Goal: Information Seeking & Learning: Learn about a topic

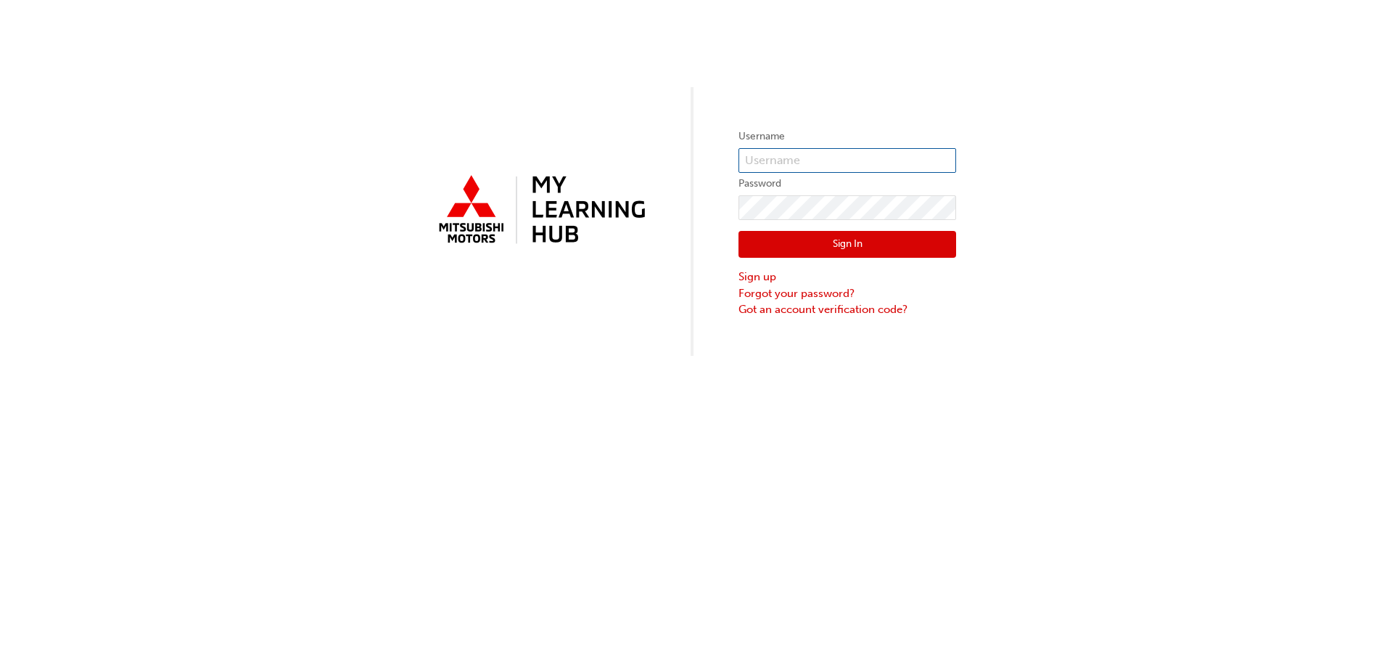
type input "[PERSON_NAME][EMAIL_ADDRESS][PERSON_NAME][PERSON_NAME][DOMAIN_NAME]"
click at [817, 250] on button "Sign In" at bounding box center [848, 245] width 218 height 28
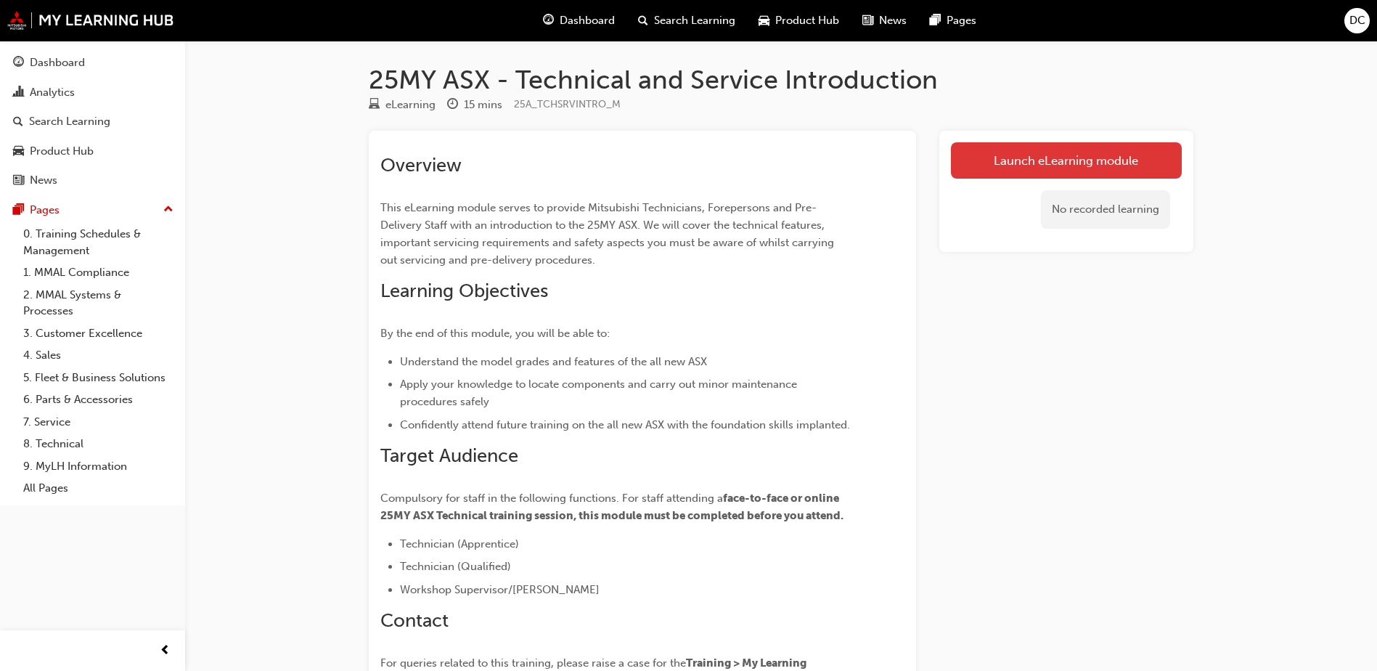
click at [1065, 154] on link "Launch eLearning module" at bounding box center [1066, 160] width 231 height 36
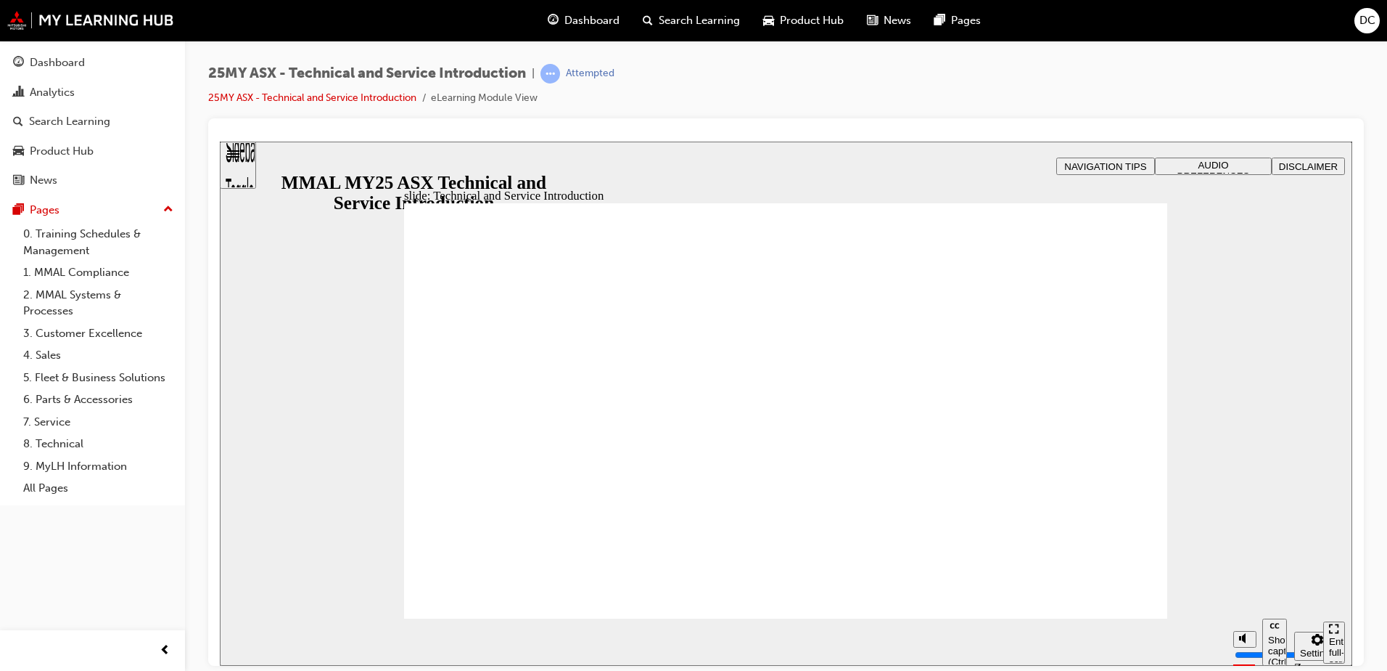
click at [1259, 268] on div "slide: Hello and welcome Rectangle B N Rectangle 2 Rectangle 3 Rectangle 1 Hell…" at bounding box center [786, 403] width 1133 height 524
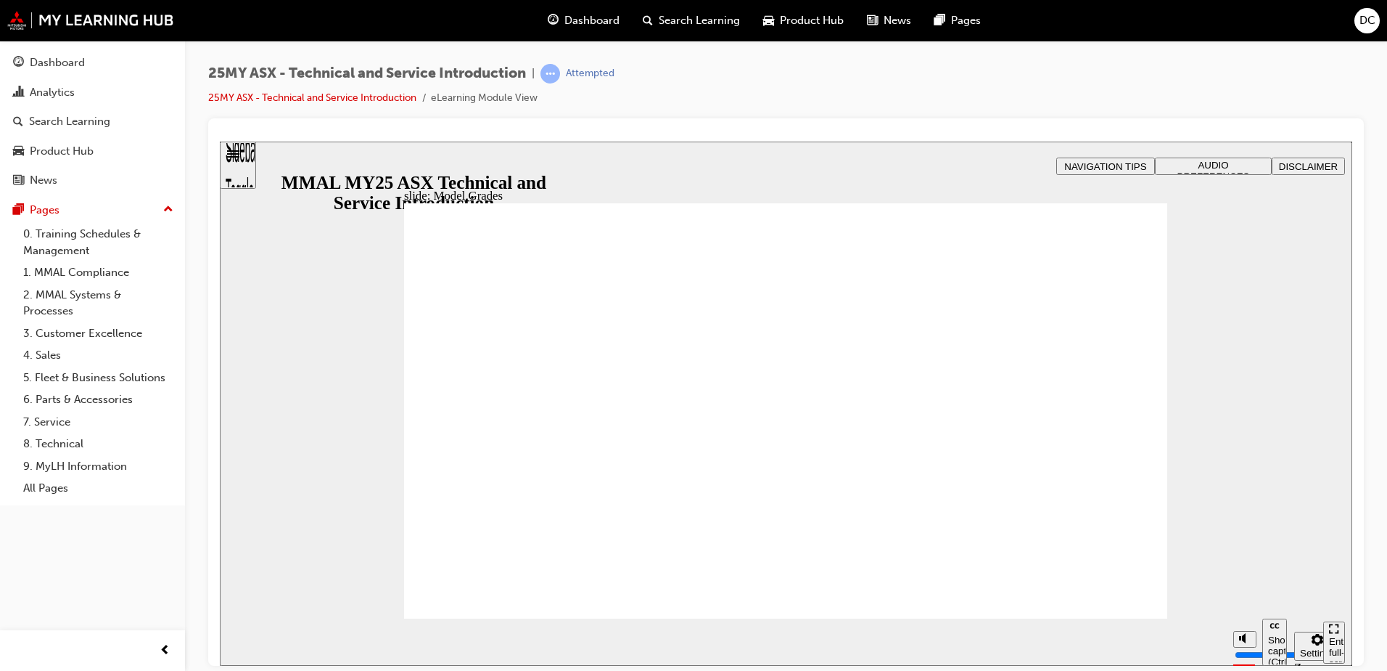
drag, startPoint x: 1242, startPoint y: 585, endPoint x: 1242, endPoint y: 566, distance: 18.9
type input "10"
click at [1242, 594] on input "volume" at bounding box center [1282, 600] width 94 height 12
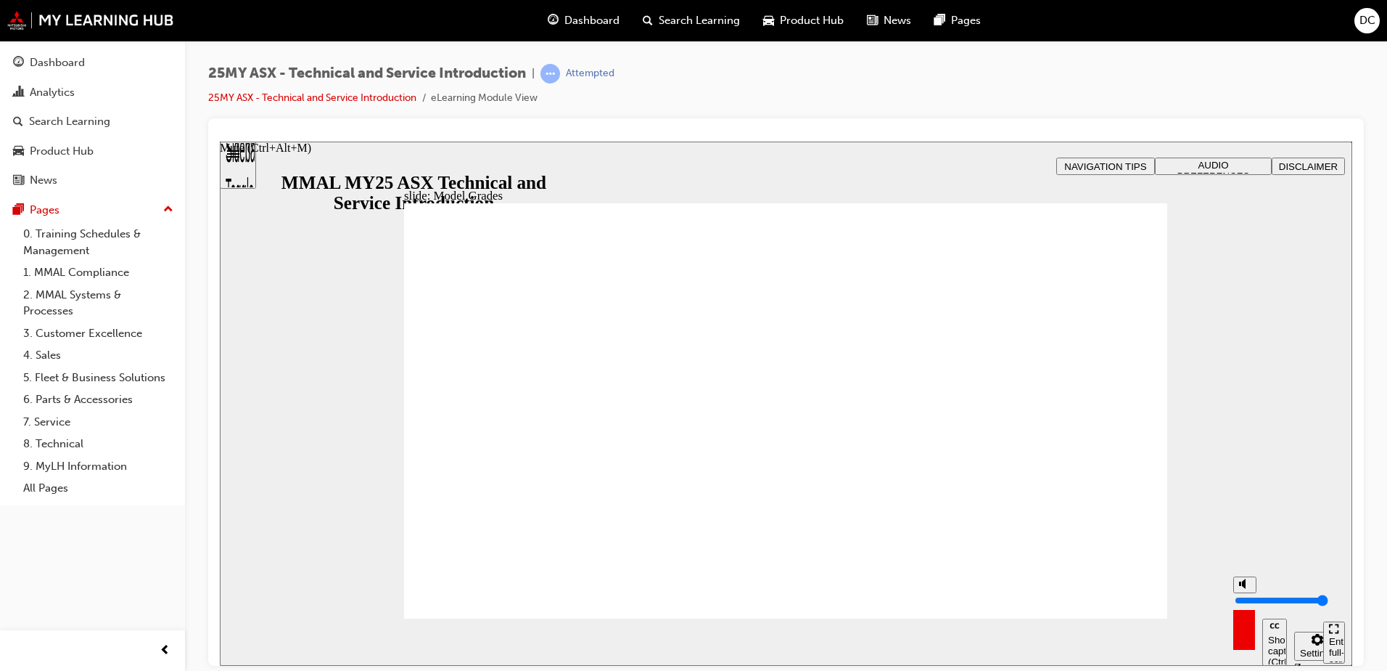
click at [1227, 329] on div "slide: Model Grades Rectangle 1 • 1.3L T/C 4 Cylinder • 7 Speed Dual Clutch (DC…" at bounding box center [786, 403] width 1133 height 524
click at [1134, 184] on div "slide: Model Grades Rectangle 1 Vector.svg (In addition to LS) • 18” Alloy whee…" at bounding box center [786, 403] width 1133 height 524
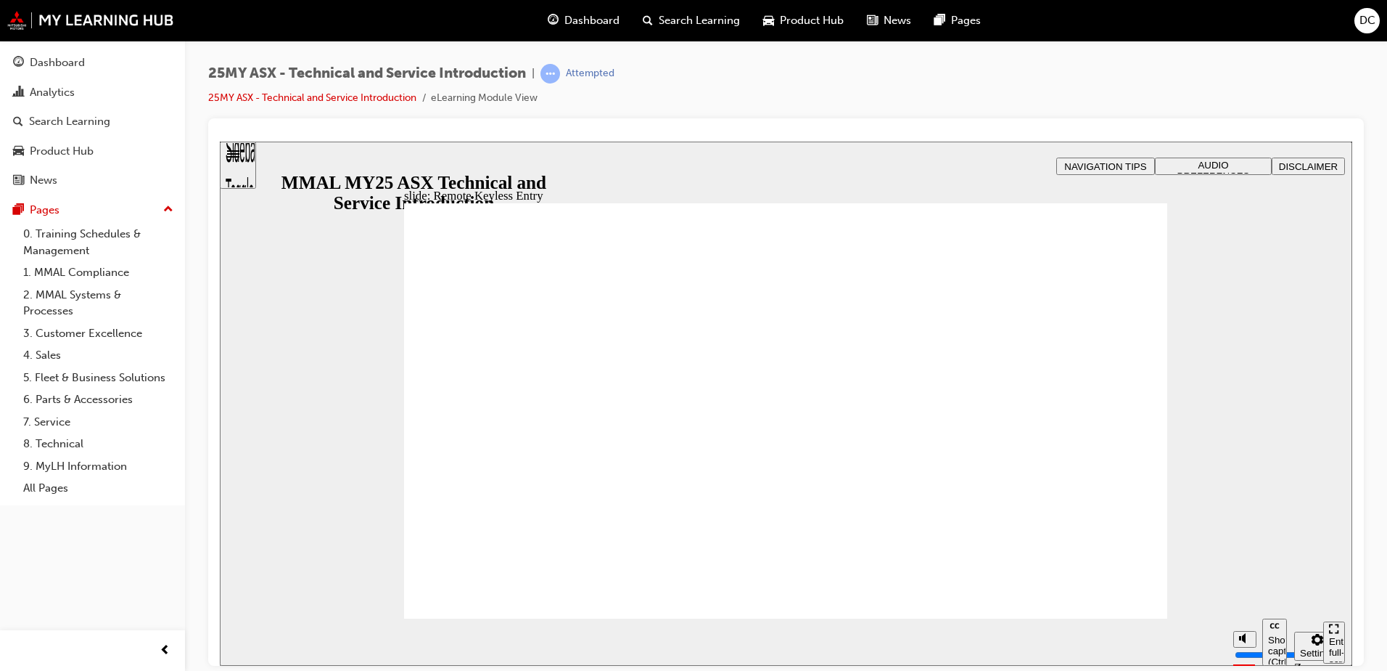
type input "8"
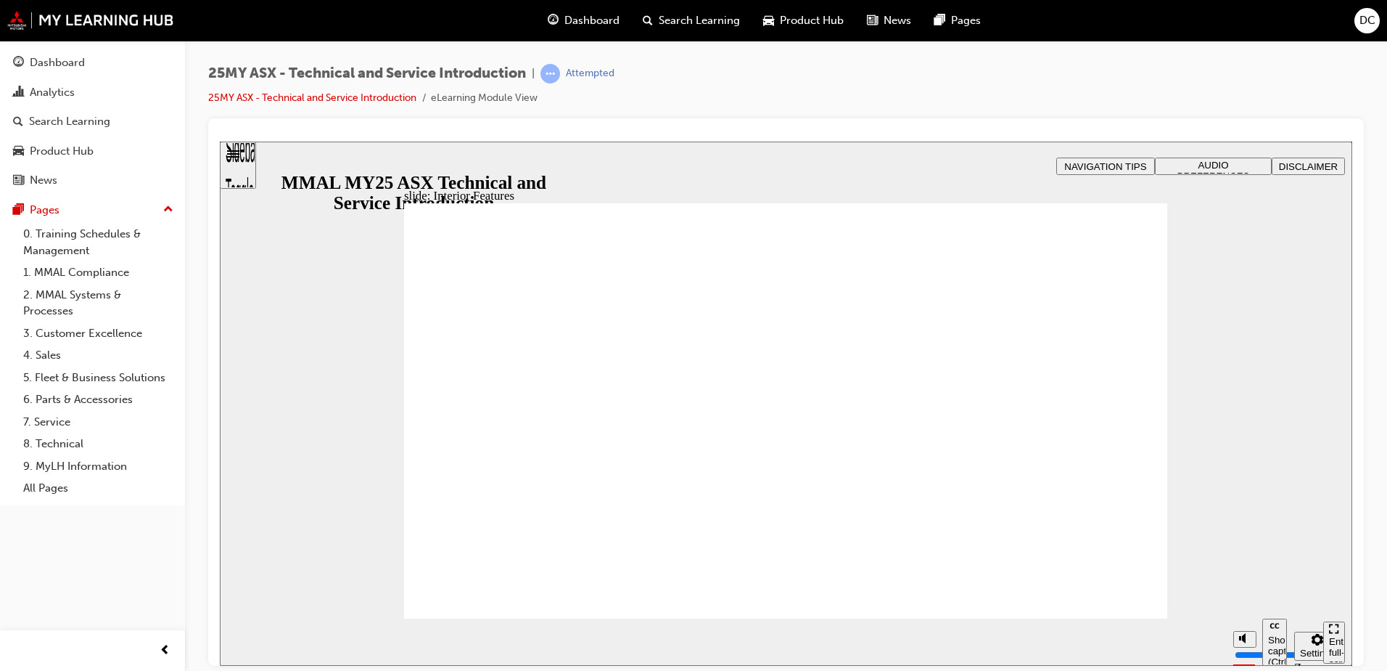
type input "17"
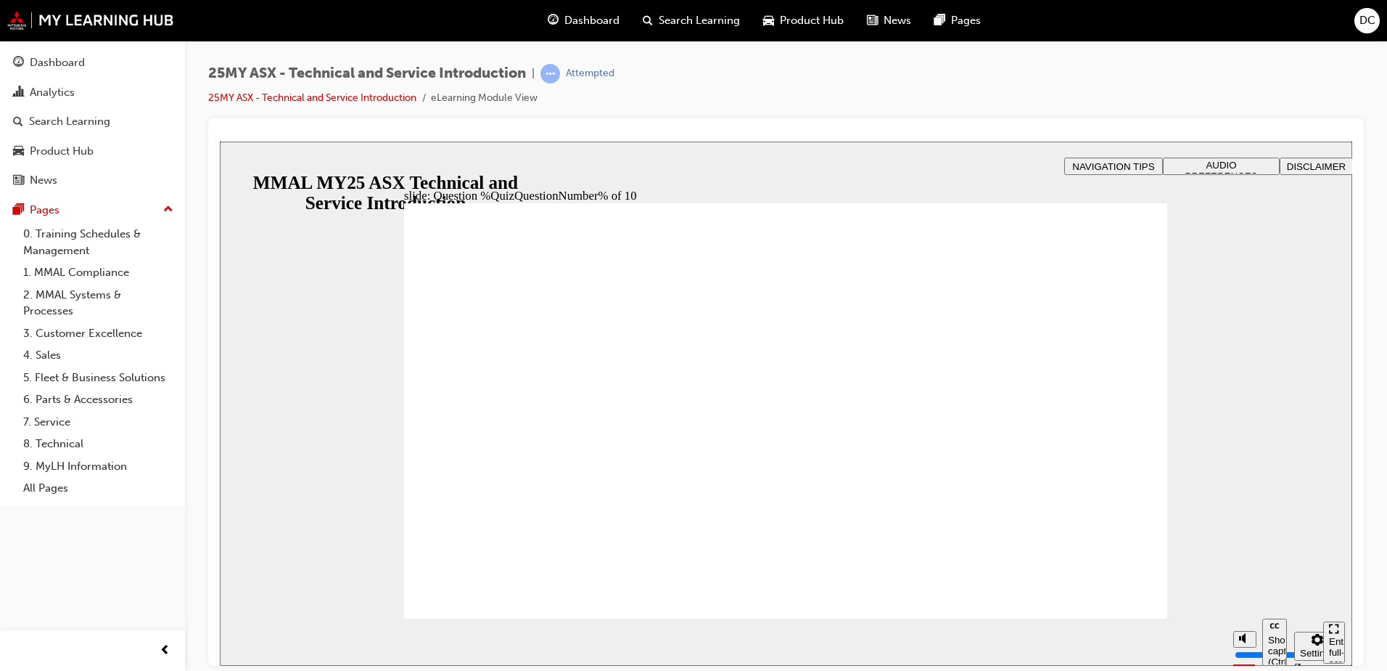
radio input "true"
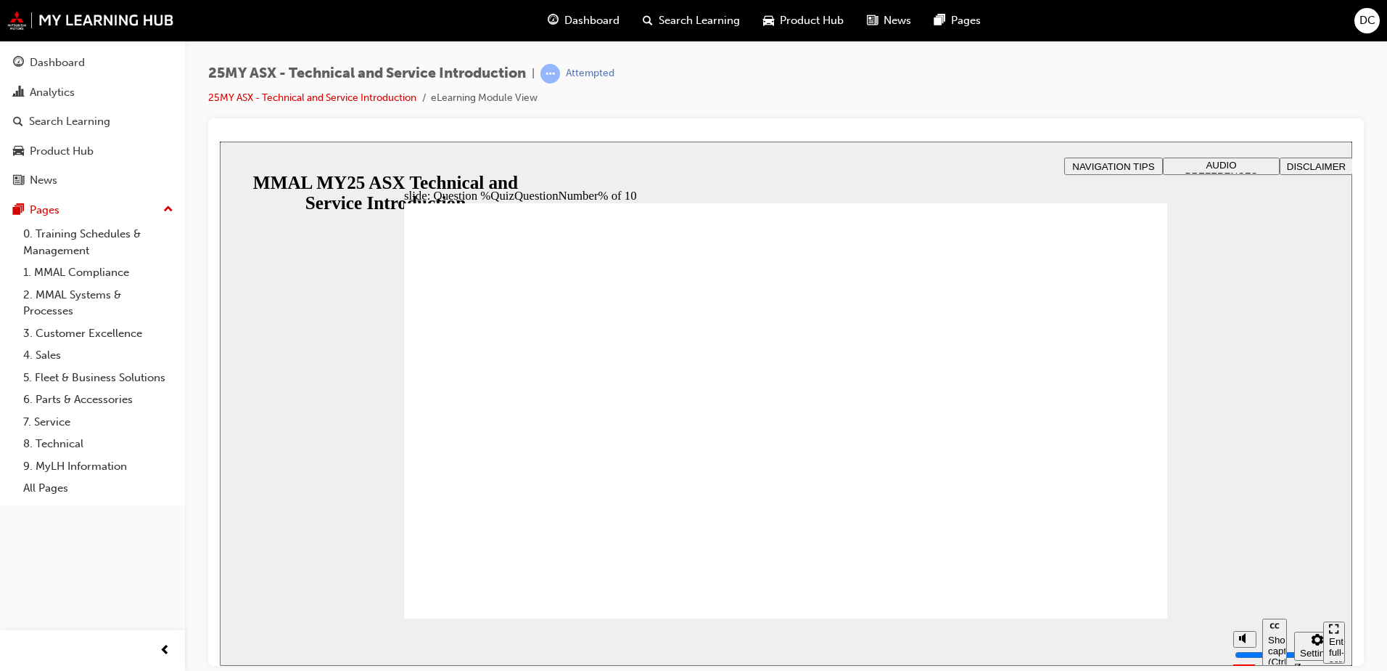
radio input "true"
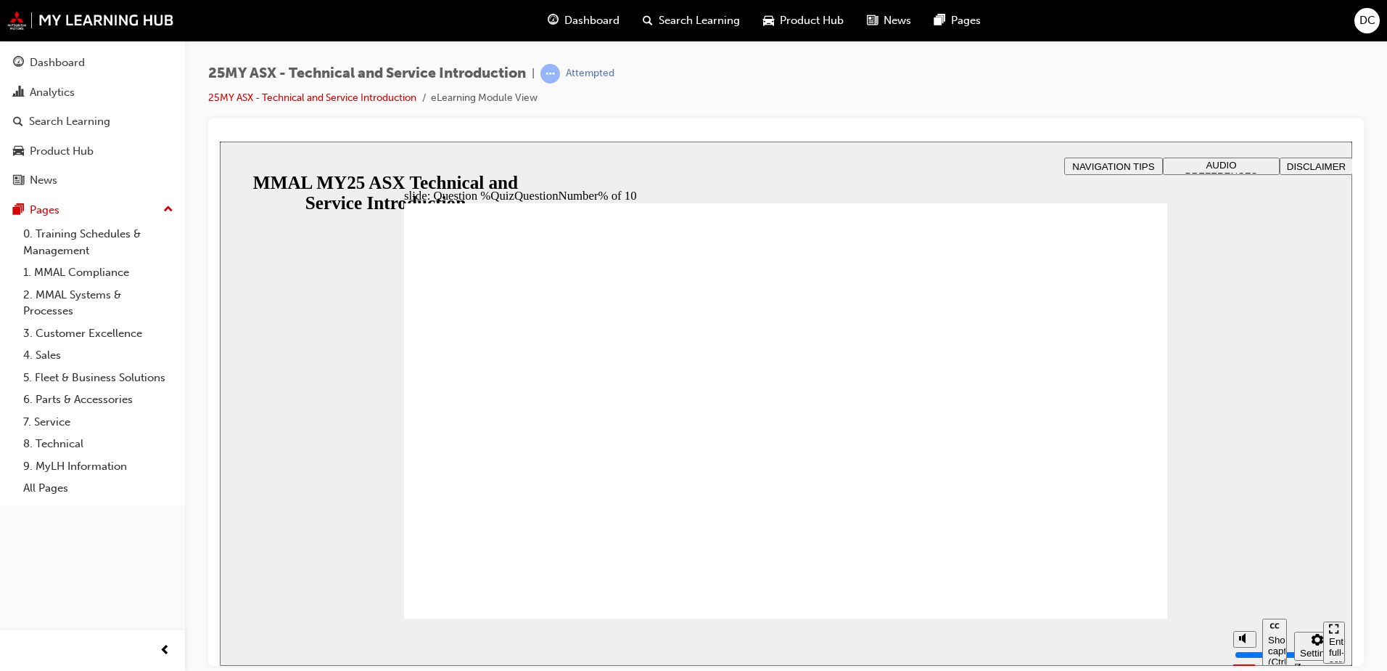
radio input "true"
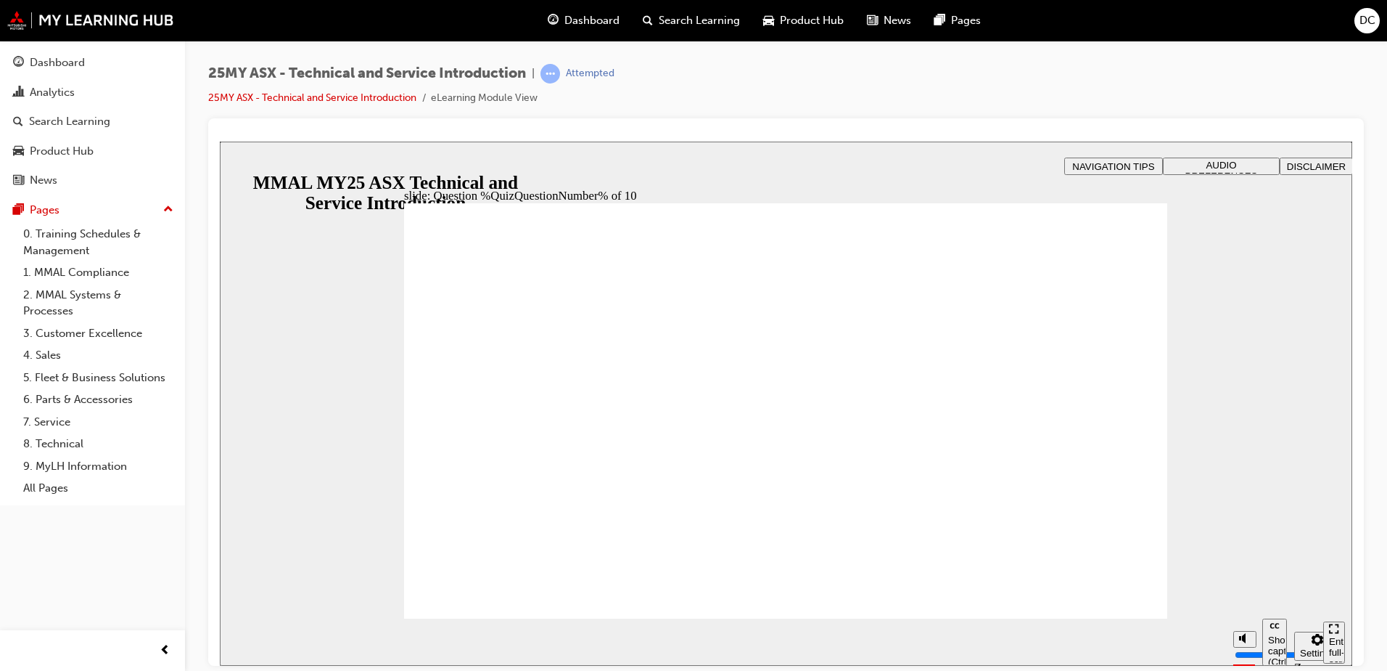
radio input "true"
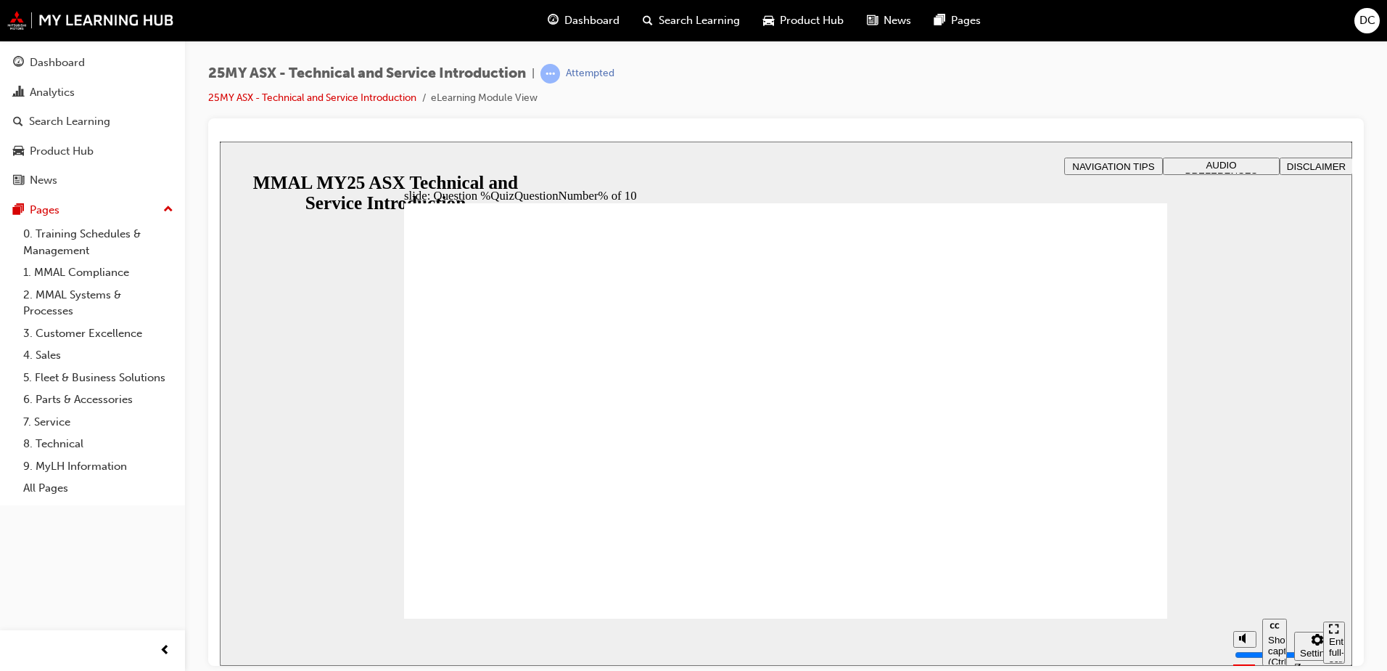
radio input "true"
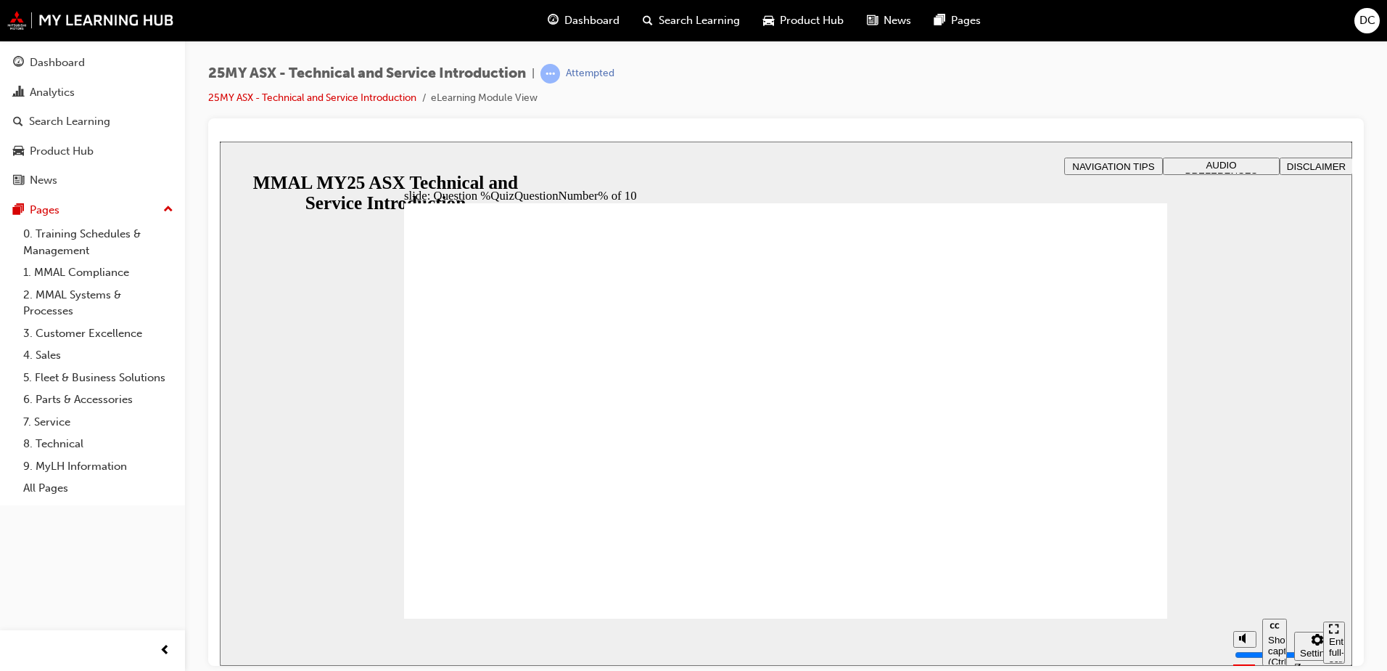
radio input "true"
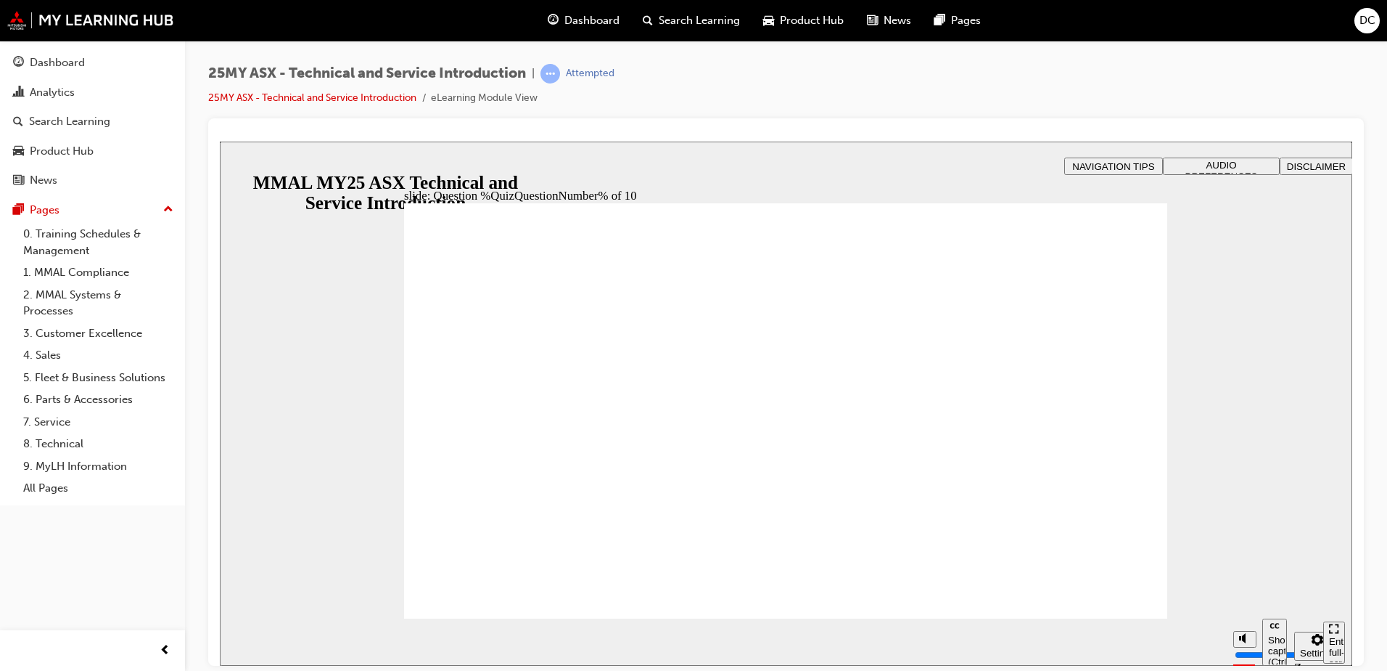
radio input "true"
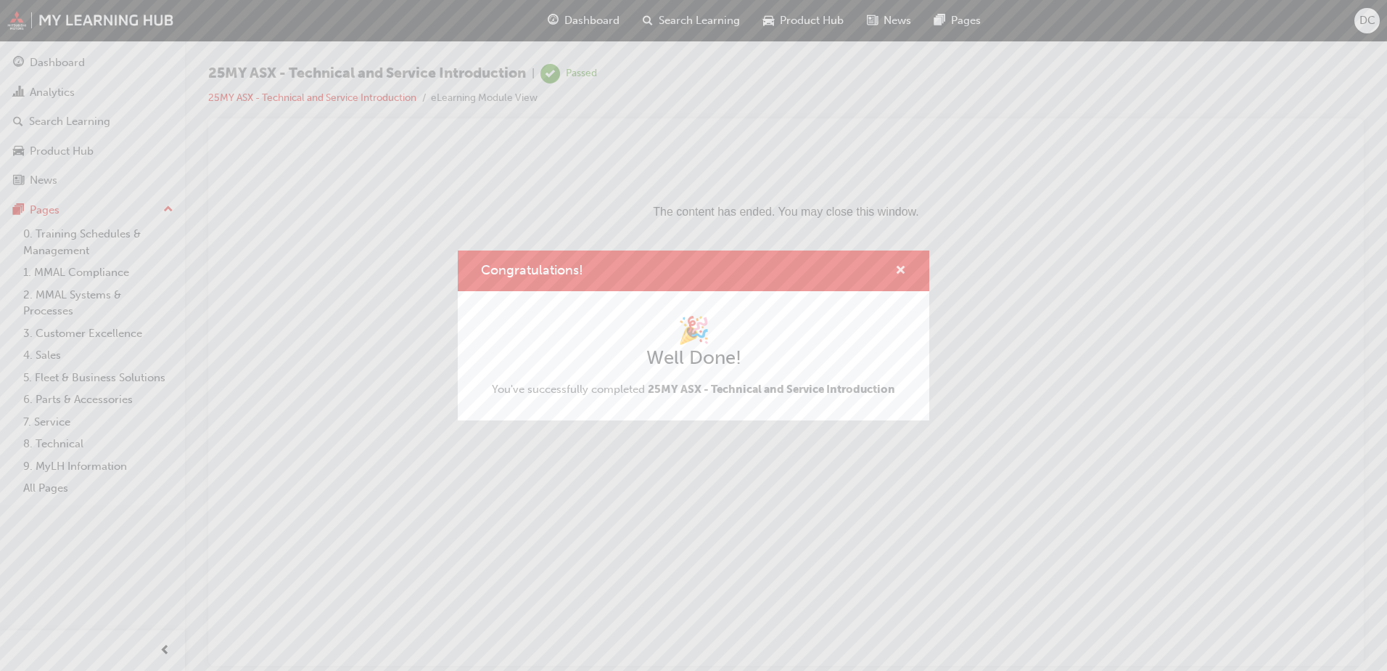
click at [903, 270] on span "cross-icon" at bounding box center [900, 271] width 11 height 13
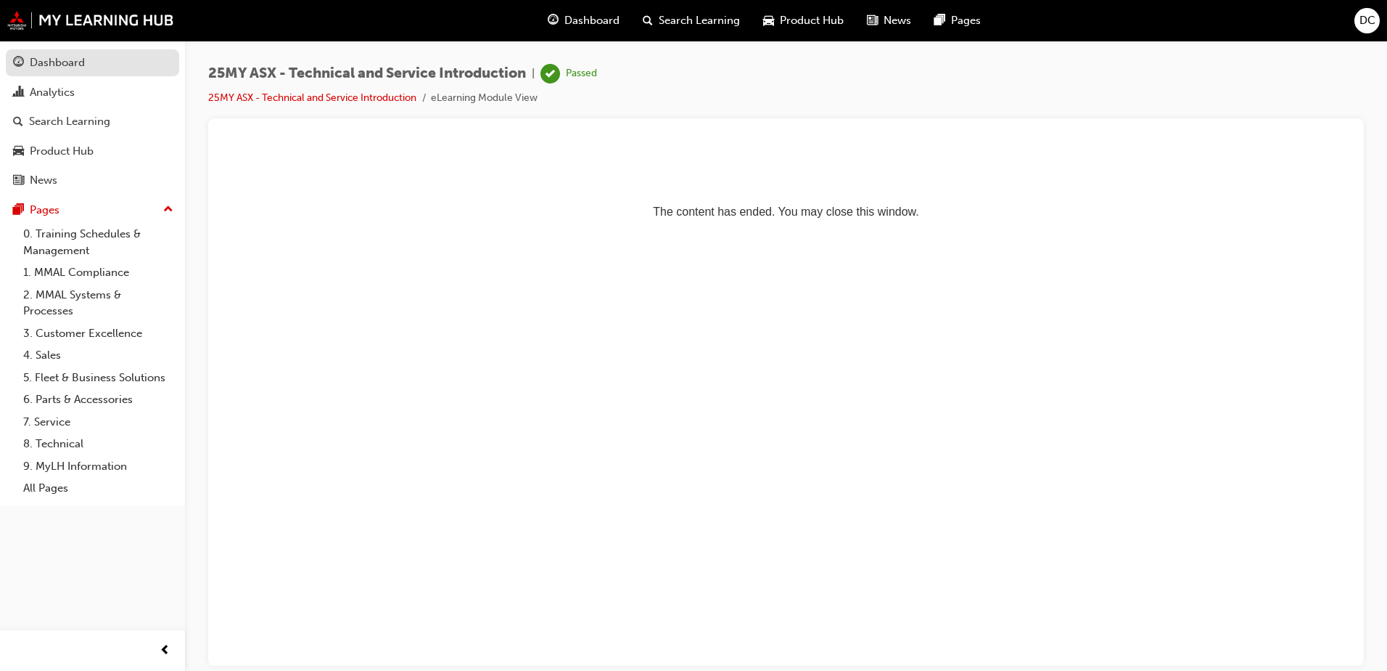
click at [44, 65] on div "Dashboard" at bounding box center [57, 62] width 55 height 17
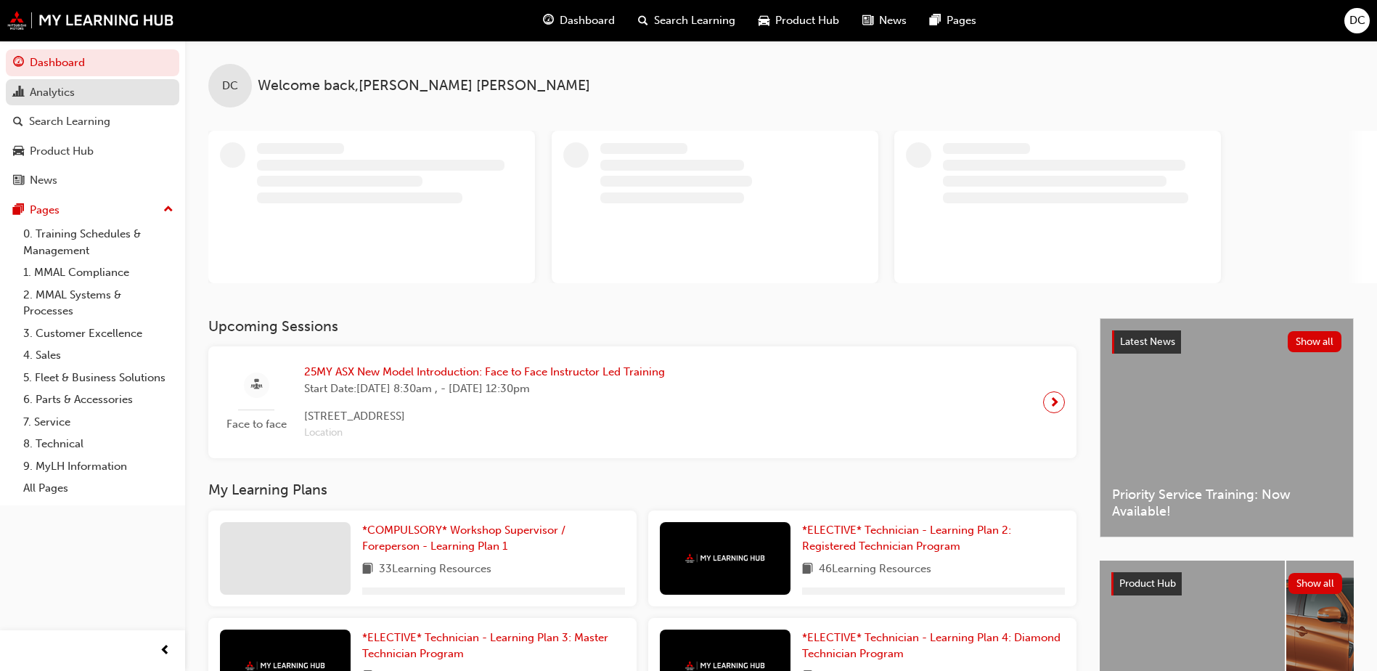
click at [60, 94] on div "Analytics" at bounding box center [52, 92] width 45 height 17
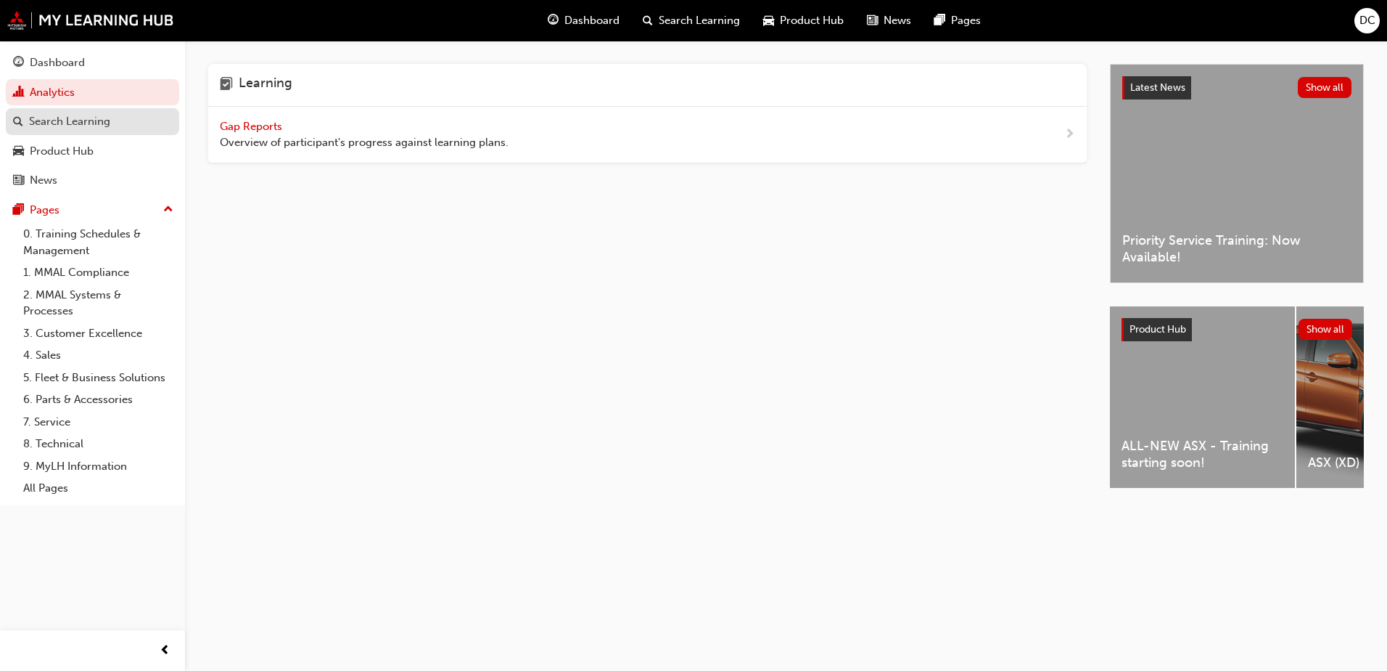
click at [61, 122] on div "Search Learning" at bounding box center [69, 121] width 81 height 17
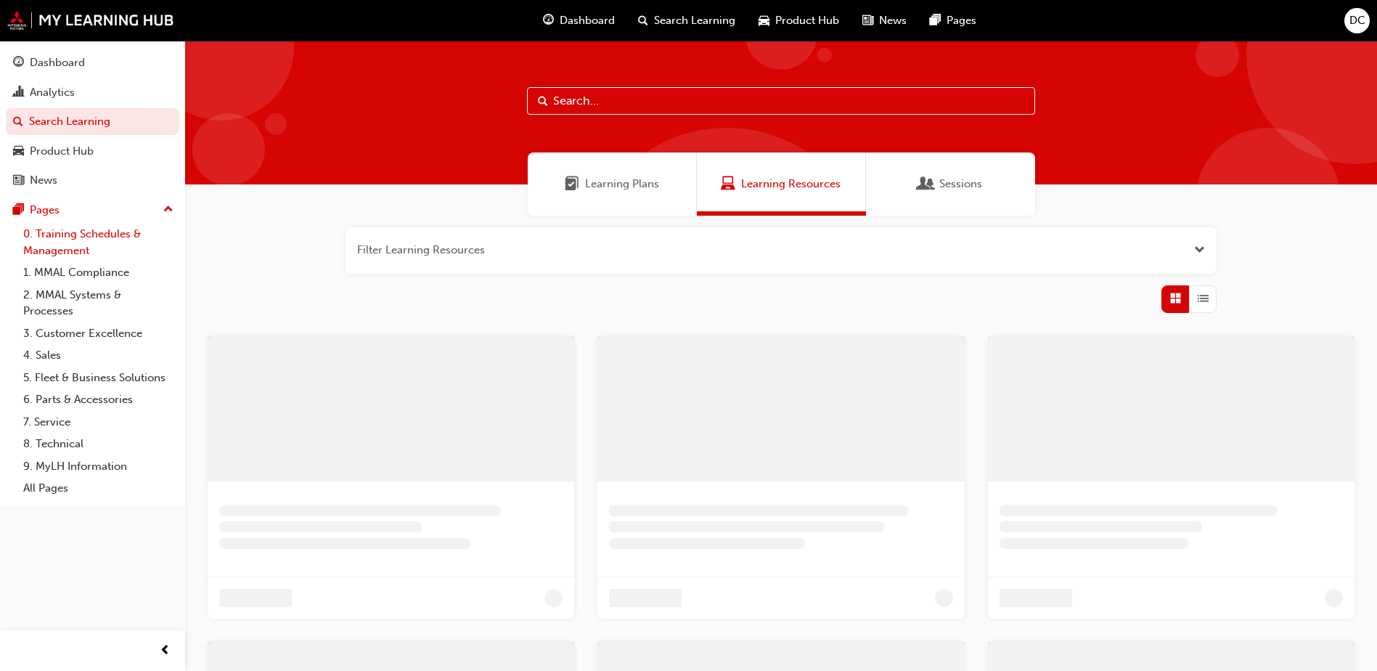
click at [47, 237] on link "0. Training Schedules & Management" at bounding box center [98, 242] width 162 height 38
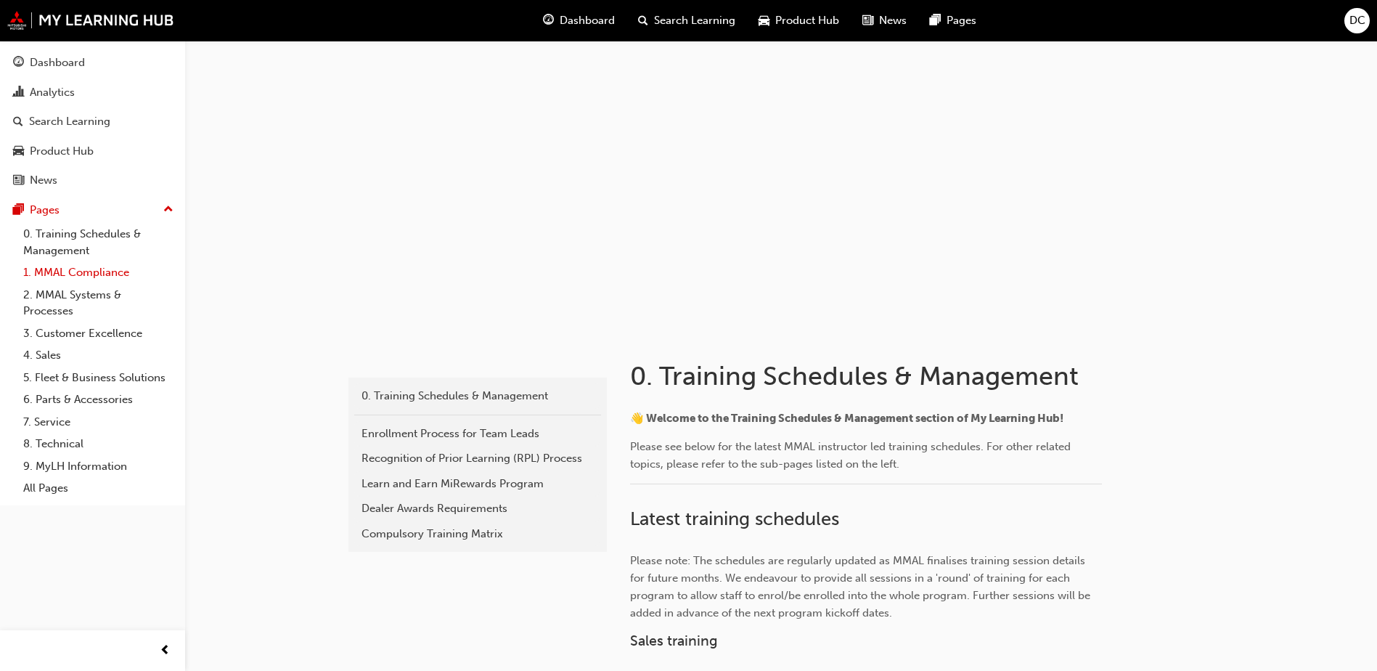
click at [45, 276] on link "1. MMAL Compliance" at bounding box center [98, 272] width 162 height 22
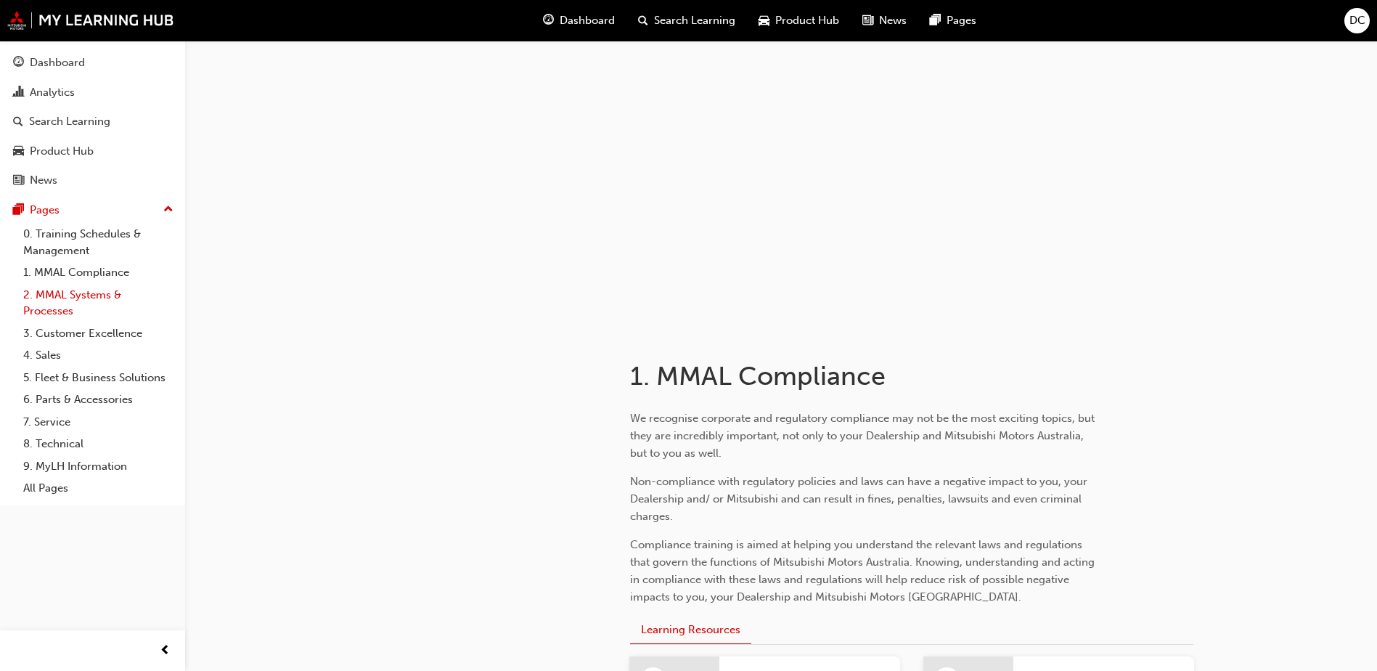
click at [49, 293] on link "2. MMAL Systems & Processes" at bounding box center [98, 303] width 162 height 38
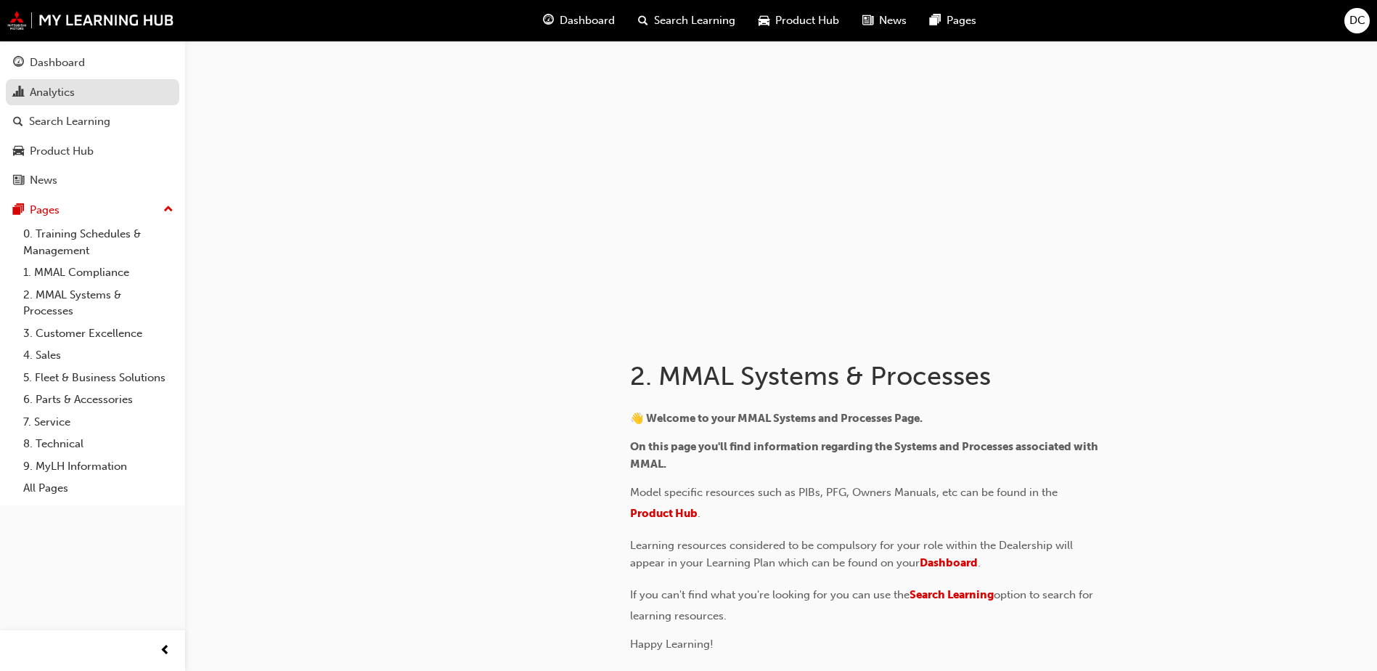
click at [46, 89] on div "Analytics" at bounding box center [52, 92] width 45 height 17
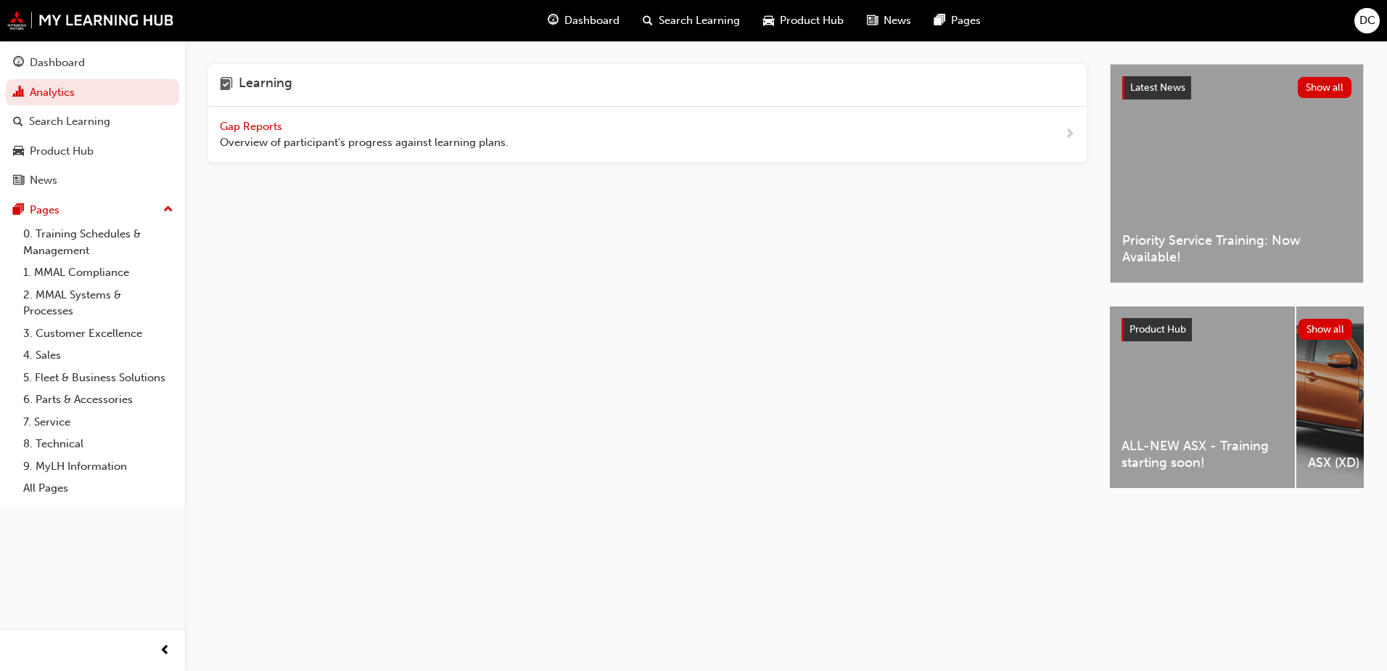
click at [228, 128] on span "Gap Reports" at bounding box center [252, 126] width 65 height 13
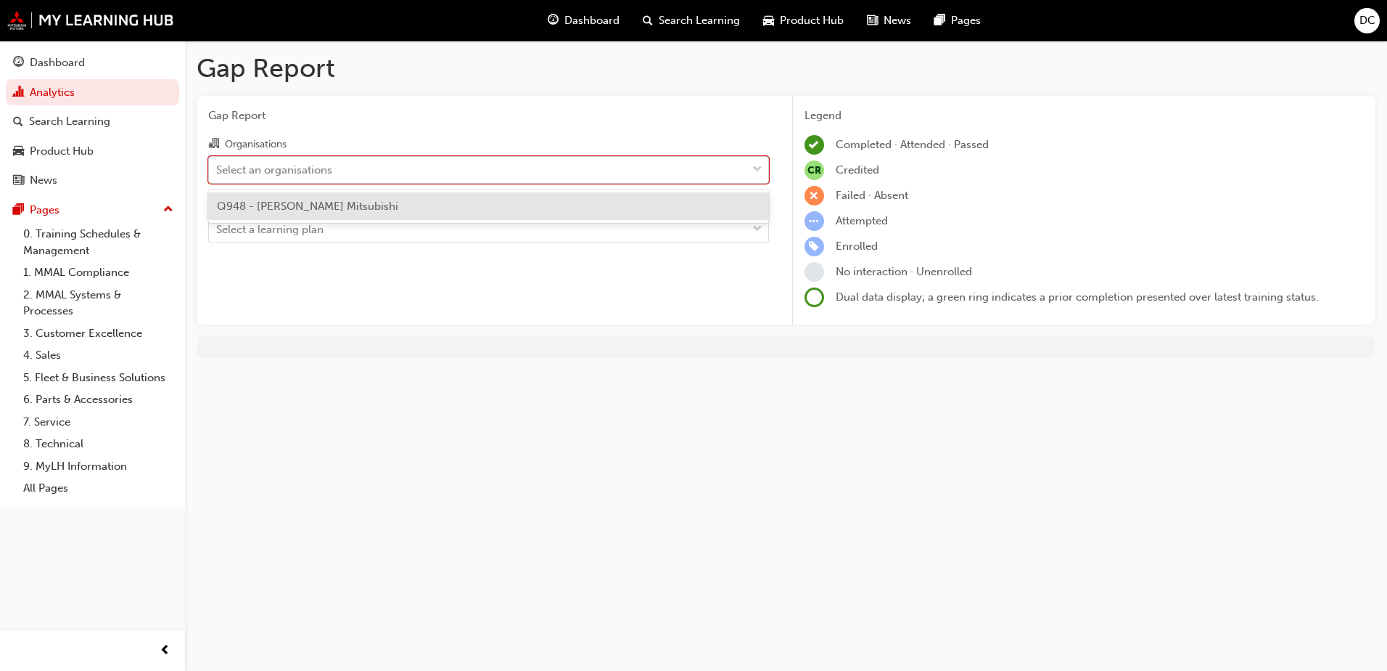
click at [288, 167] on div "Select an organisations" at bounding box center [274, 169] width 116 height 17
click at [218, 167] on input "Organisations option Q948 - [PERSON_NAME] Mitsubishi focused, 1 of 1. 1 result …" at bounding box center [216, 169] width 1 height 12
click at [294, 212] on span "Q948 - [PERSON_NAME] Mitsubishi" at bounding box center [307, 206] width 181 height 13
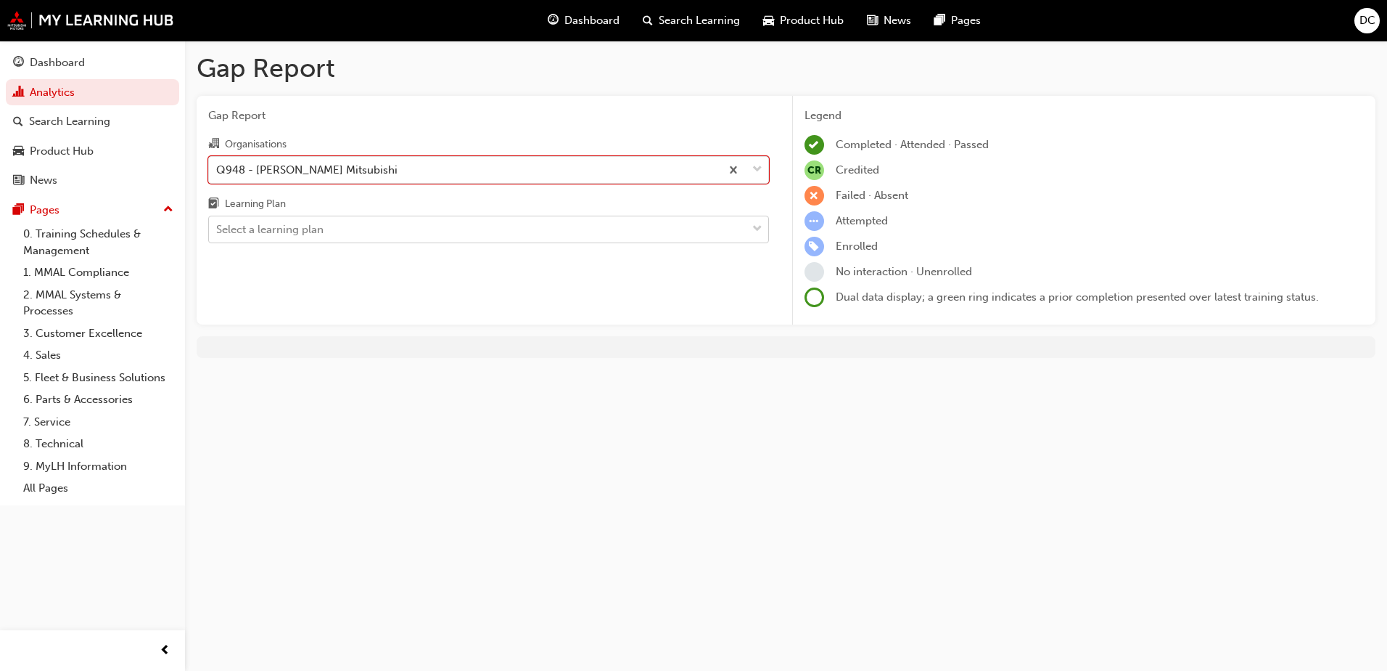
click at [291, 223] on div "Select a learning plan" at bounding box center [269, 229] width 107 height 17
click at [218, 223] on input "Learning Plan Select a learning plan" at bounding box center [216, 229] width 1 height 12
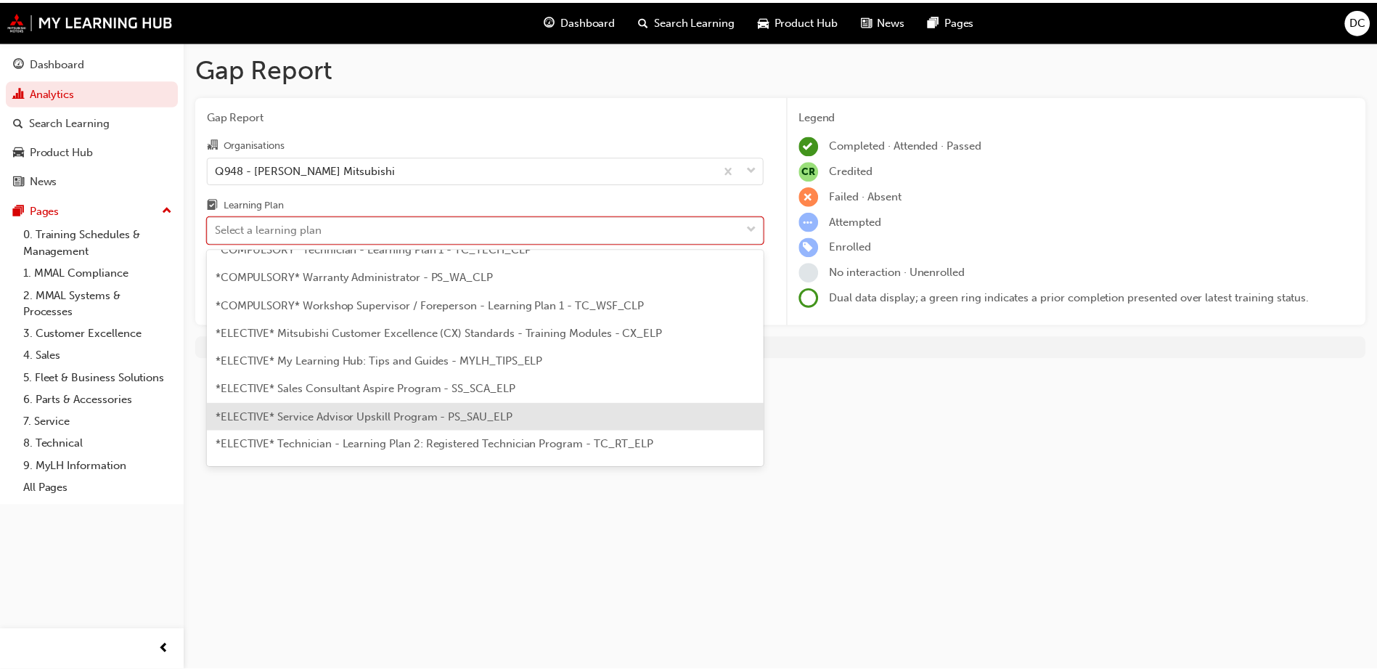
scroll to position [581, 0]
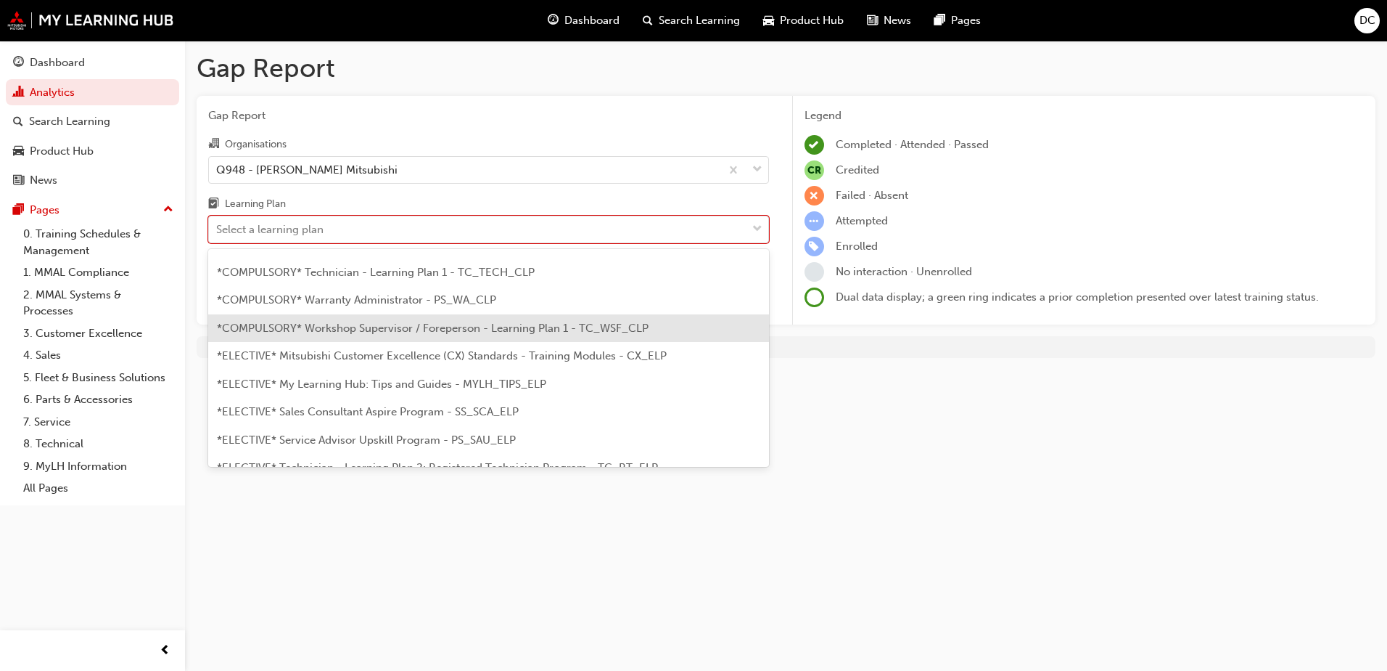
click at [316, 339] on div "*COMPULSORY* Workshop Supervisor / Foreperson - Learning Plan 1 - TC_WSF_CLP" at bounding box center [488, 328] width 561 height 28
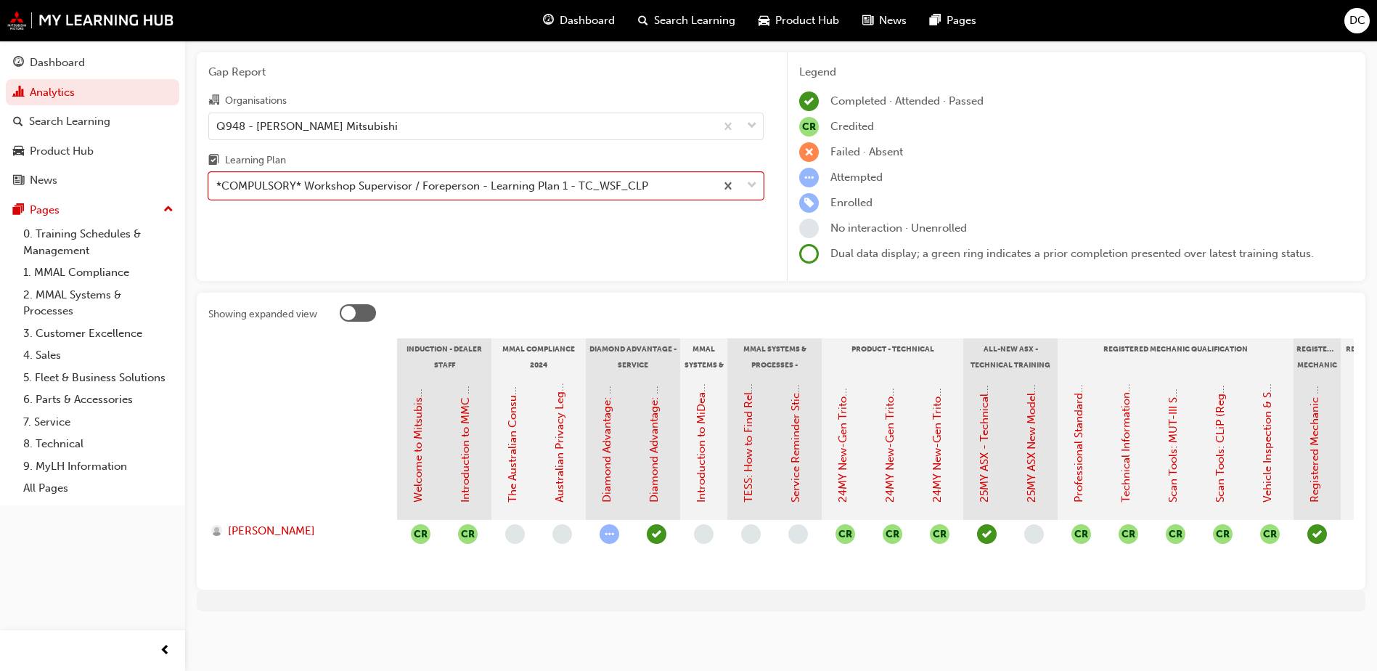
click at [337, 304] on label "Showing expanded view" at bounding box center [780, 315] width 1145 height 22
click at [343, 306] on div at bounding box center [348, 313] width 15 height 15
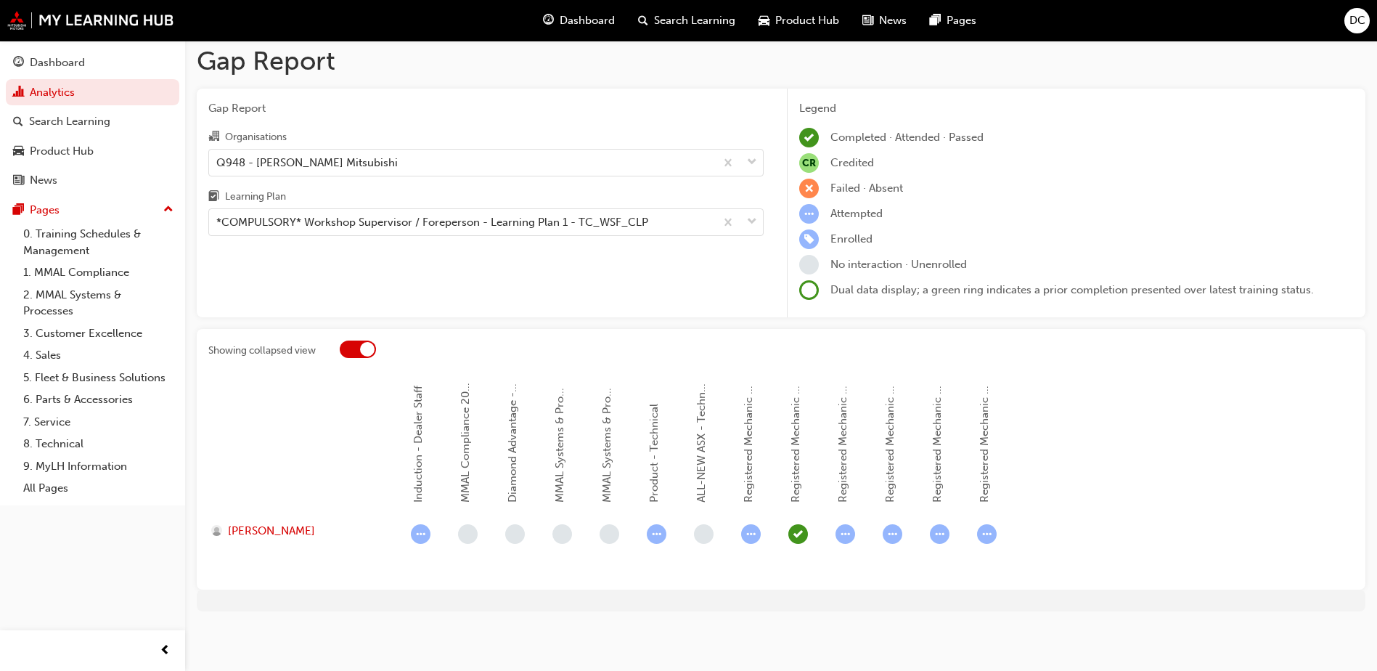
click at [345, 351] on div at bounding box center [358, 348] width 36 height 17
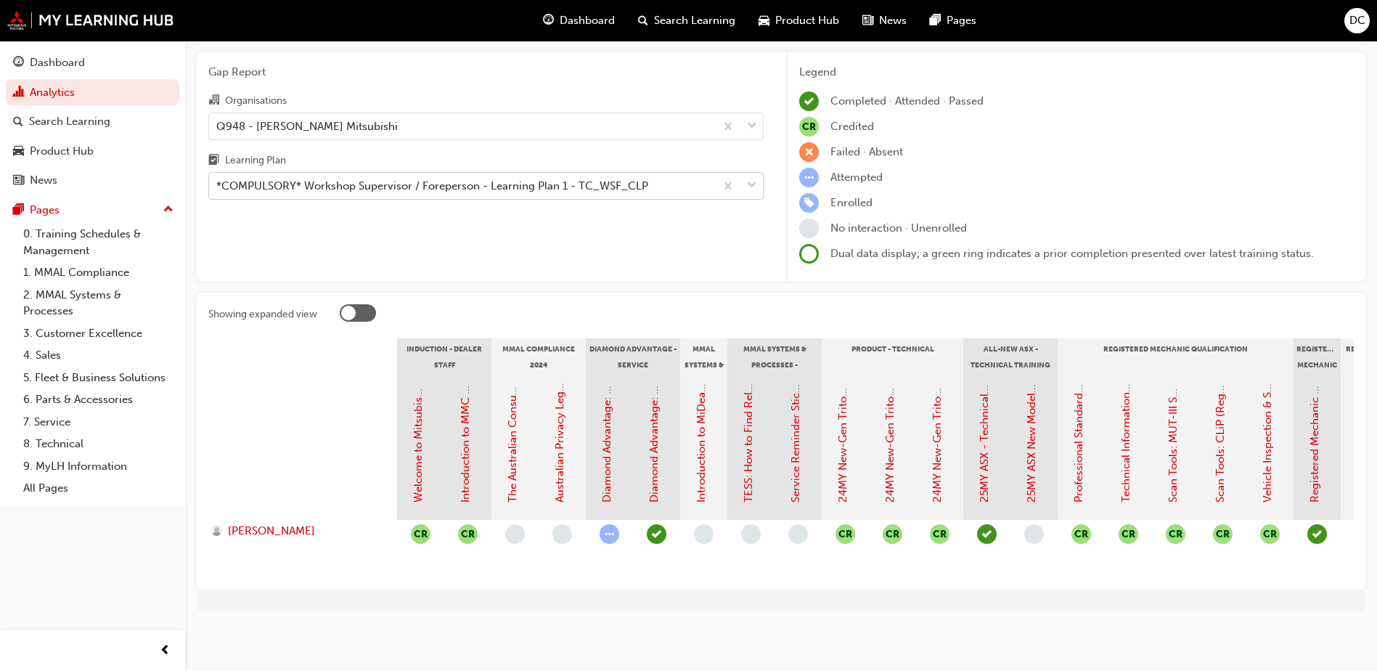
click at [746, 173] on div at bounding box center [739, 186] width 48 height 26
click at [218, 179] on input "Learning Plan *COMPULSORY* Workshop Supervisor / Foreperson - Learning Plan 1 -…" at bounding box center [216, 185] width 1 height 12
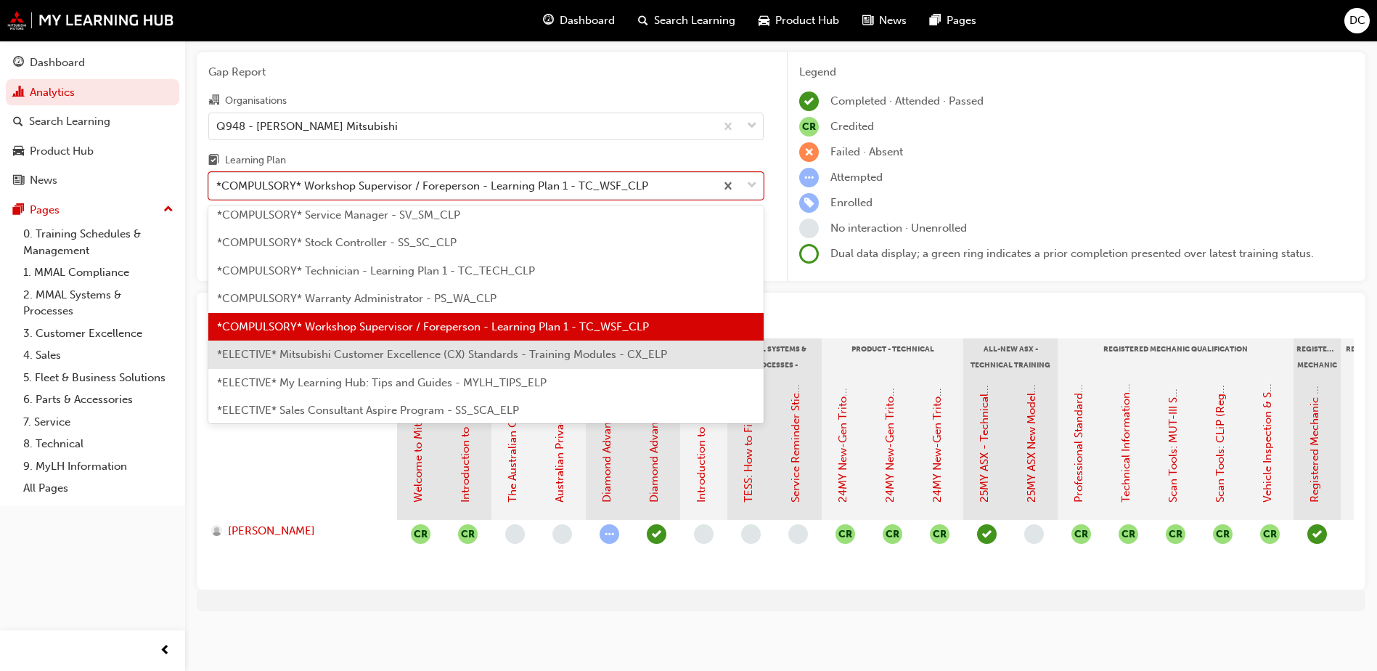
scroll to position [611, 0]
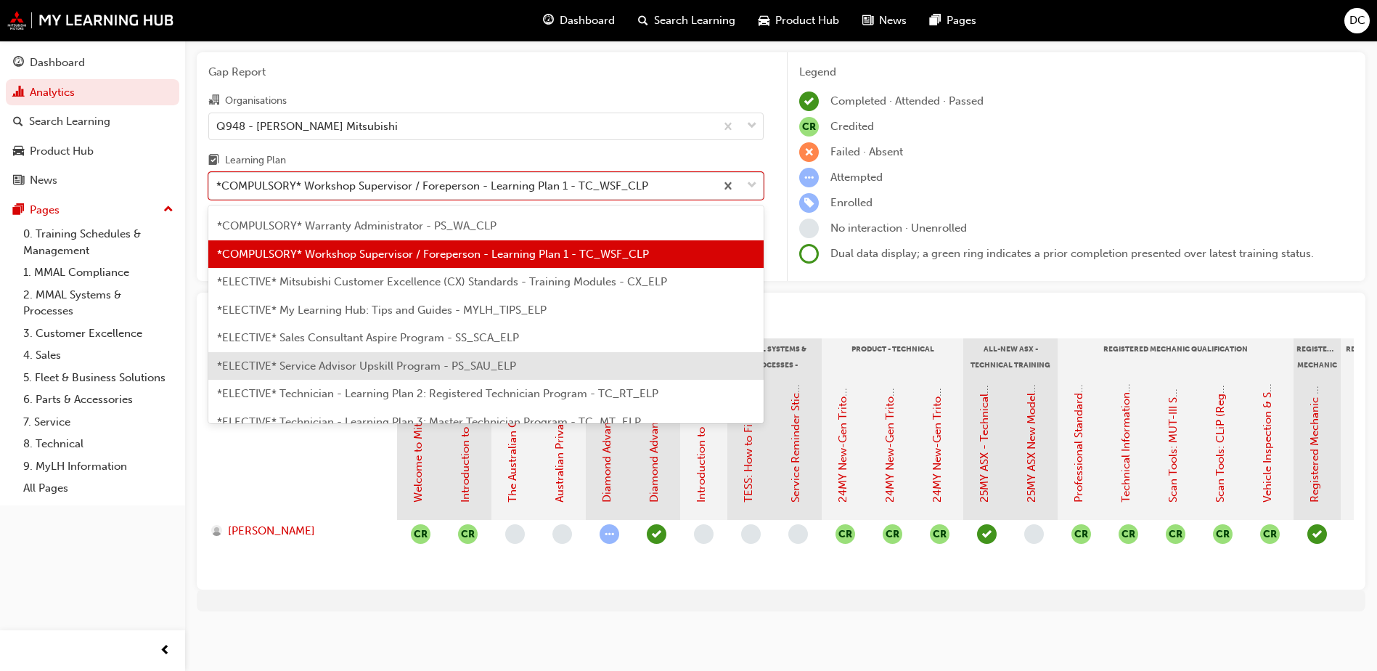
click at [340, 359] on span "*ELECTIVE* Service Advisor Upskill Program - PS_SAU_ELP" at bounding box center [366, 365] width 299 height 13
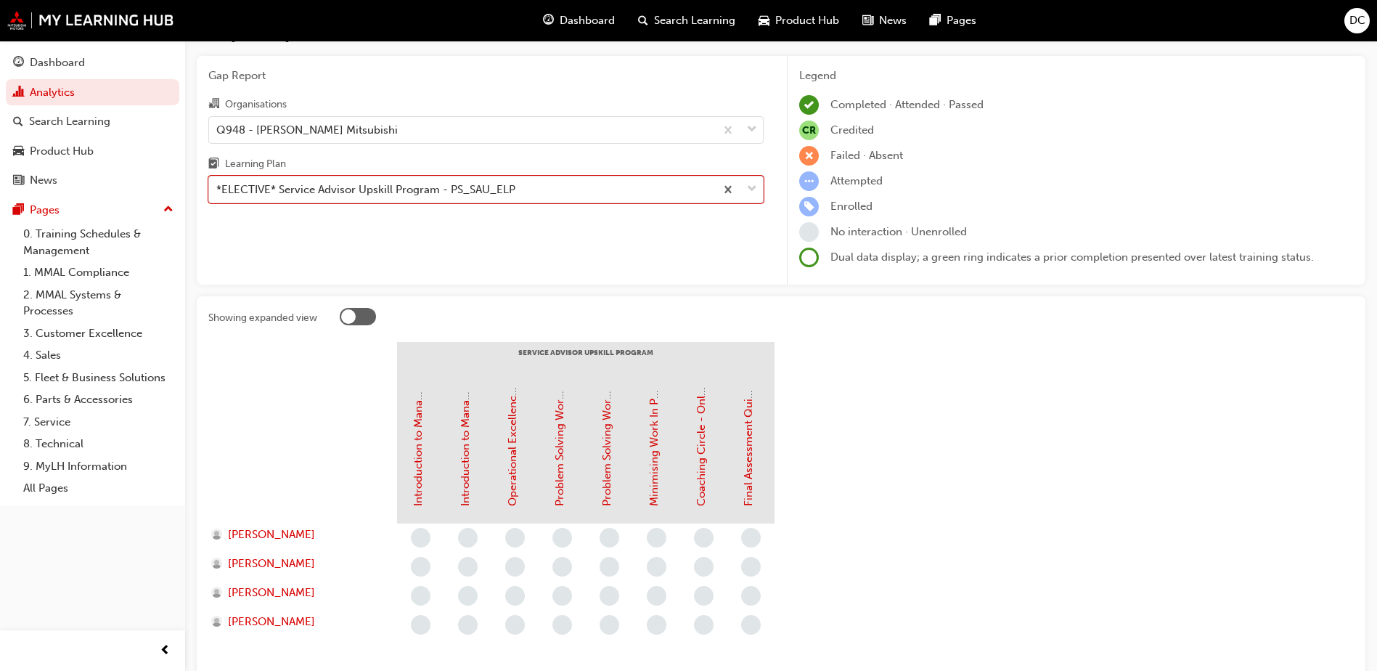
scroll to position [73, 0]
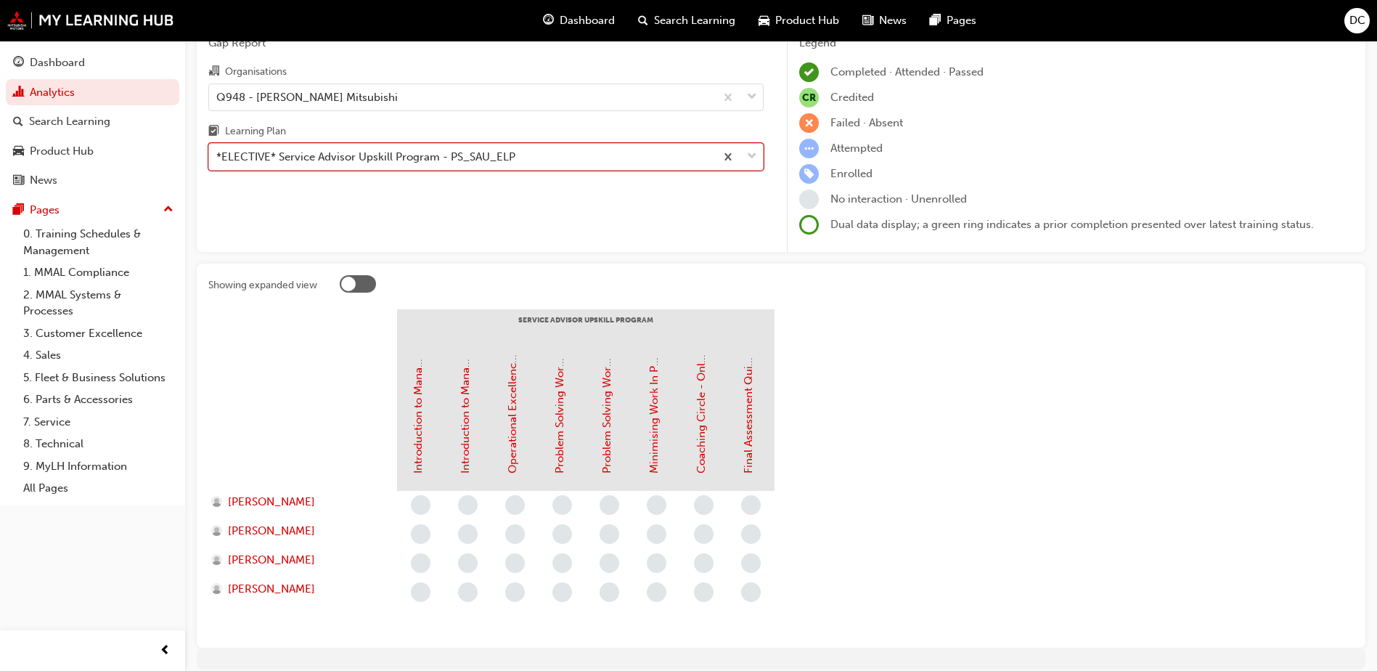
click at [758, 148] on div at bounding box center [739, 157] width 48 height 26
click at [218, 150] on input "Learning Plan option *ELECTIVE* Service Advisor Upskill Program - PS_SAU_ELP, s…" at bounding box center [216, 156] width 1 height 12
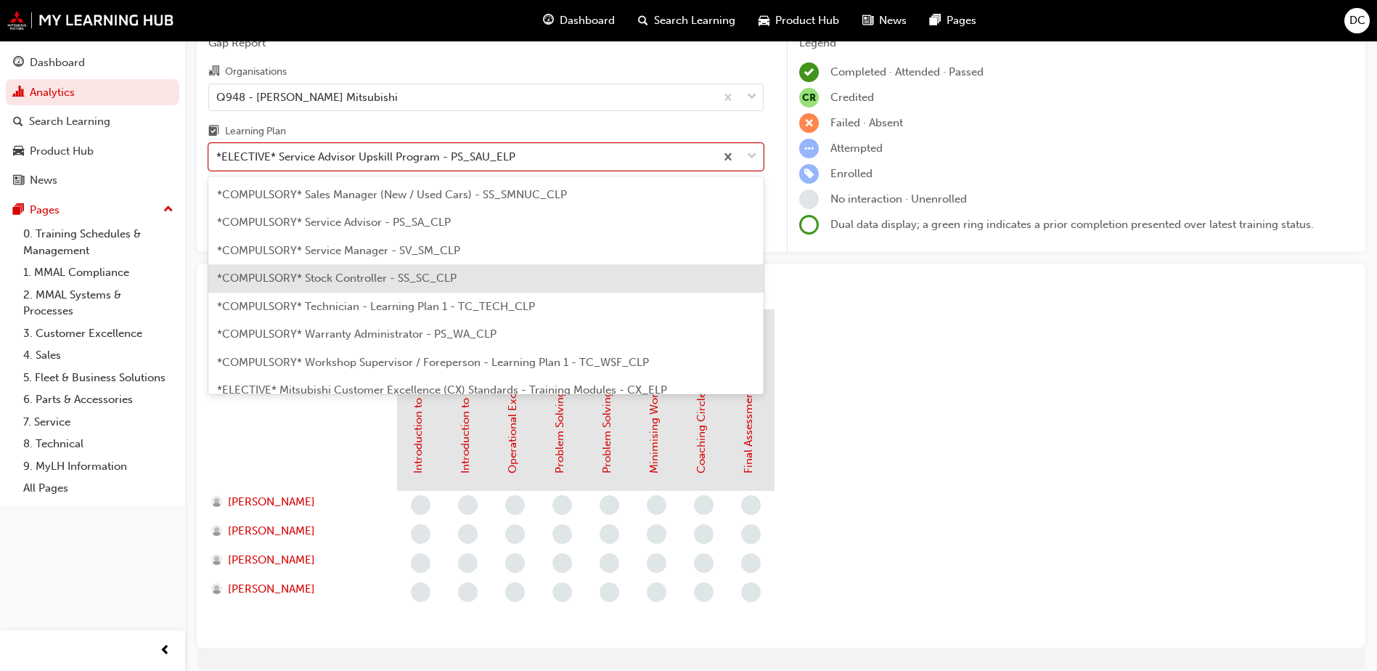
scroll to position [420, 0]
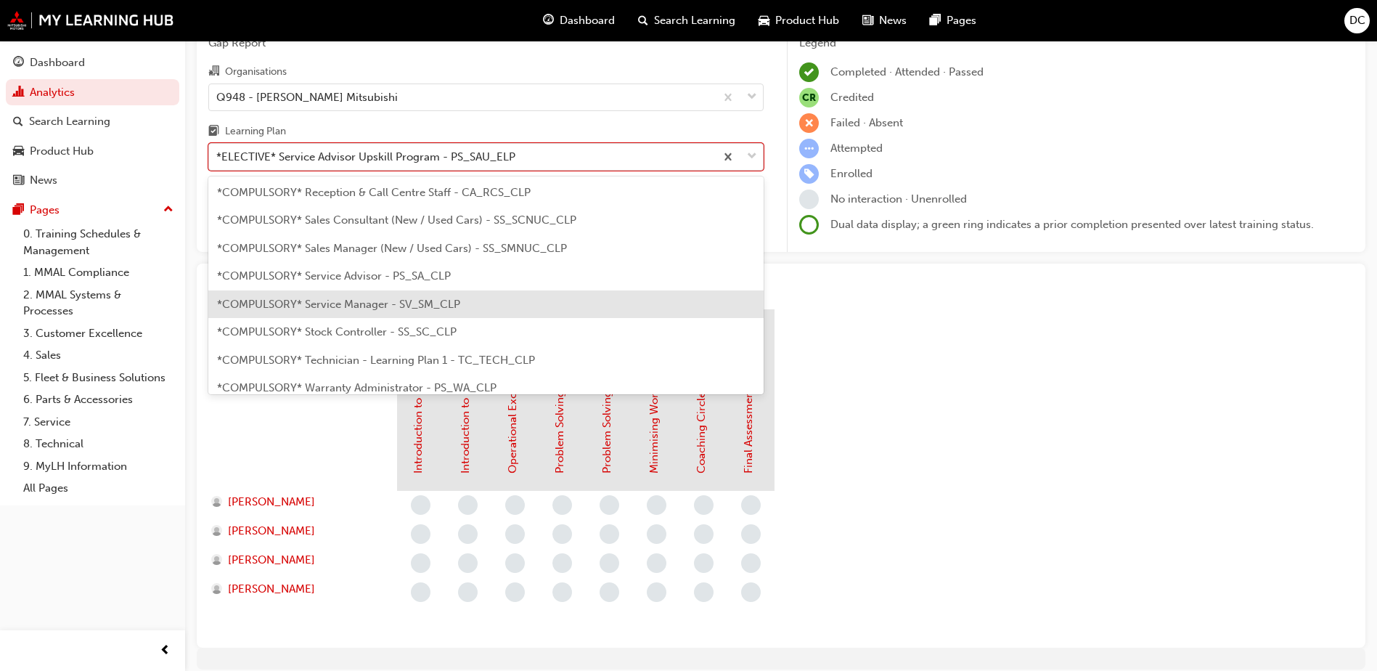
click at [361, 311] on div "*COMPULSORY* Service Manager - SV_SM_CLP" at bounding box center [485, 304] width 555 height 28
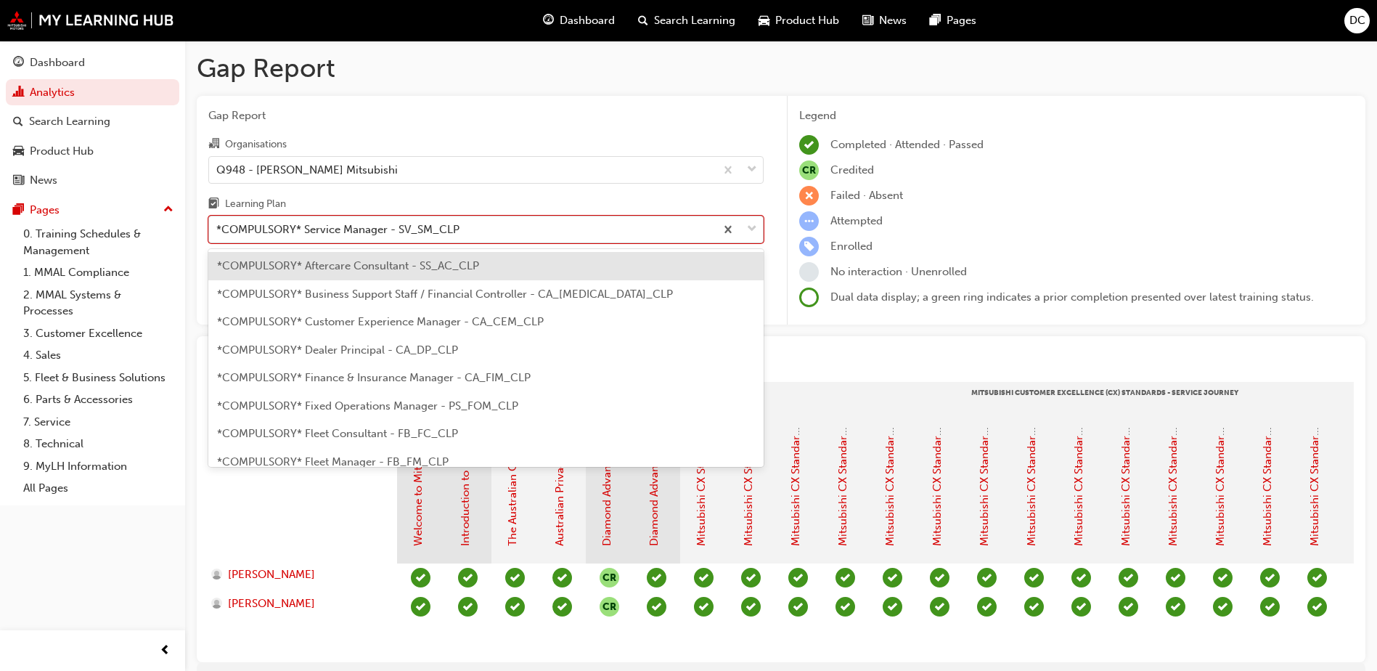
click at [761, 233] on div at bounding box center [739, 229] width 48 height 26
click at [218, 233] on input "Learning Plan option *COMPULSORY* Service Manager - SV_SM_CLP, selected. option…" at bounding box center [216, 229] width 1 height 12
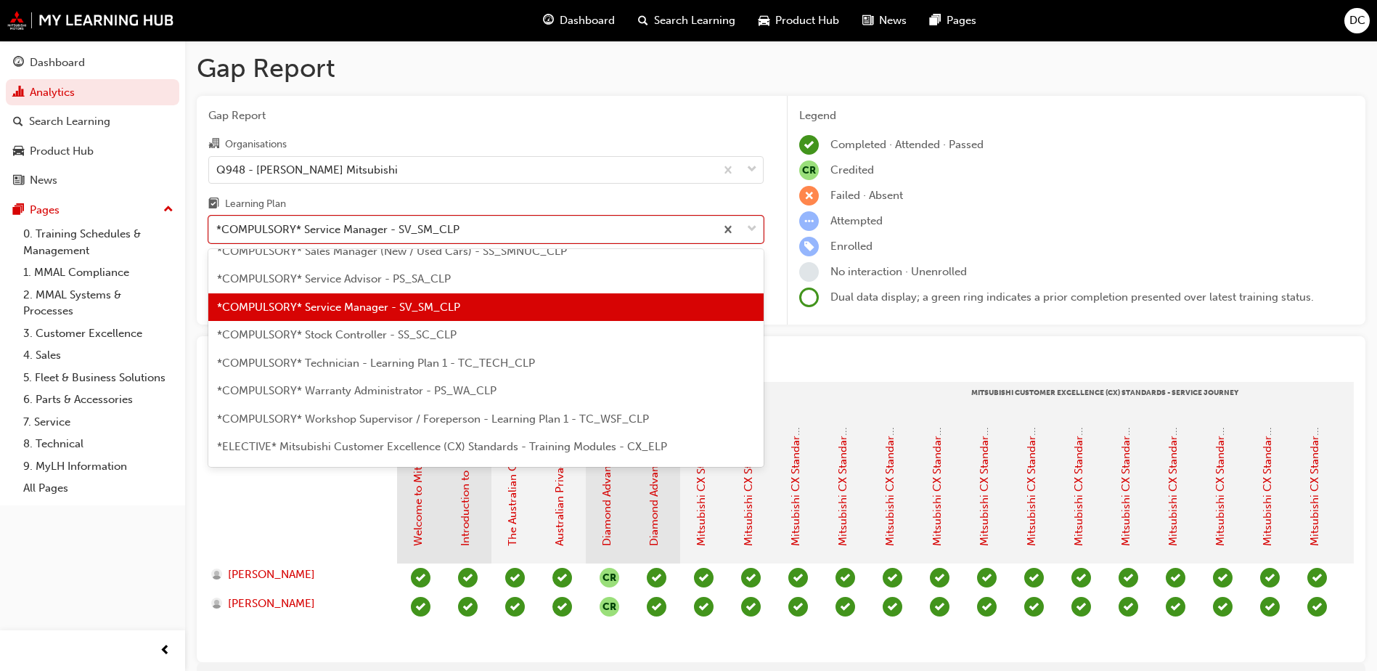
scroll to position [581, 0]
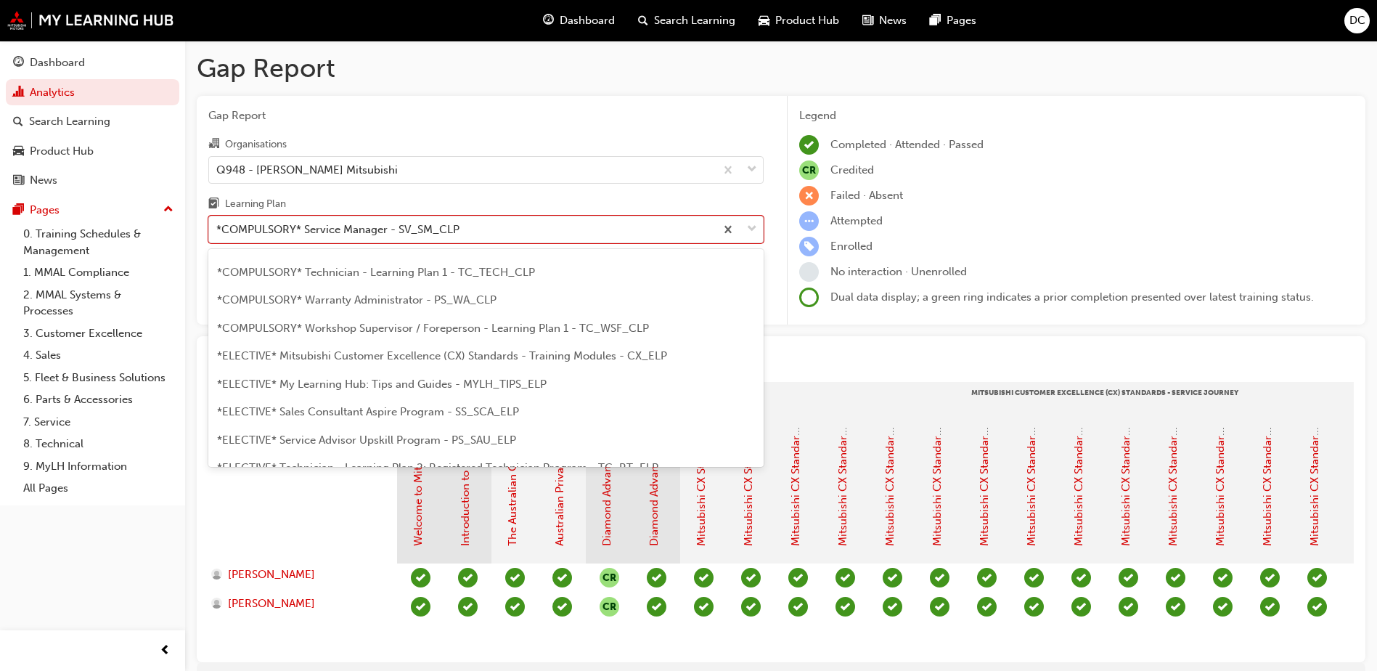
click at [346, 275] on span "*COMPULSORY* Technician - Learning Plan 1 - TC_TECH_CLP" at bounding box center [376, 272] width 318 height 13
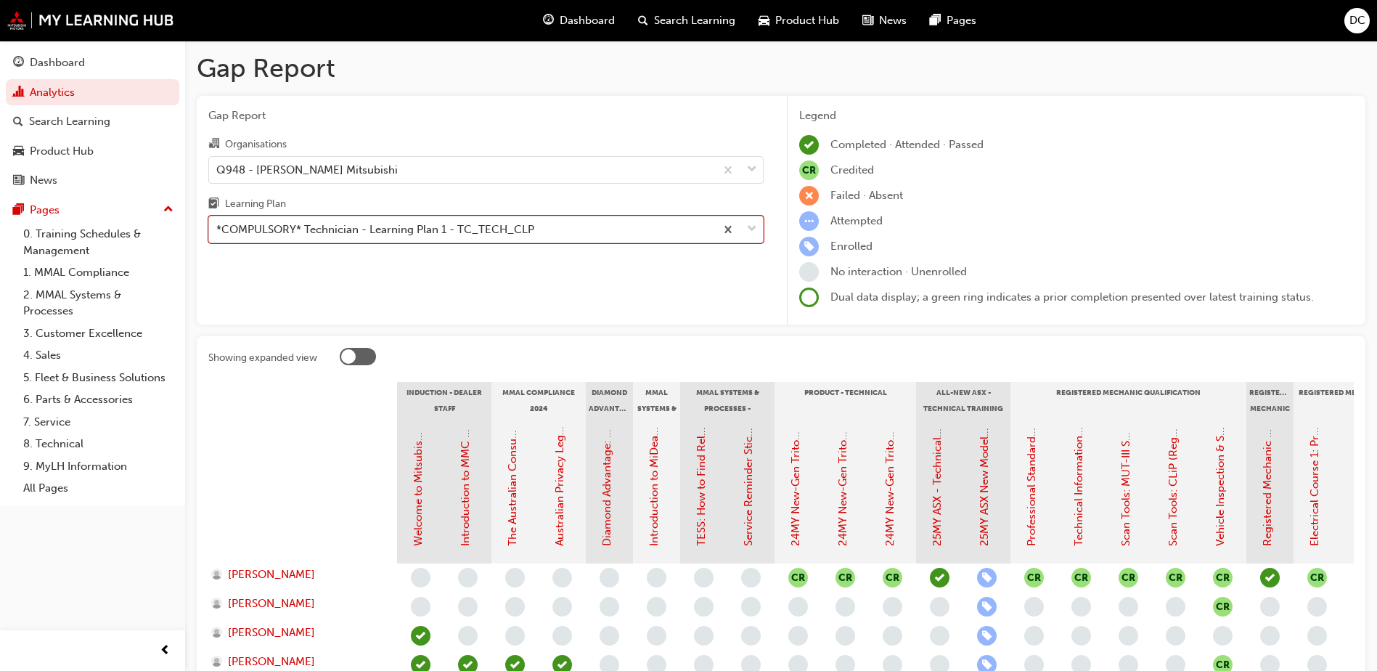
click at [755, 226] on span "down-icon" at bounding box center [752, 229] width 10 height 19
click at [218, 226] on input "Learning Plan option *COMPULSORY* Technician - Learning Plan 1 - TC_TECH_CLP, s…" at bounding box center [216, 229] width 1 height 12
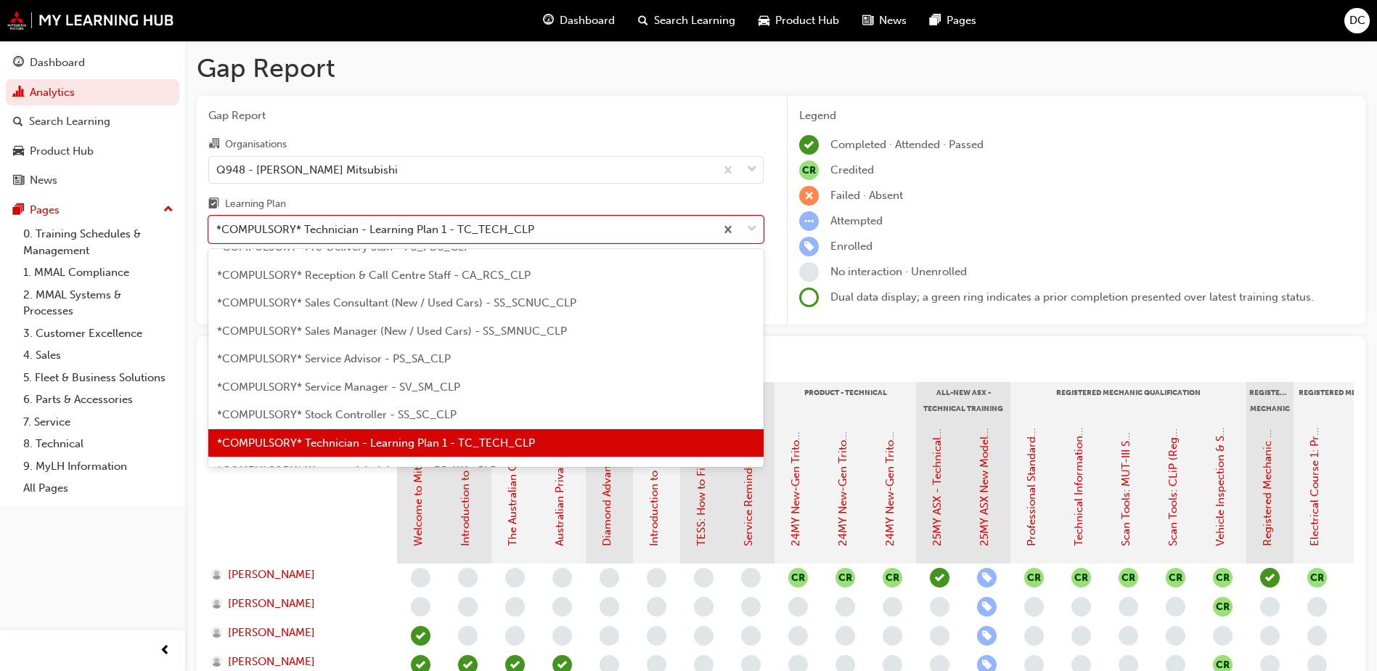
scroll to position [483, 0]
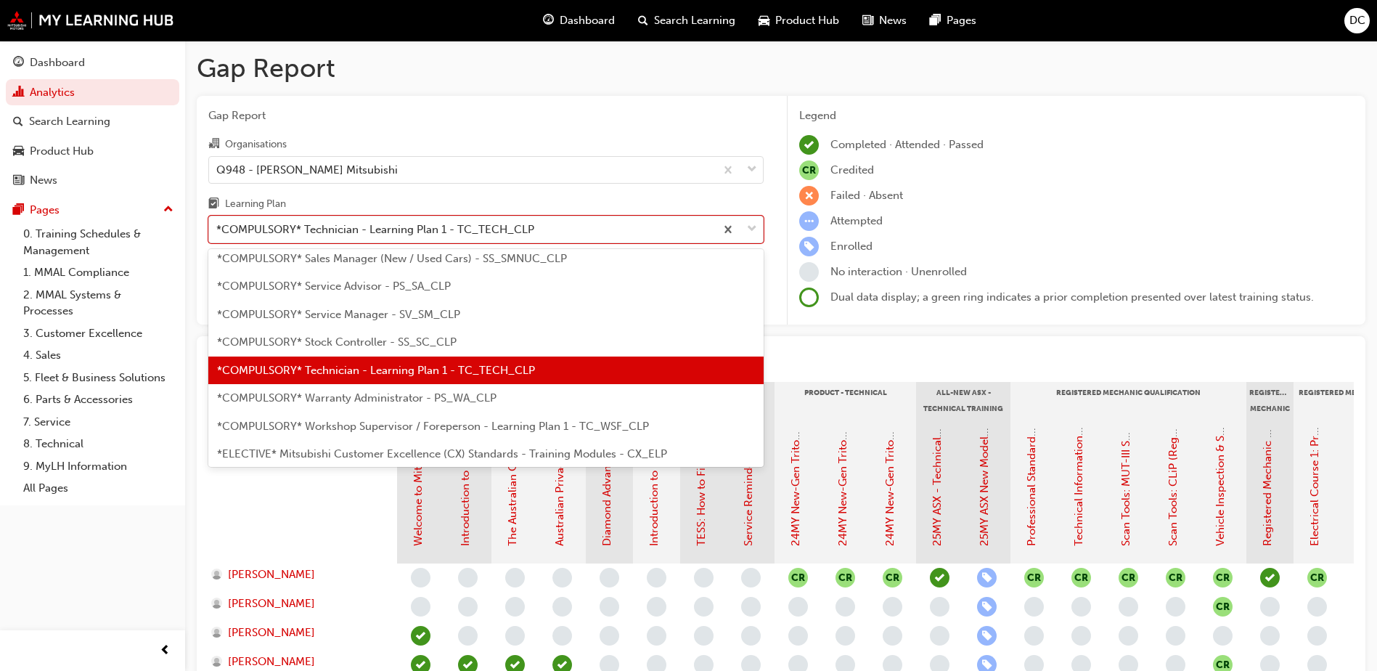
click at [345, 417] on div "*COMPULSORY* Workshop Supervisor / Foreperson - Learning Plan 1 - TC_WSF_CLP" at bounding box center [485, 426] width 555 height 28
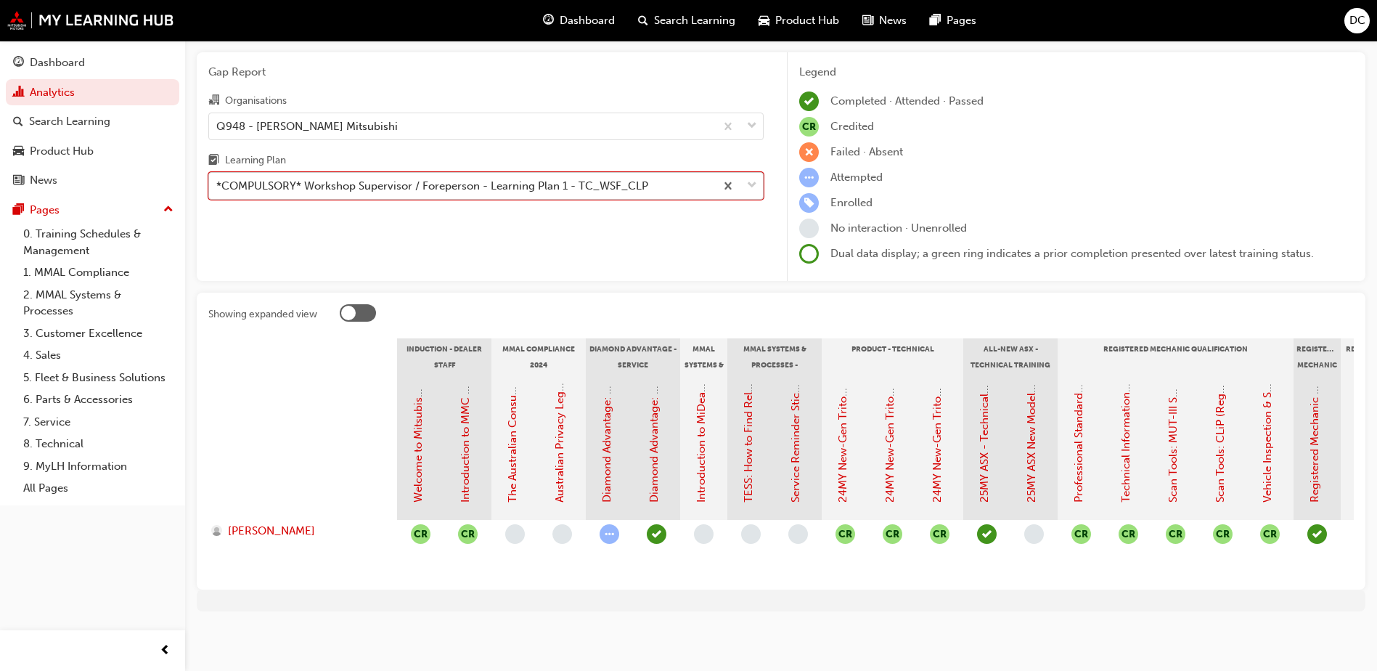
click at [747, 181] on span "down-icon" at bounding box center [752, 185] width 10 height 19
click at [218, 181] on input "Learning Plan option *COMPULSORY* Workshop Supervisor / Foreperson - Learning P…" at bounding box center [216, 185] width 1 height 12
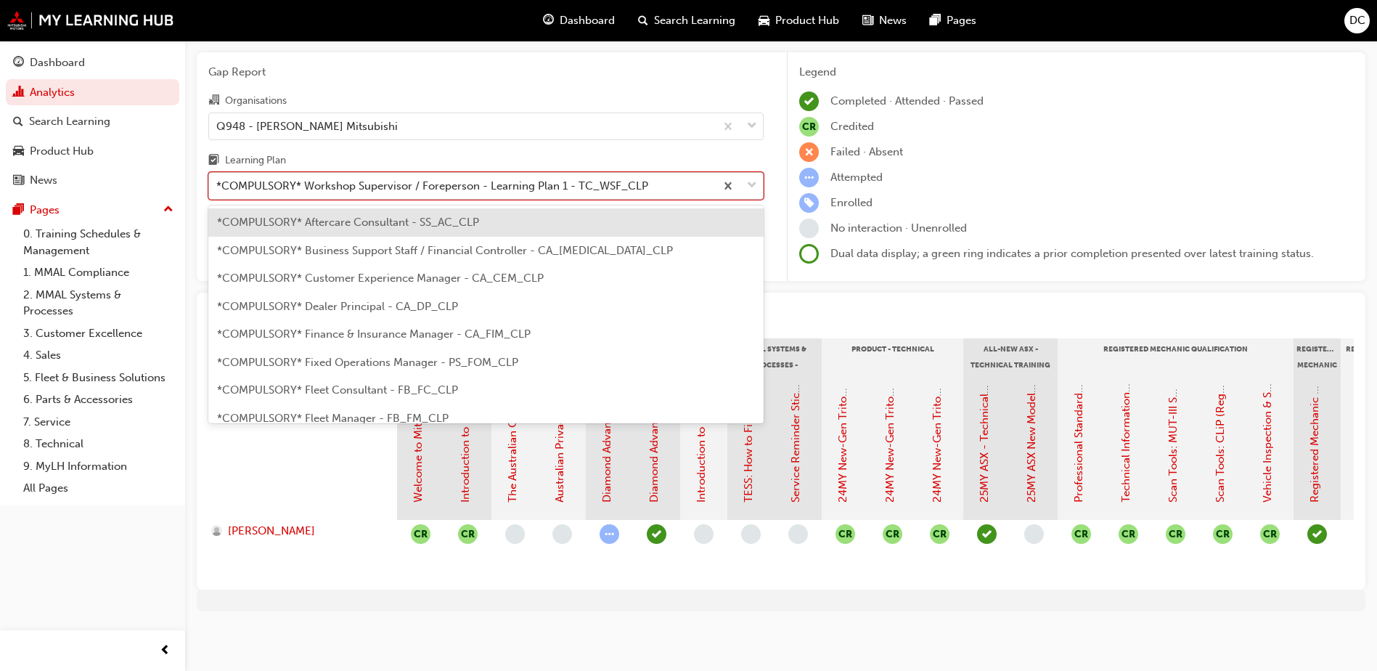
scroll to position [466, 0]
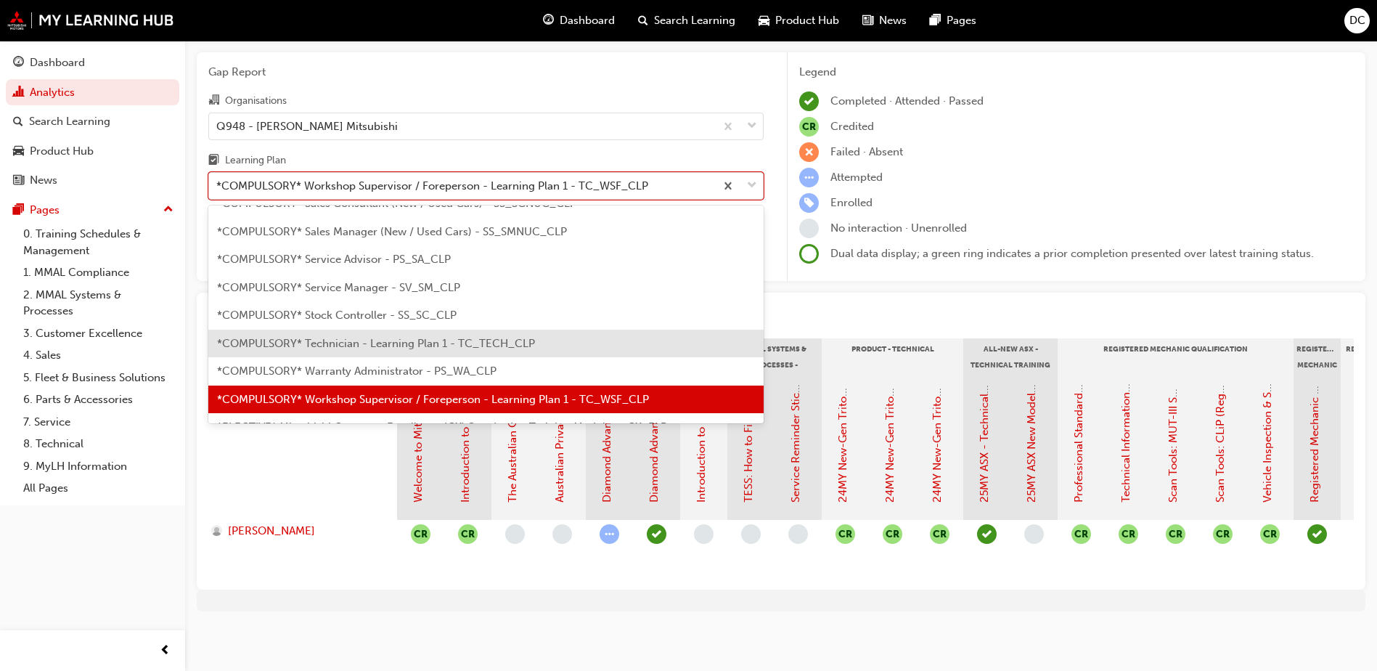
click at [347, 337] on span "*COMPULSORY* Technician - Learning Plan 1 - TC_TECH_CLP" at bounding box center [376, 343] width 318 height 13
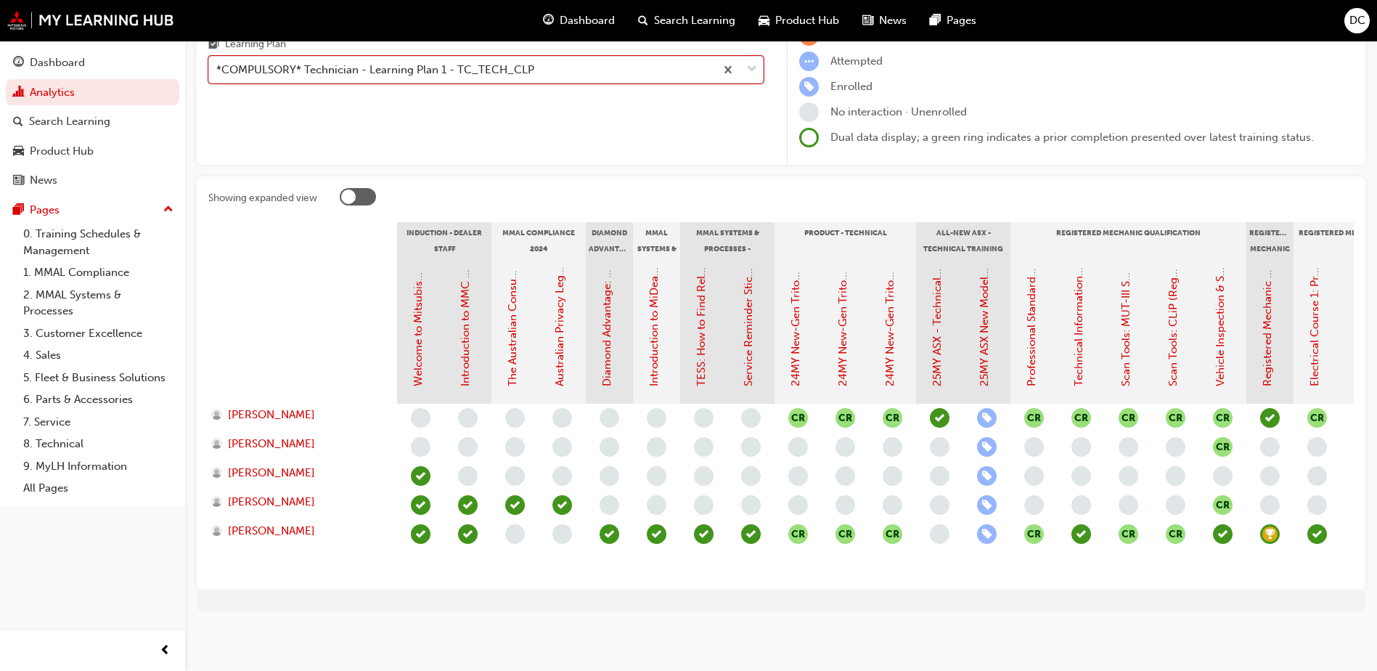
scroll to position [171, 0]
click at [756, 60] on span "down-icon" at bounding box center [752, 69] width 10 height 19
click at [218, 63] on input "Learning Plan option *COMPULSORY* Technician - Learning Plan 1 - TC_TECH_CLP, s…" at bounding box center [216, 69] width 1 height 12
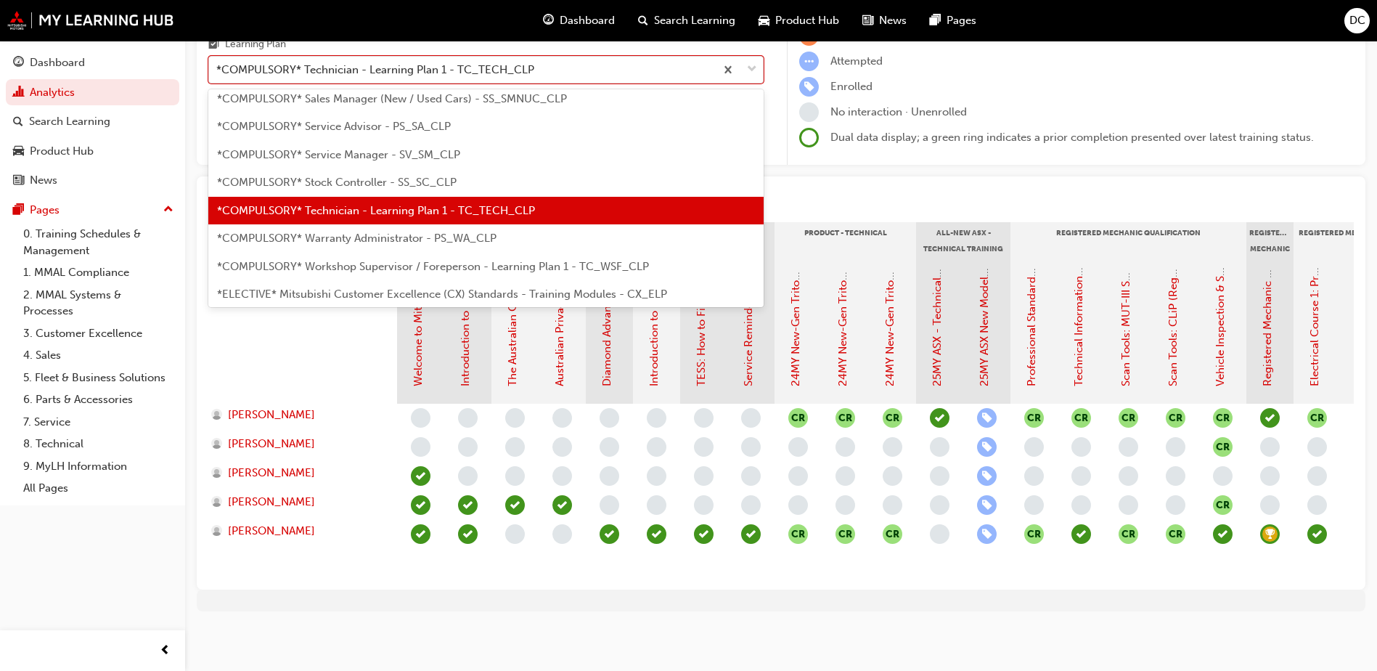
scroll to position [555, 0]
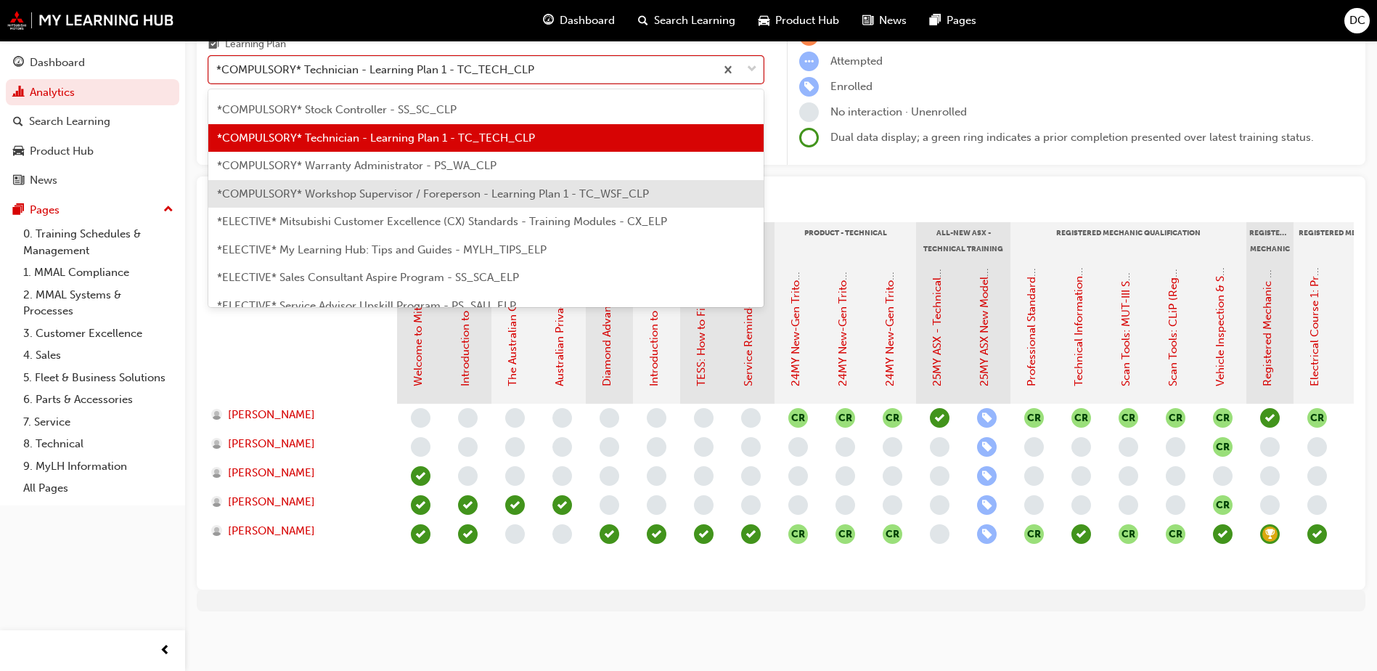
click at [319, 187] on span "*COMPULSORY* Workshop Supervisor / Foreperson - Learning Plan 1 - TC_WSF_CLP" at bounding box center [433, 193] width 432 height 13
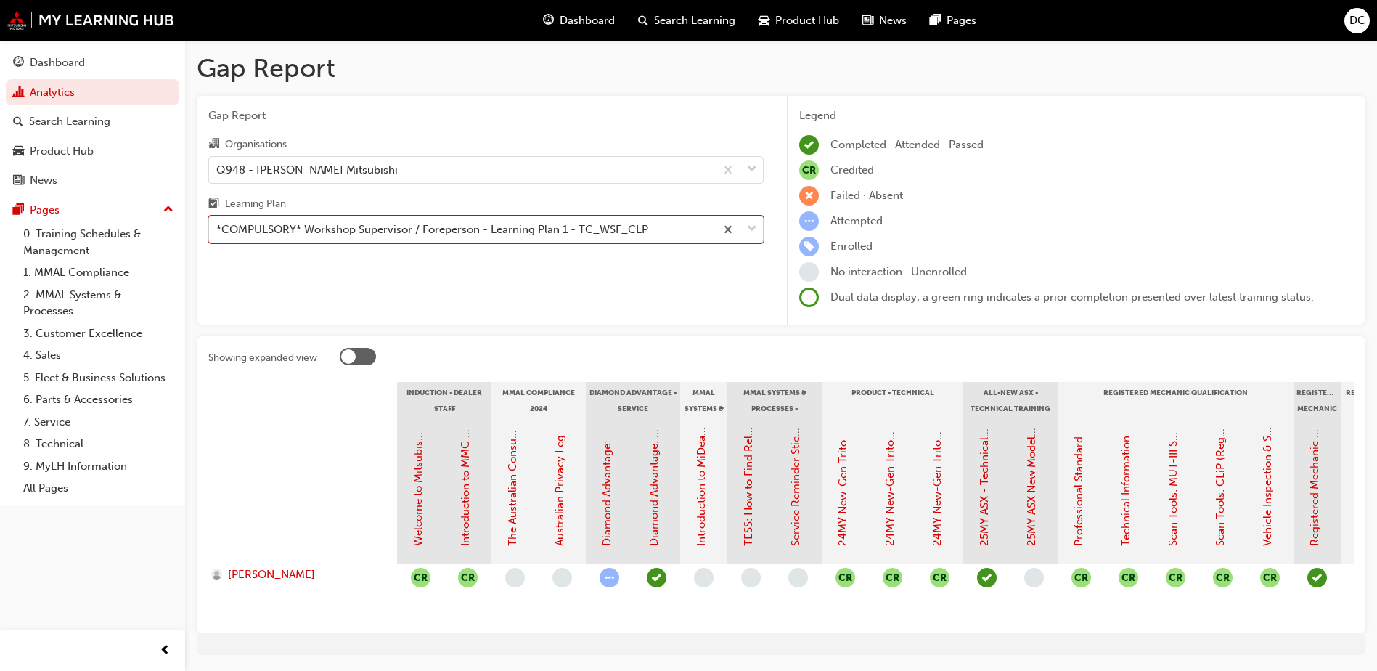
click at [761, 231] on div at bounding box center [739, 229] width 48 height 26
click at [218, 231] on input "Learning Plan option *COMPULSORY* Workshop Supervisor / Foreperson - Learning P…" at bounding box center [216, 229] width 1 height 12
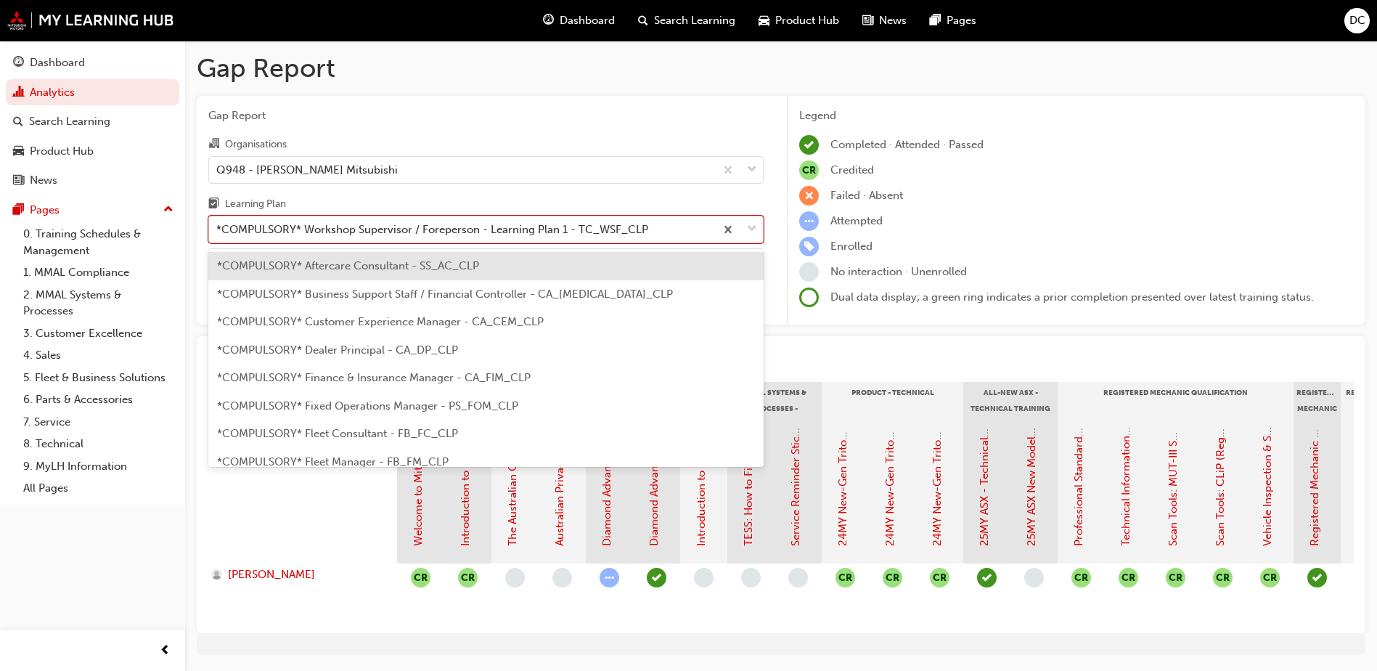
scroll to position [466, 0]
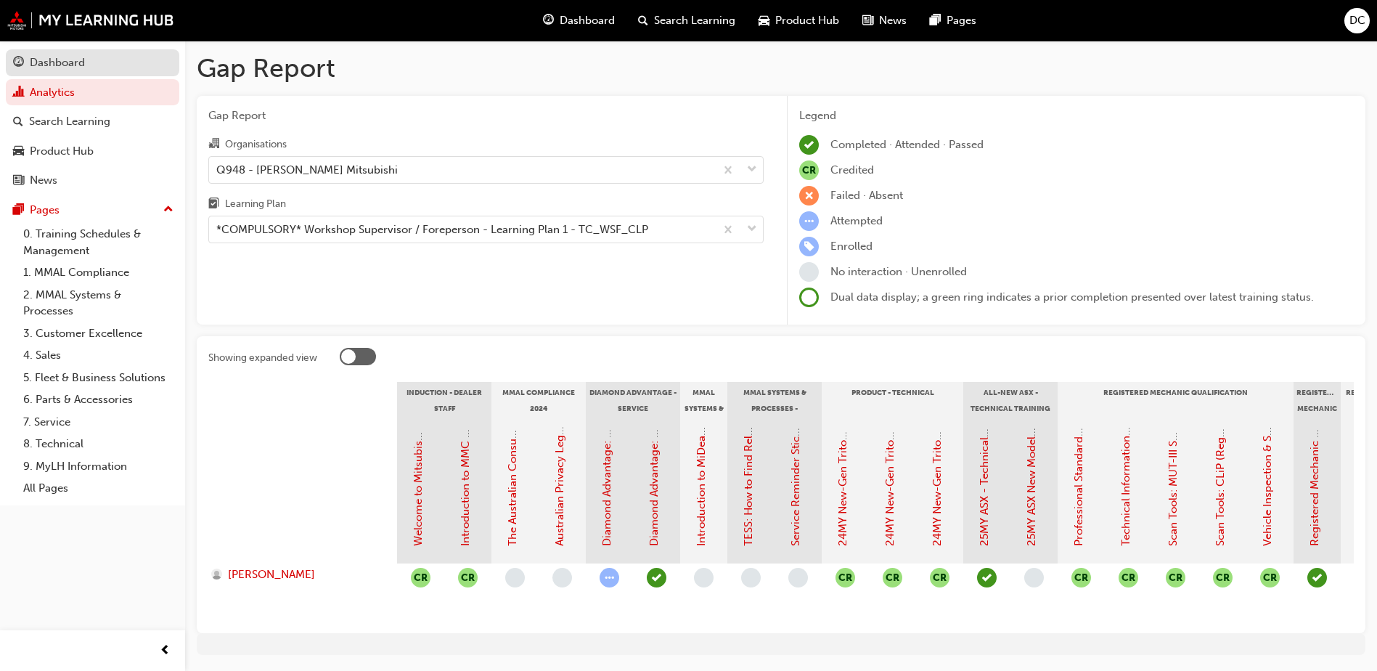
click at [62, 60] on div "Dashboard" at bounding box center [57, 62] width 55 height 17
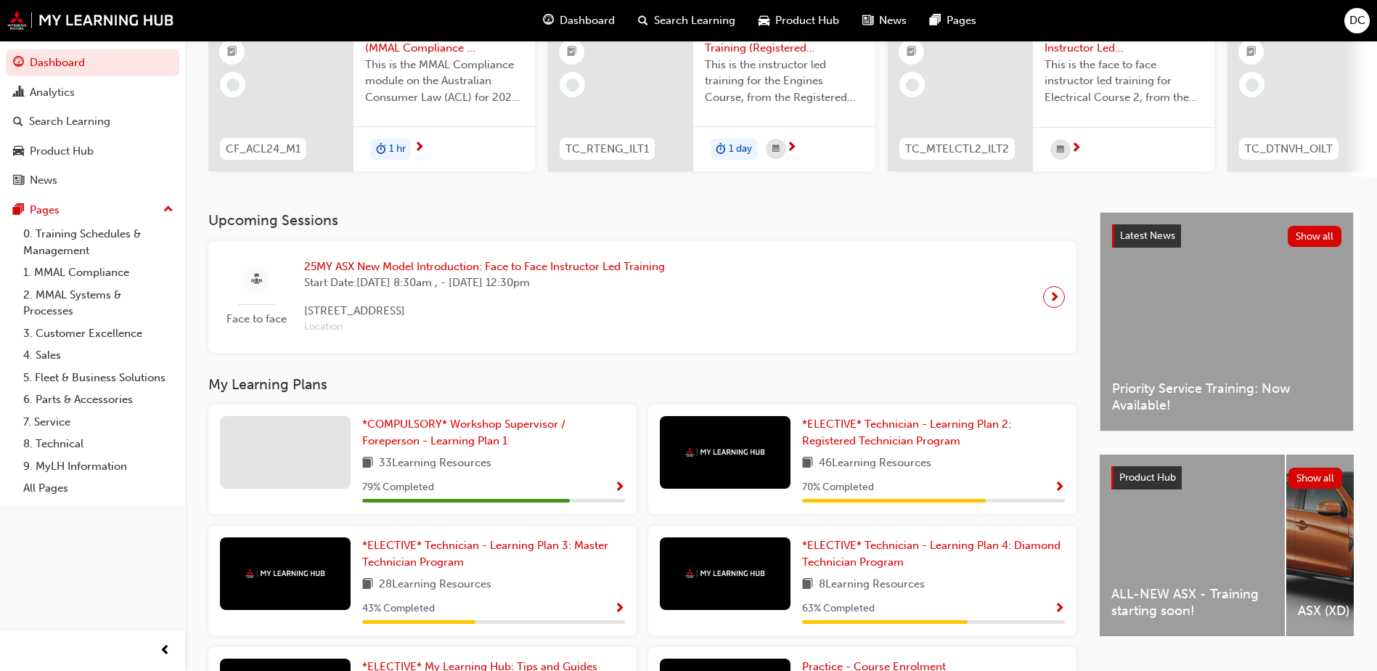
scroll to position [306, 0]
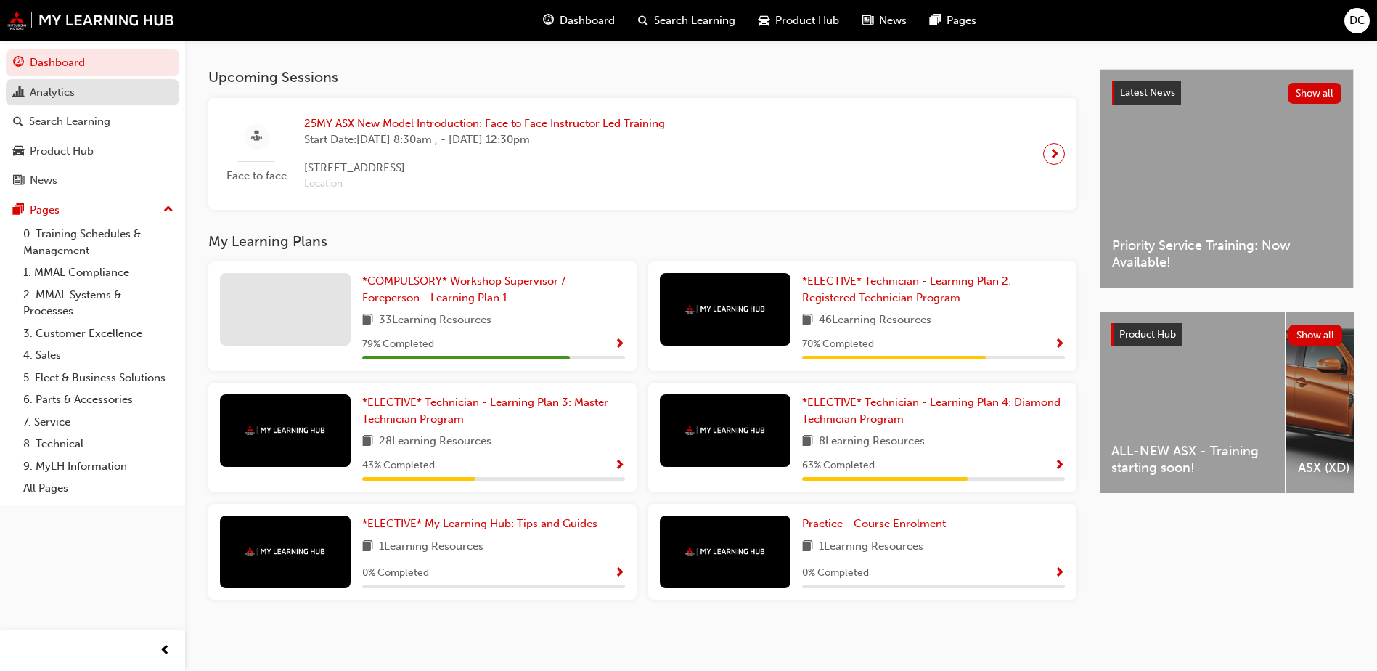
click at [89, 95] on div "Analytics" at bounding box center [92, 92] width 159 height 18
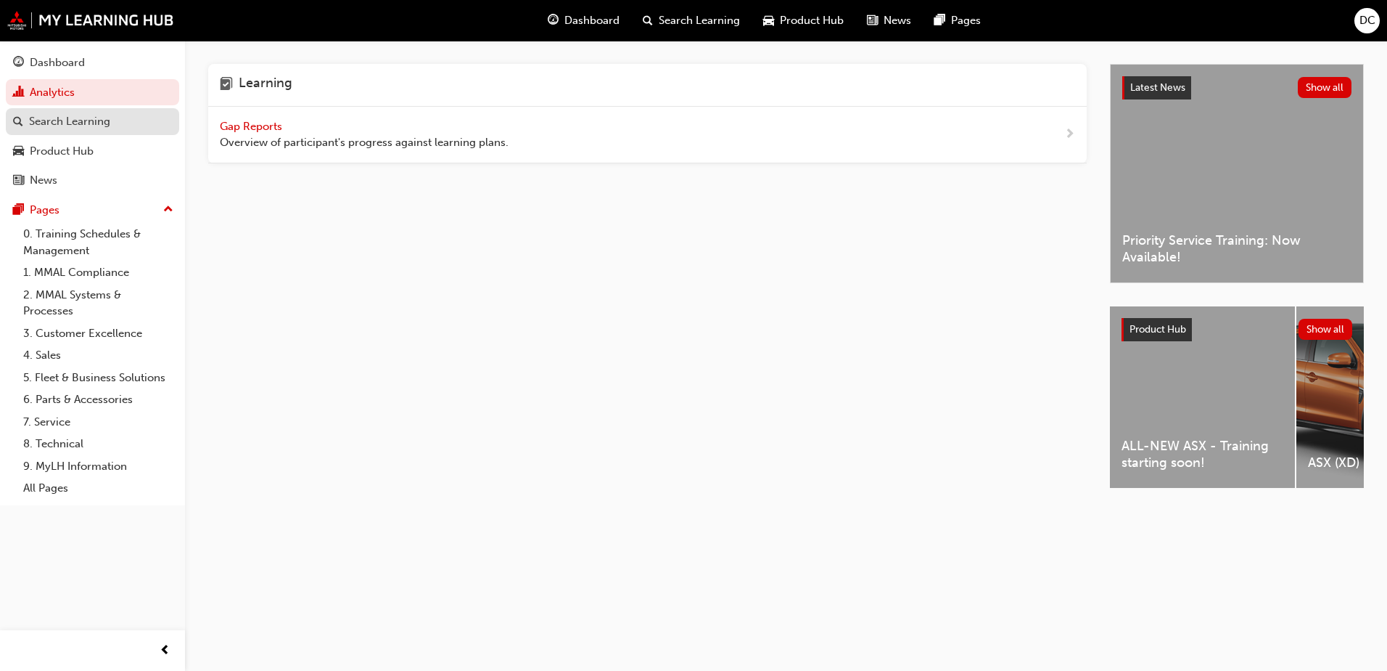
click at [82, 129] on div "Search Learning" at bounding box center [69, 121] width 81 height 17
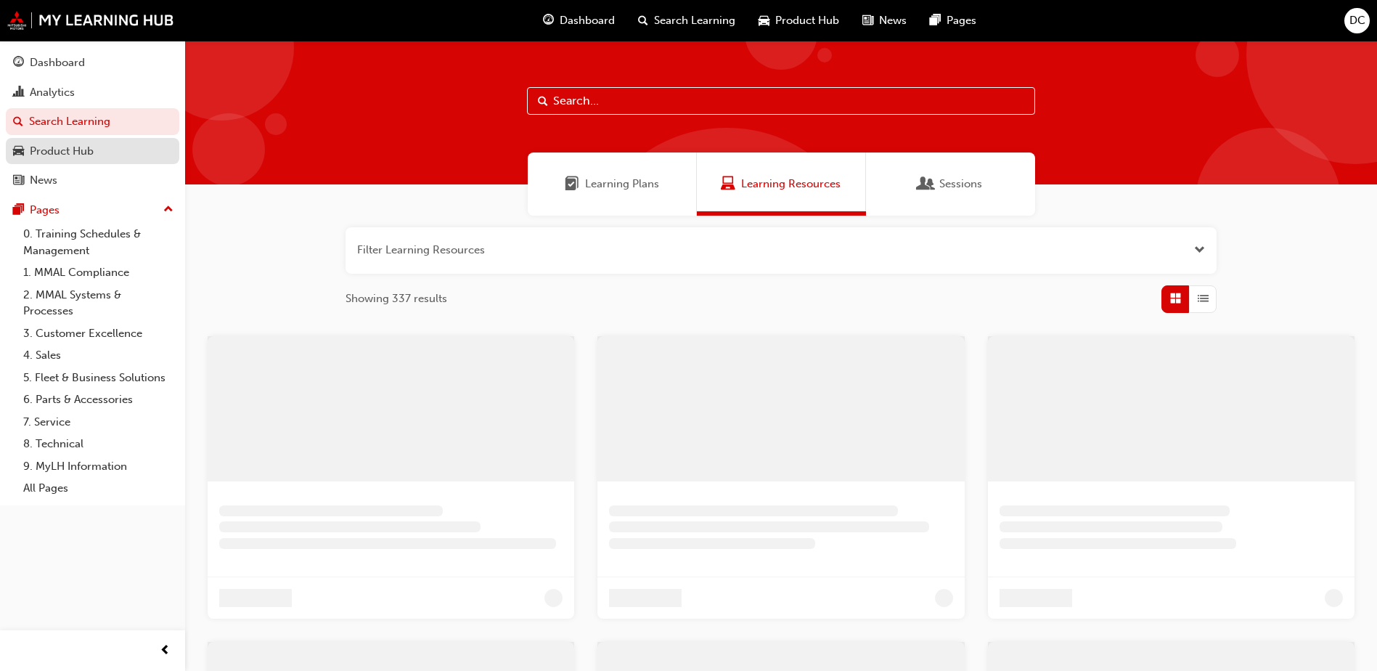
click at [71, 155] on div "Product Hub" at bounding box center [62, 151] width 64 height 17
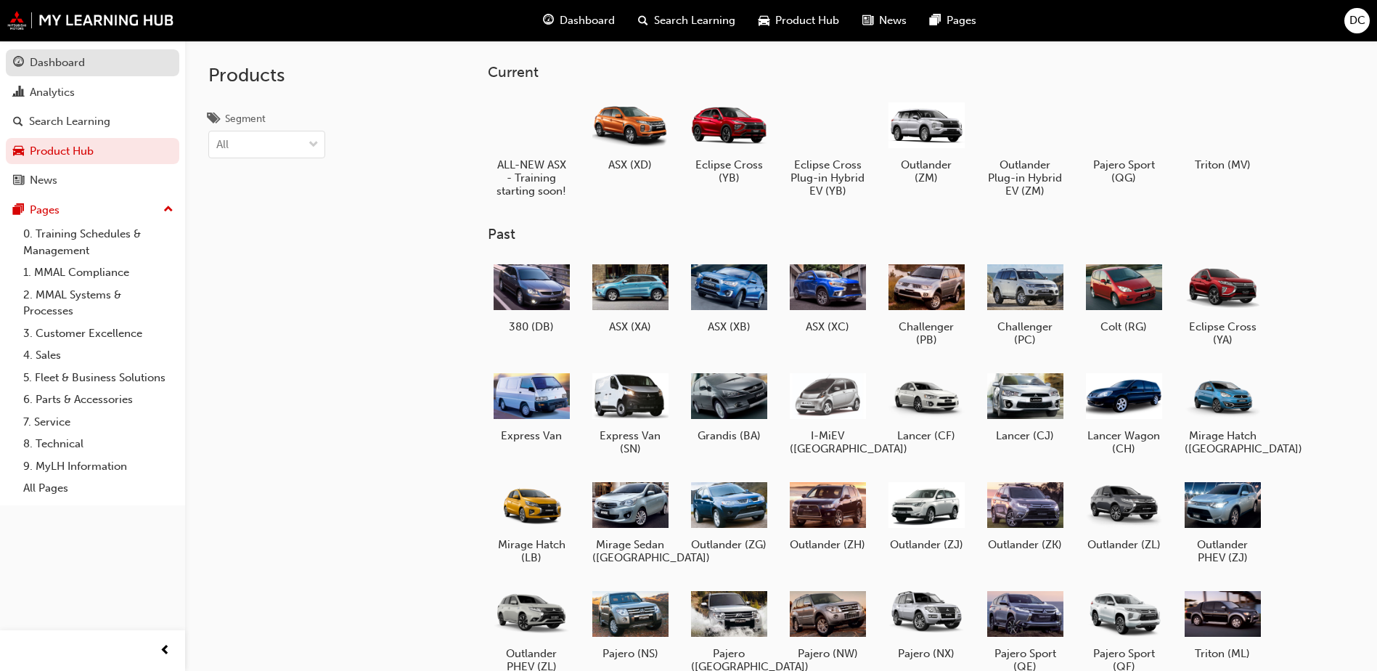
click at [77, 64] on div "Dashboard" at bounding box center [57, 62] width 55 height 17
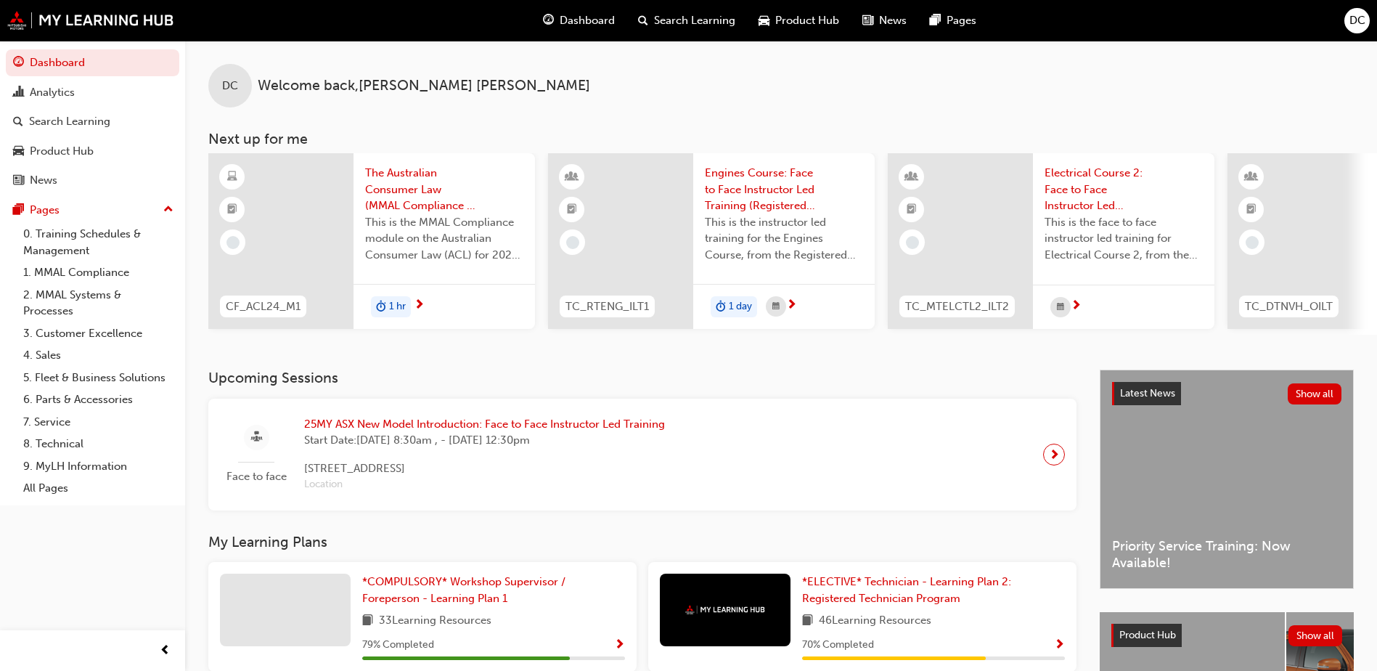
click at [597, 19] on span "Dashboard" at bounding box center [586, 20] width 55 height 17
click at [576, 7] on div "Dashboard" at bounding box center [578, 21] width 95 height 30
click at [571, 16] on span "Dashboard" at bounding box center [586, 20] width 55 height 17
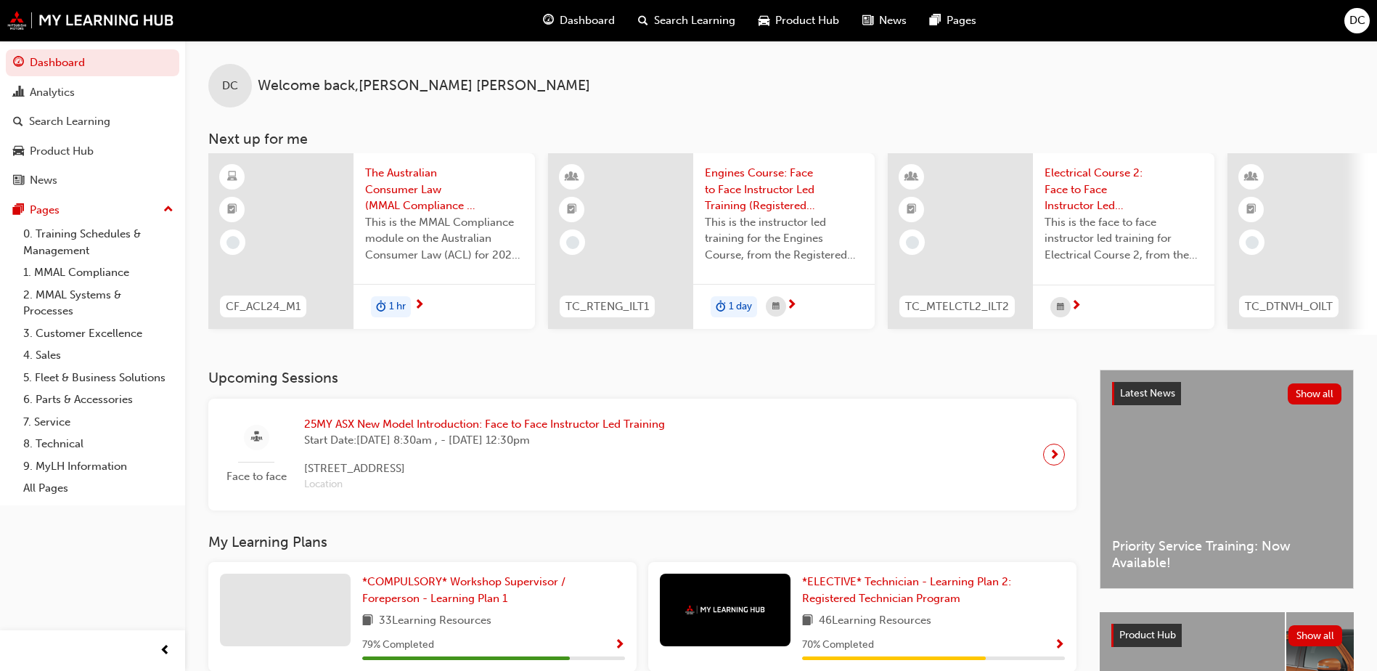
click at [229, 74] on div "DC" at bounding box center [230, 86] width 44 height 44
click at [1348, 8] on button "DC" at bounding box center [1356, 20] width 25 height 25
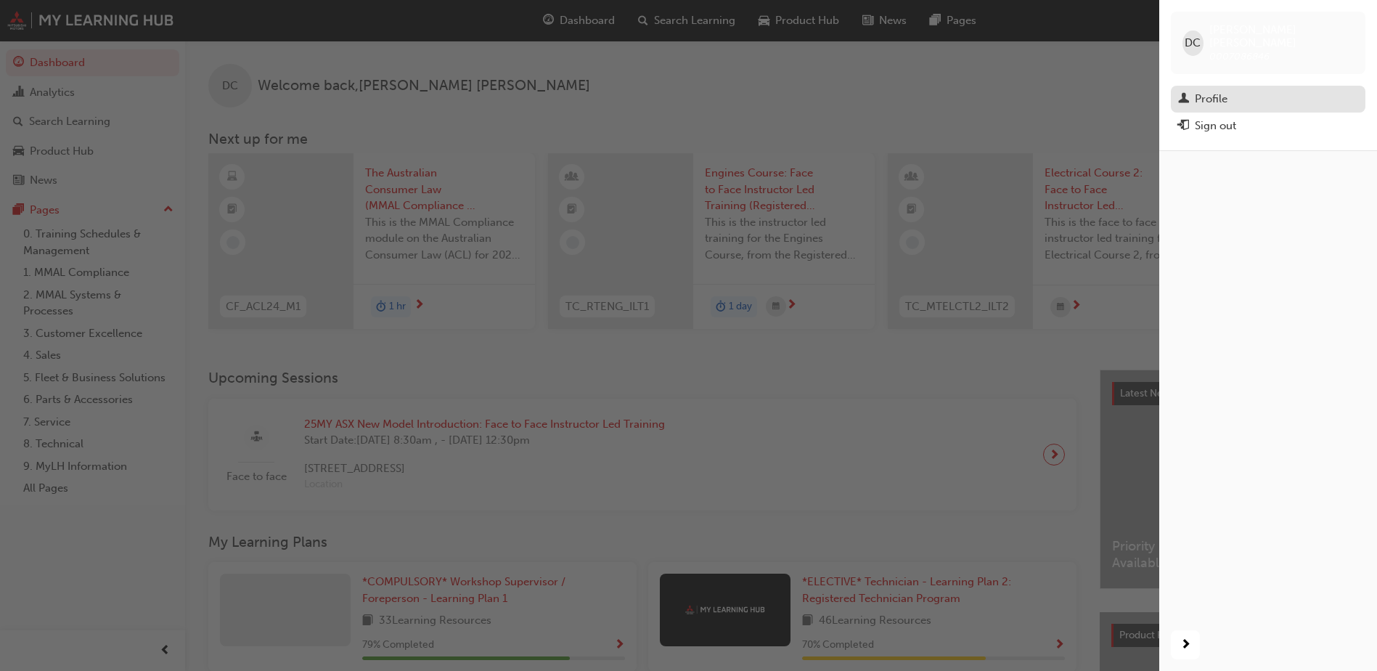
click at [1274, 90] on div "Profile" at bounding box center [1268, 99] width 180 height 18
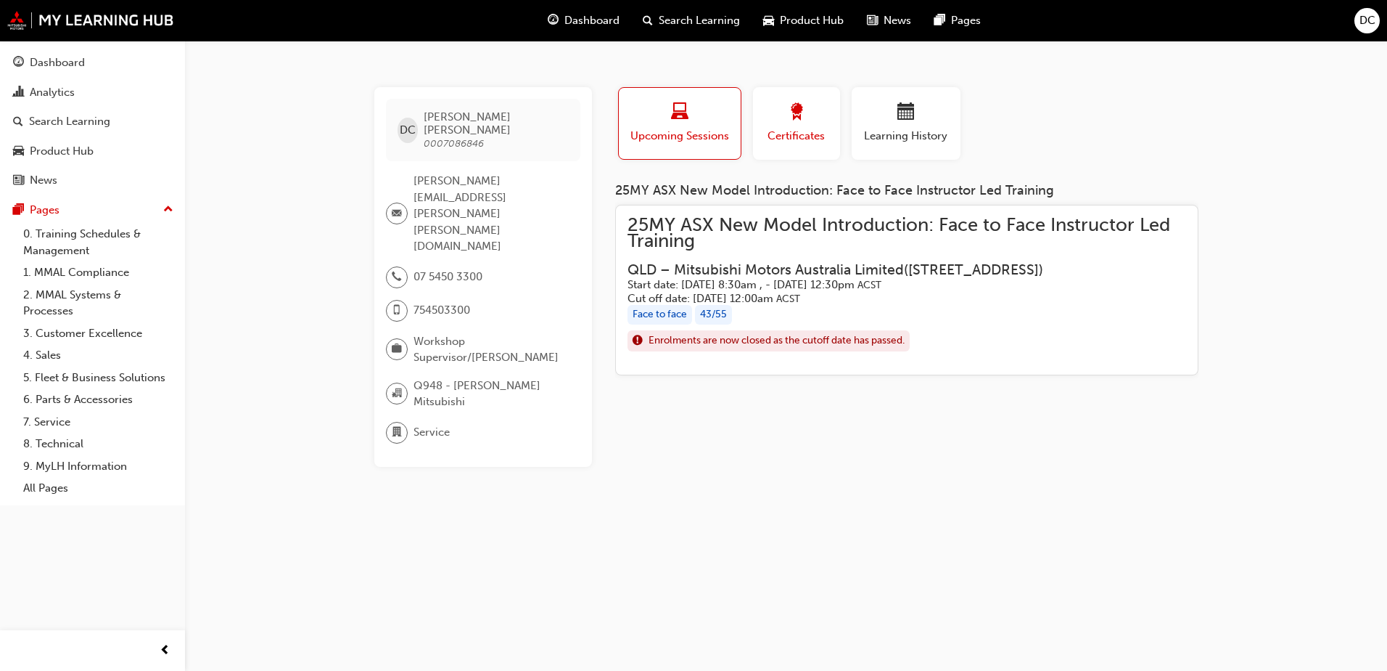
click at [771, 126] on div "Certificates" at bounding box center [796, 123] width 65 height 41
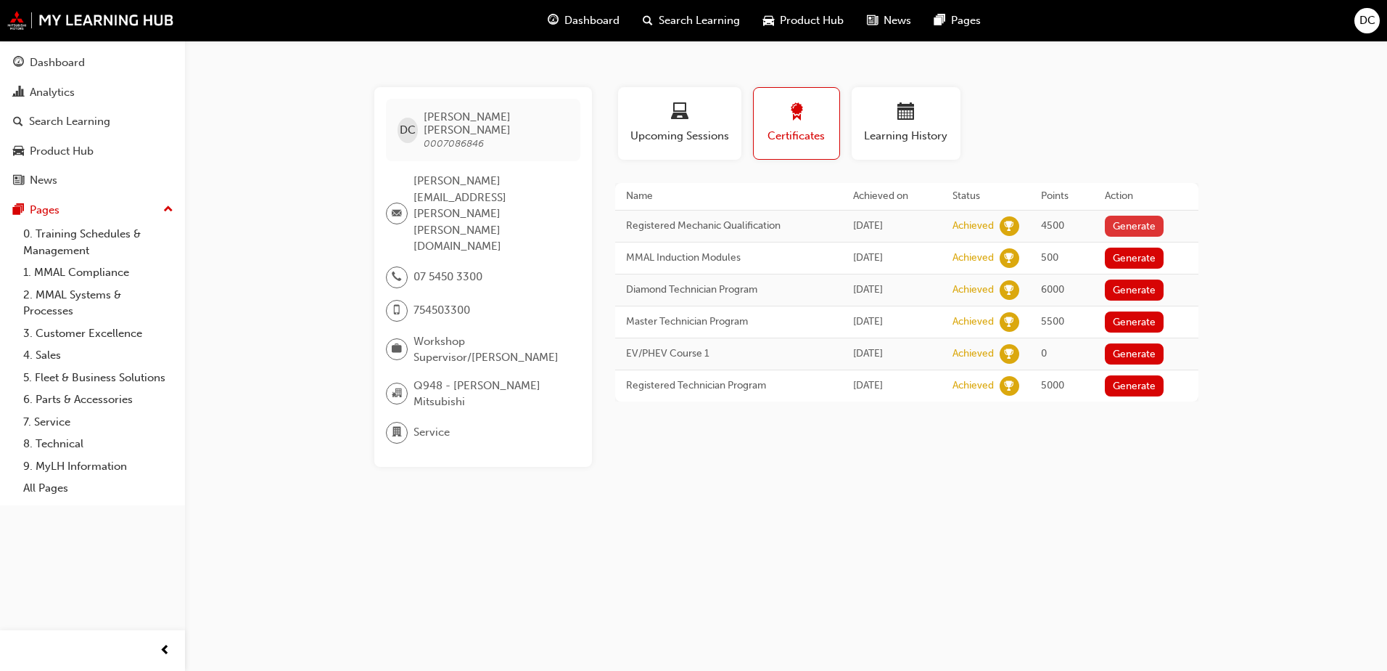
click at [1134, 225] on button "Generate" at bounding box center [1135, 226] width 60 height 21
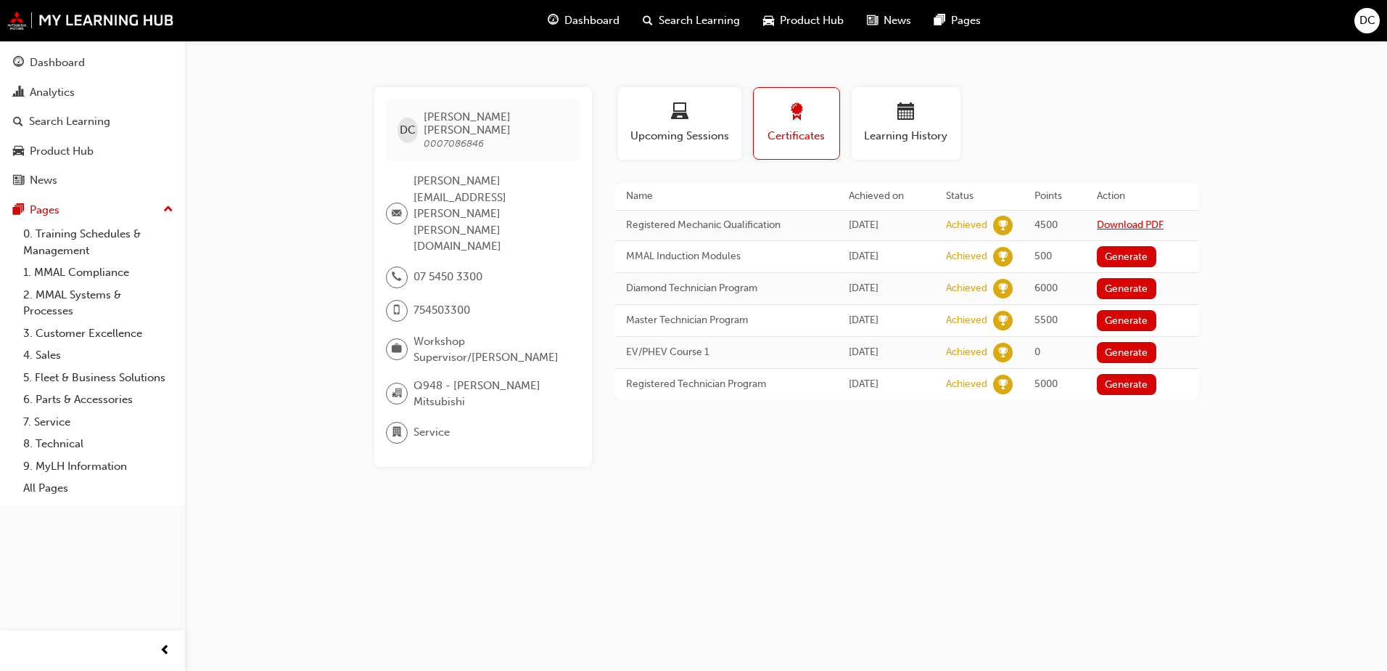
click at [1155, 219] on link "Download PDF" at bounding box center [1130, 224] width 67 height 12
click at [1118, 321] on button "Generate" at bounding box center [1127, 320] width 60 height 21
click at [1109, 322] on button "Loading" at bounding box center [1123, 320] width 52 height 21
click at [78, 395] on link "6. Parts & Accessories" at bounding box center [98, 399] width 162 height 22
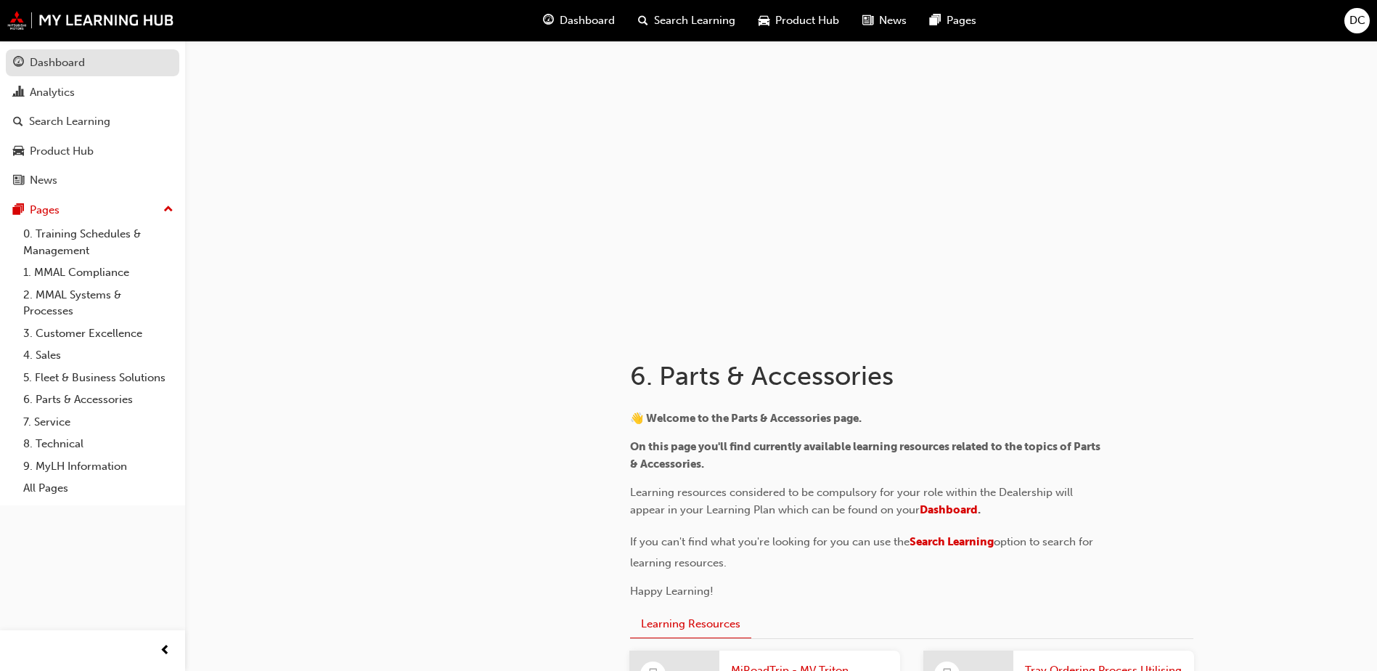
click at [45, 62] on div "Dashboard" at bounding box center [57, 62] width 55 height 17
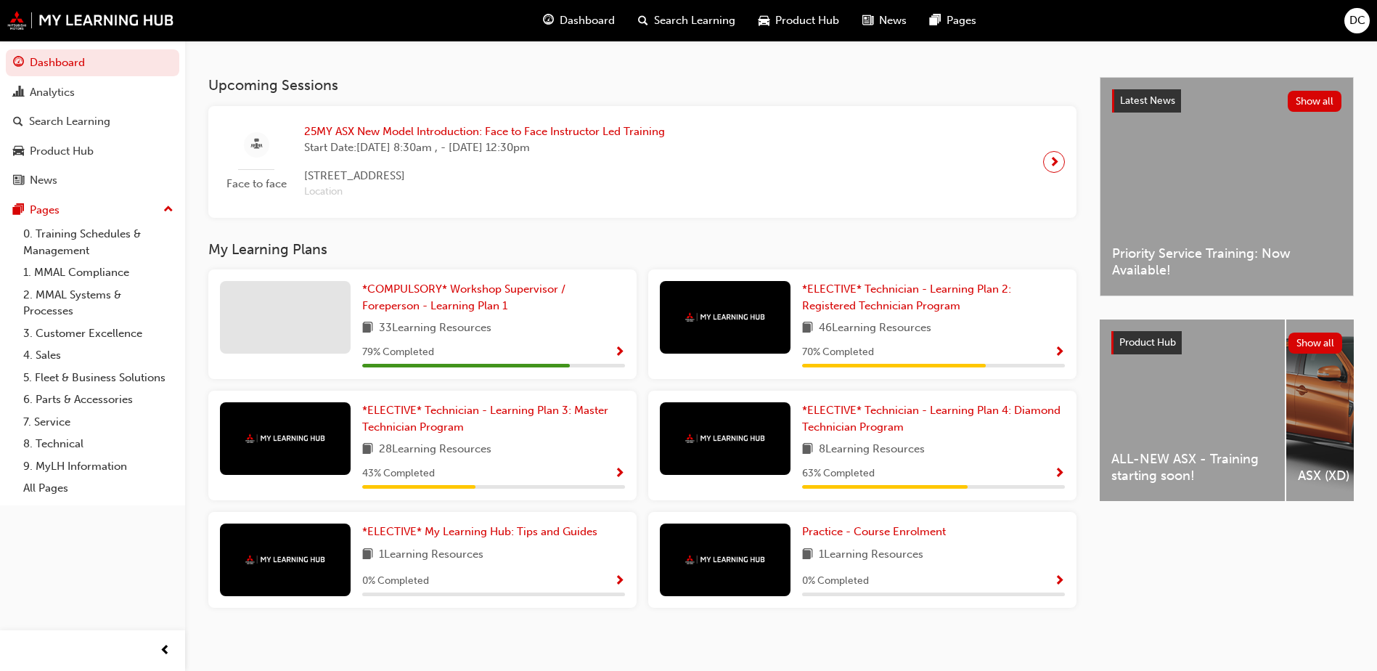
click at [1134, 433] on div "ALL-NEW ASX - Training starting soon!" at bounding box center [1191, 409] width 185 height 181
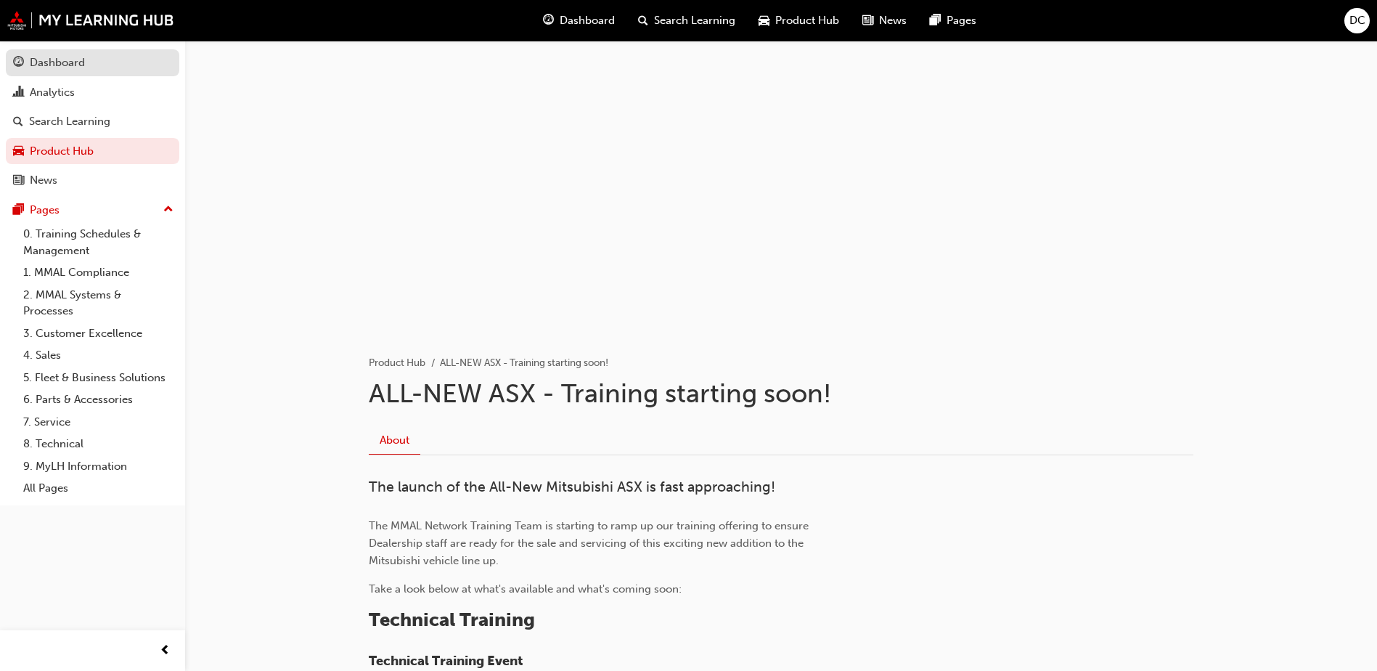
click at [114, 63] on div "Dashboard" at bounding box center [92, 63] width 159 height 18
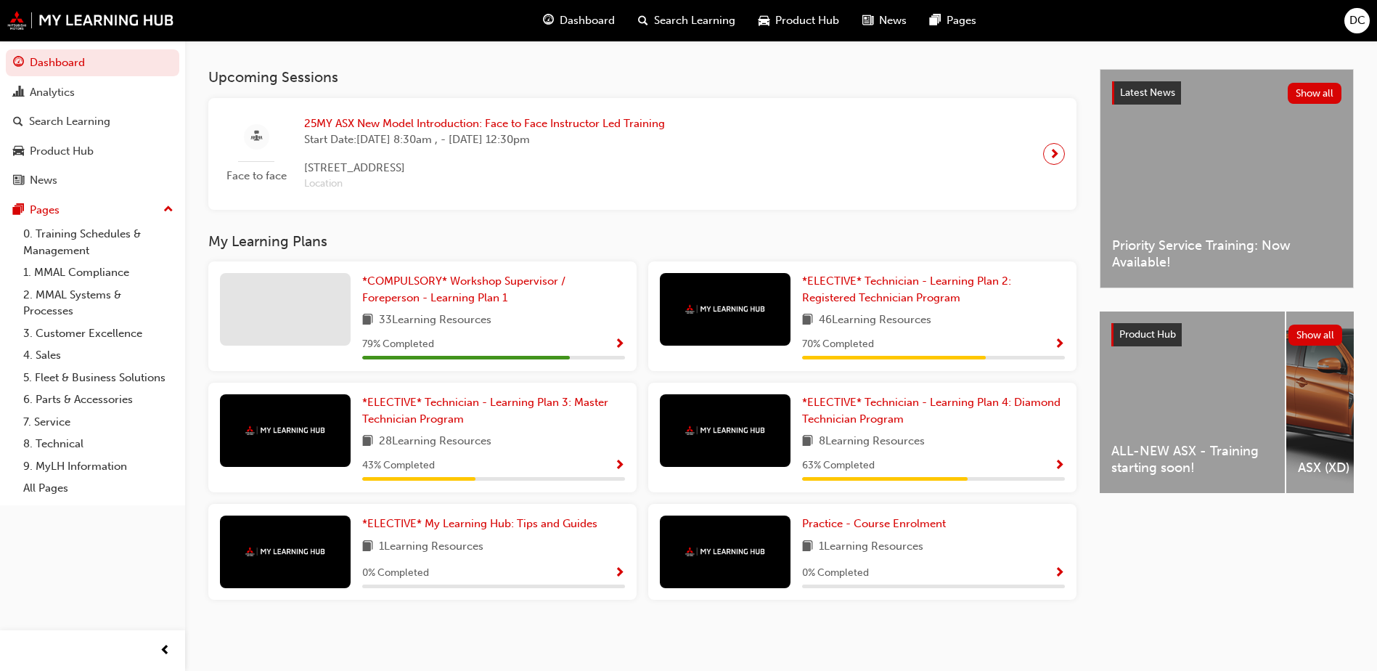
scroll to position [306, 0]
click at [54, 441] on link "8. Technical" at bounding box center [98, 444] width 162 height 22
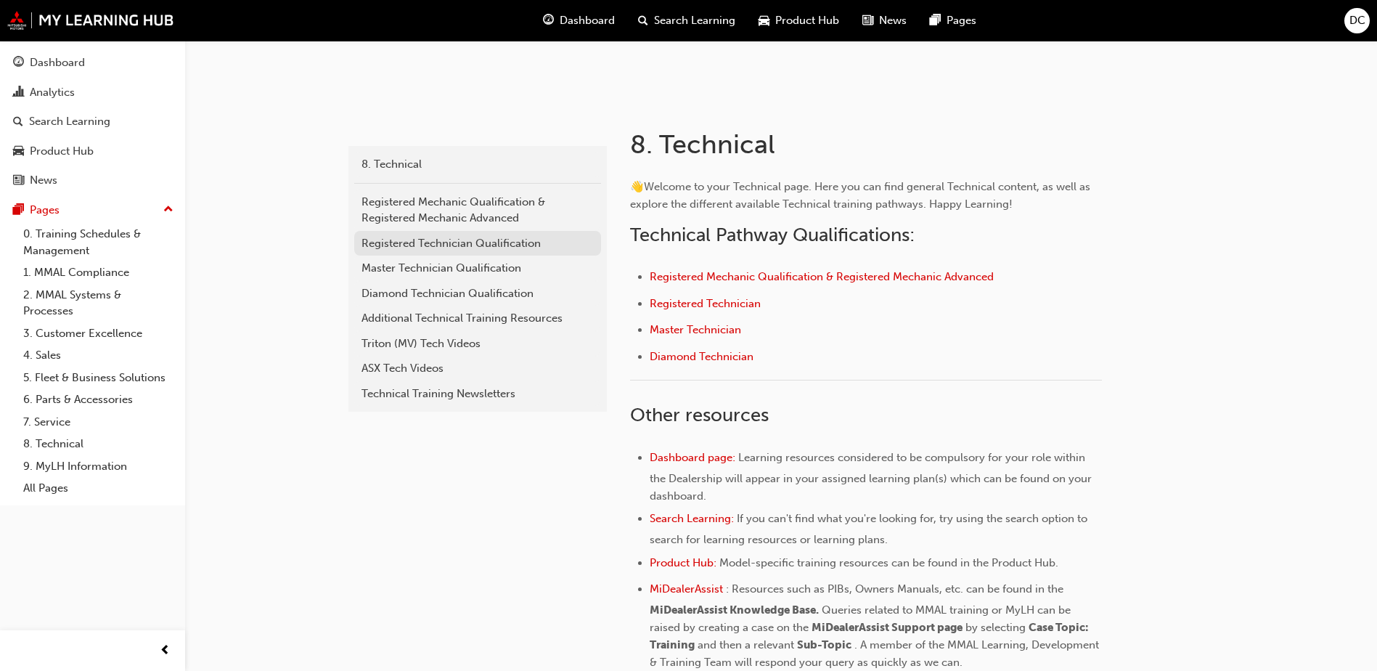
scroll to position [218, 0]
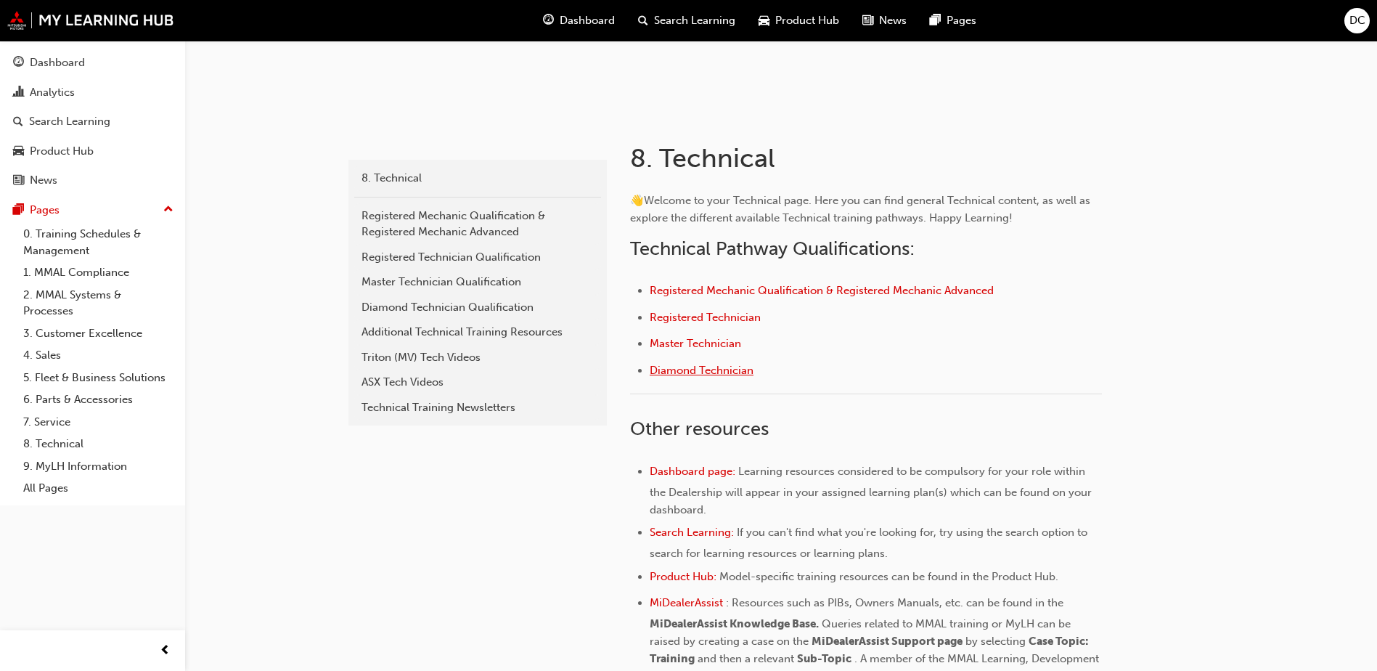
click at [677, 366] on span "Diamond Technician" at bounding box center [701, 370] width 104 height 13
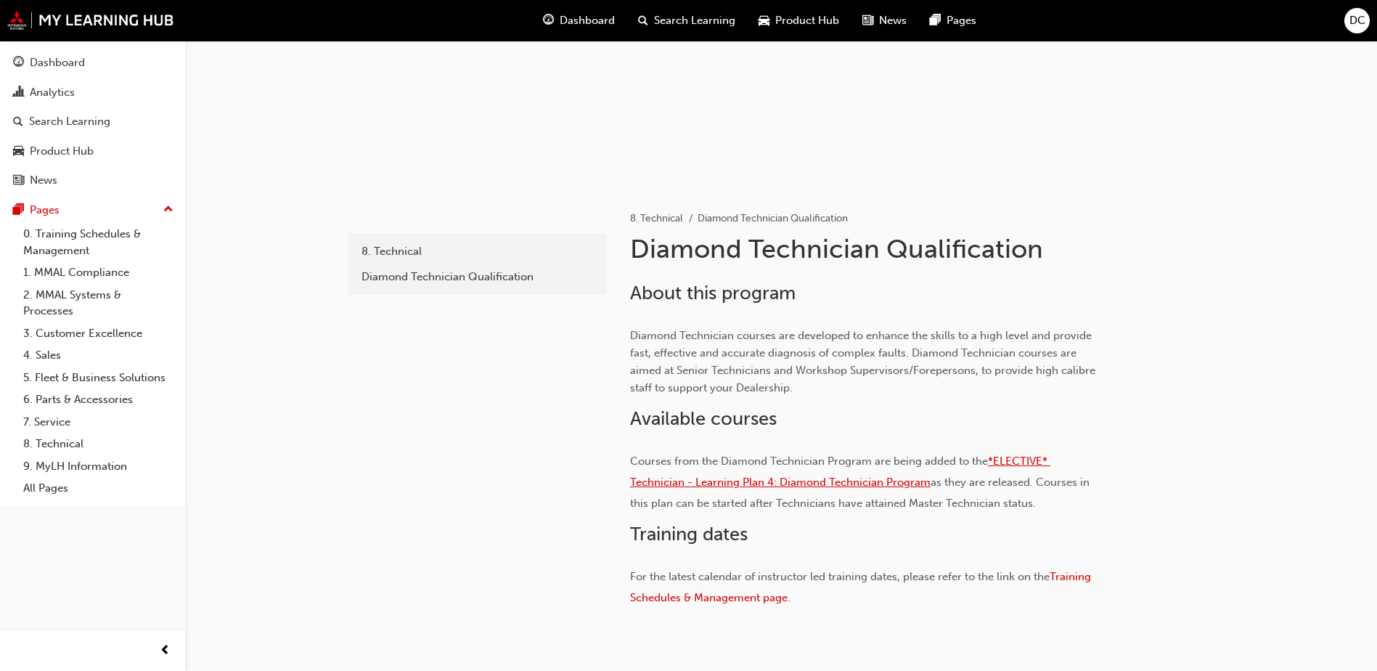
scroll to position [224, 0]
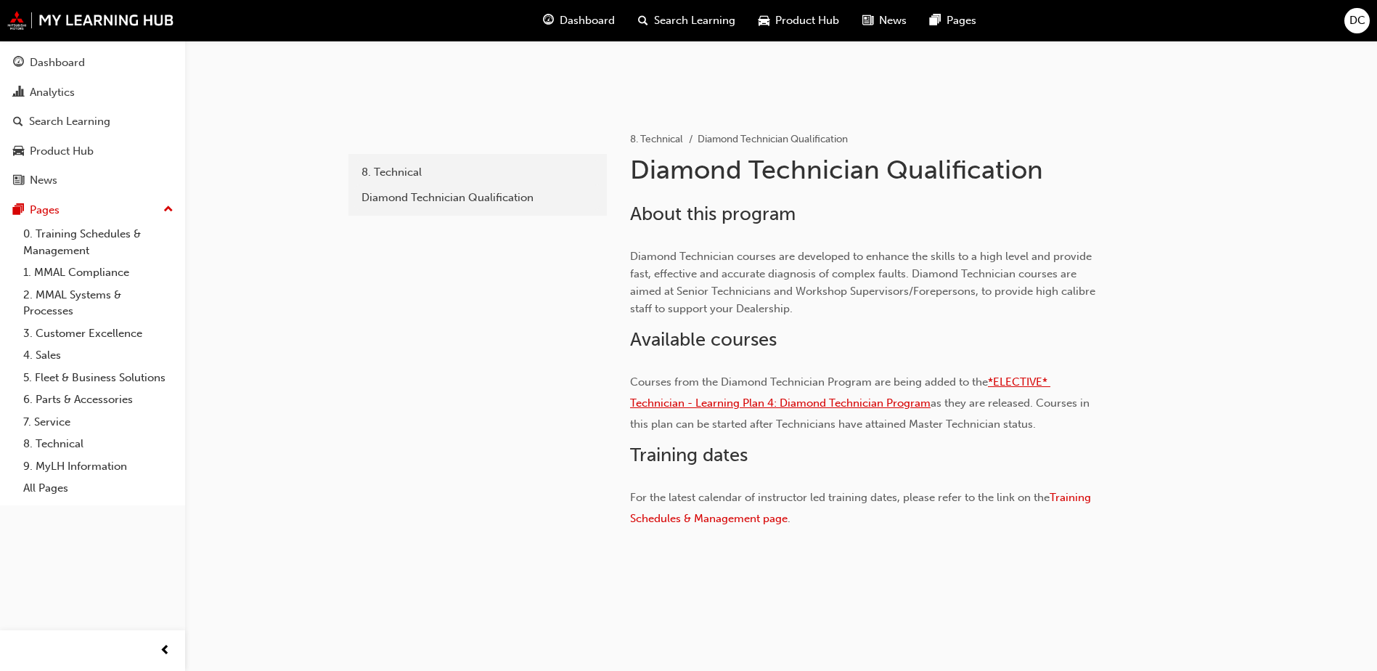
click at [807, 403] on span "*ELECTIVE* Technician - Learning Plan 4: Diamond Technician Program" at bounding box center [840, 392] width 420 height 34
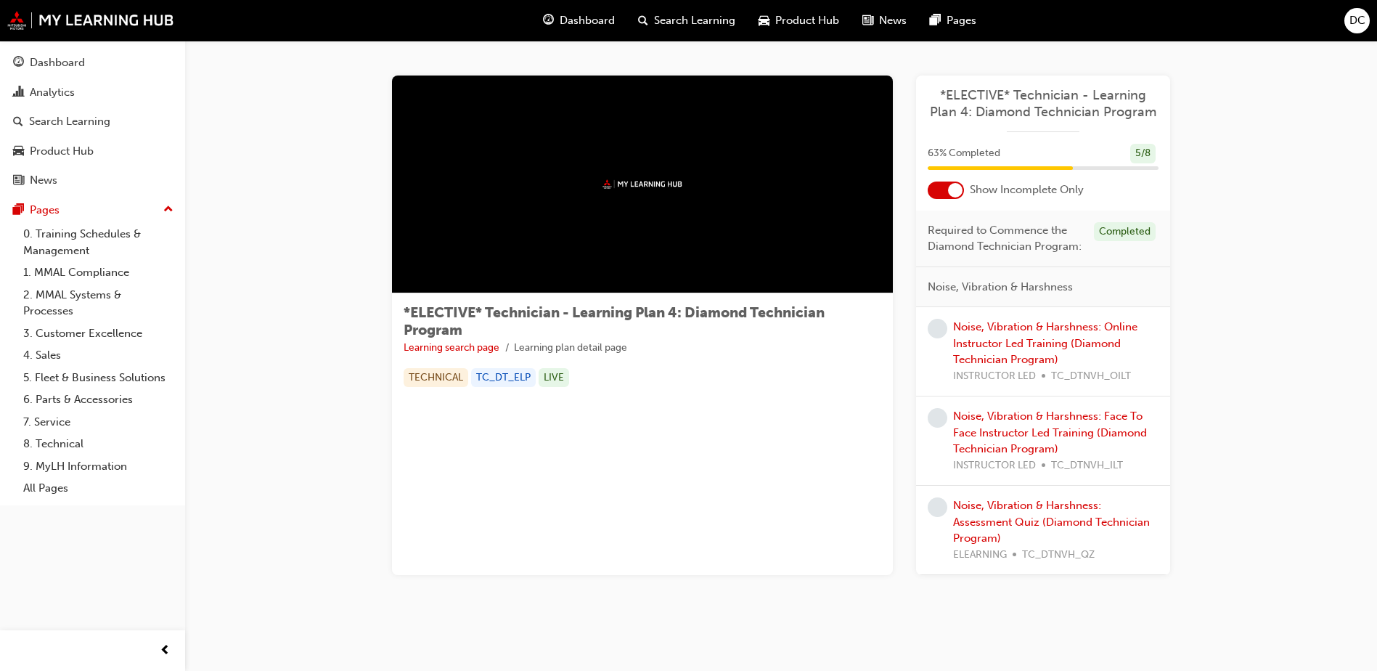
scroll to position [10, 0]
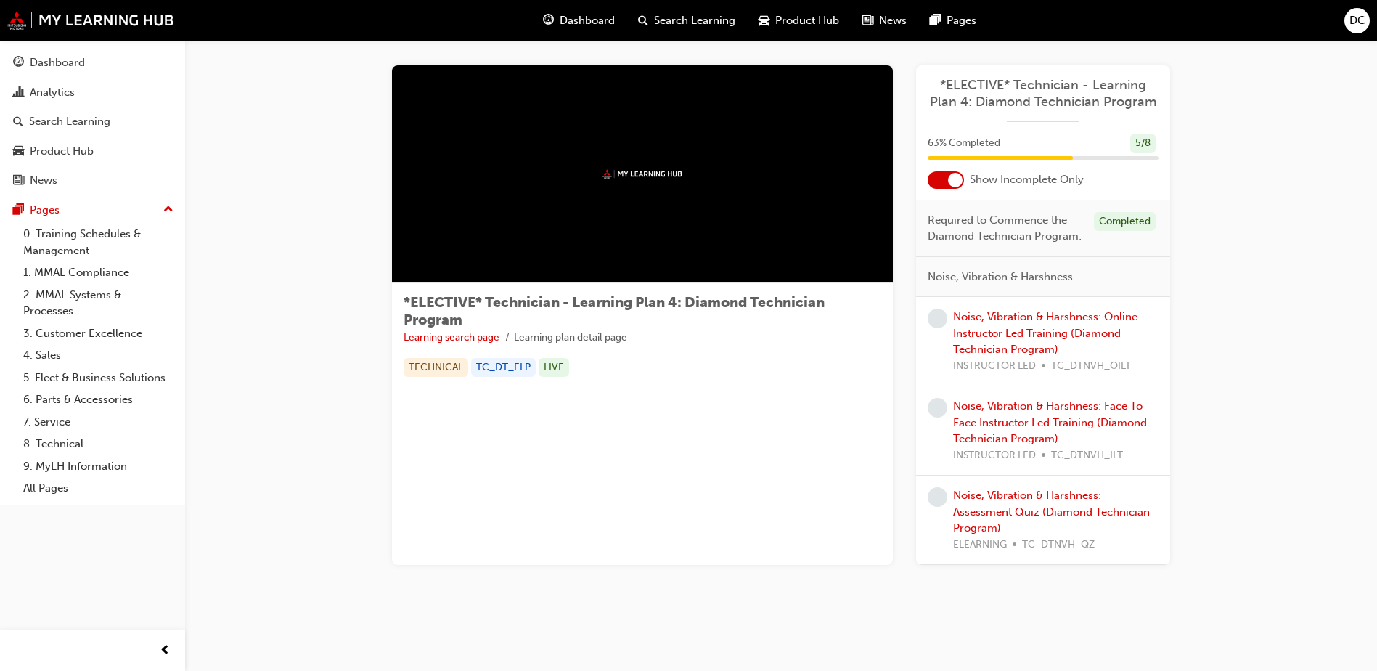
click at [959, 183] on div at bounding box center [955, 180] width 15 height 15
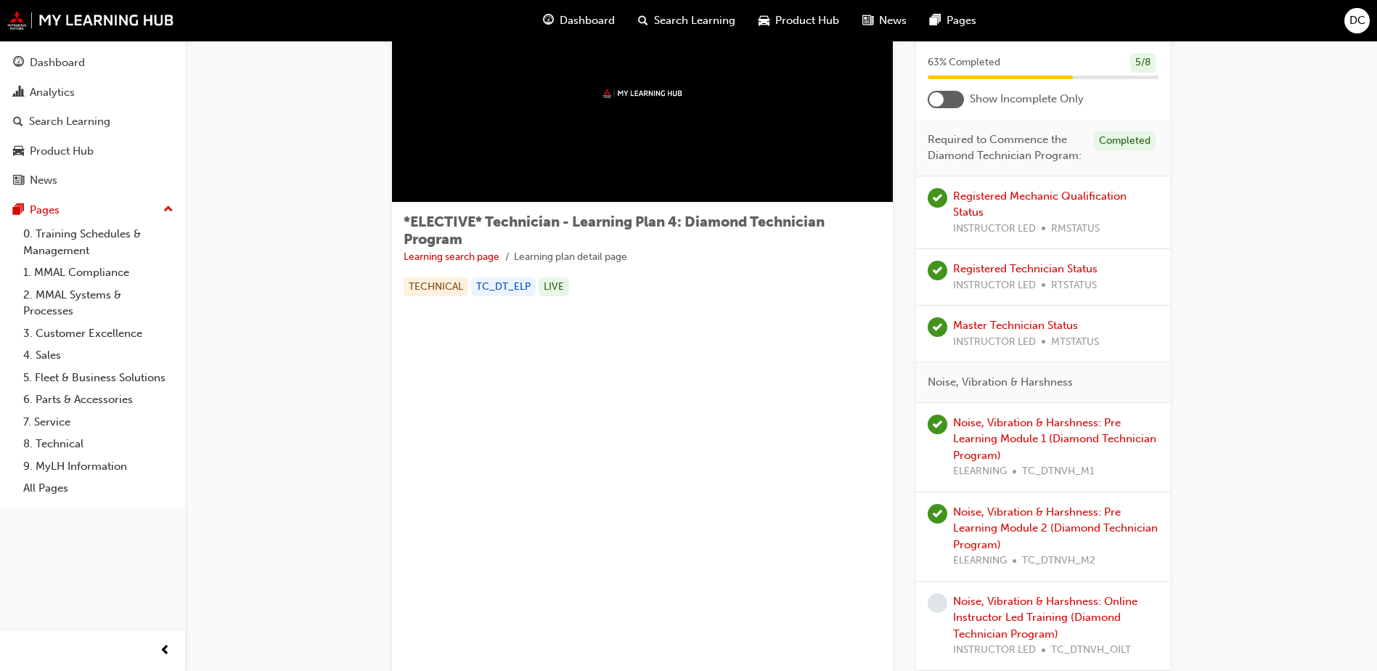
scroll to position [0, 0]
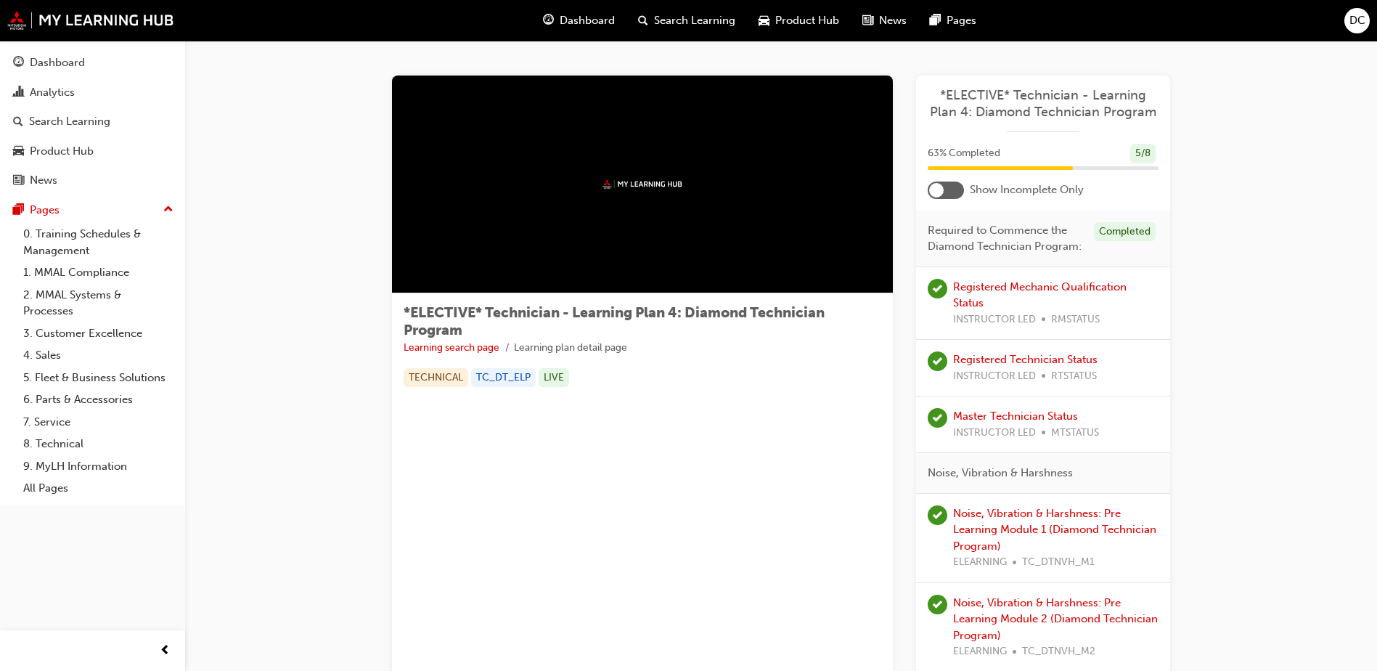
click at [943, 192] on div at bounding box center [945, 189] width 36 height 17
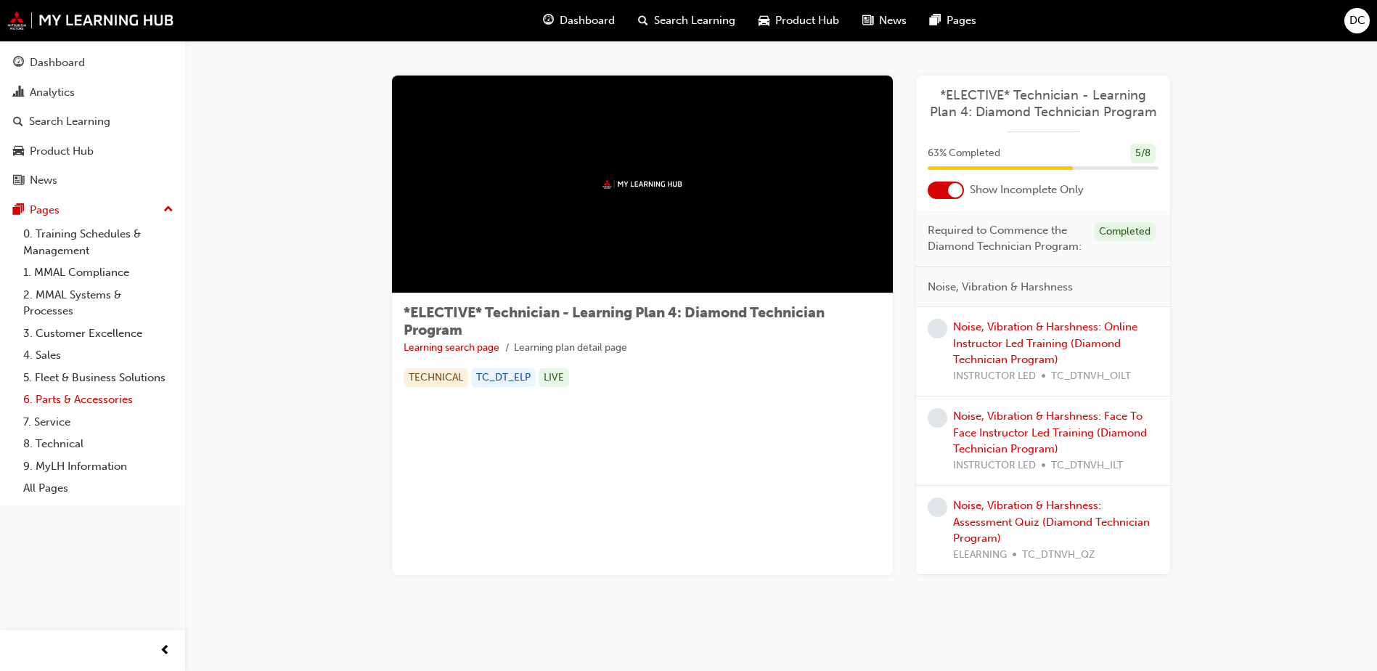
click at [60, 403] on link "6. Parts & Accessories" at bounding box center [98, 399] width 162 height 22
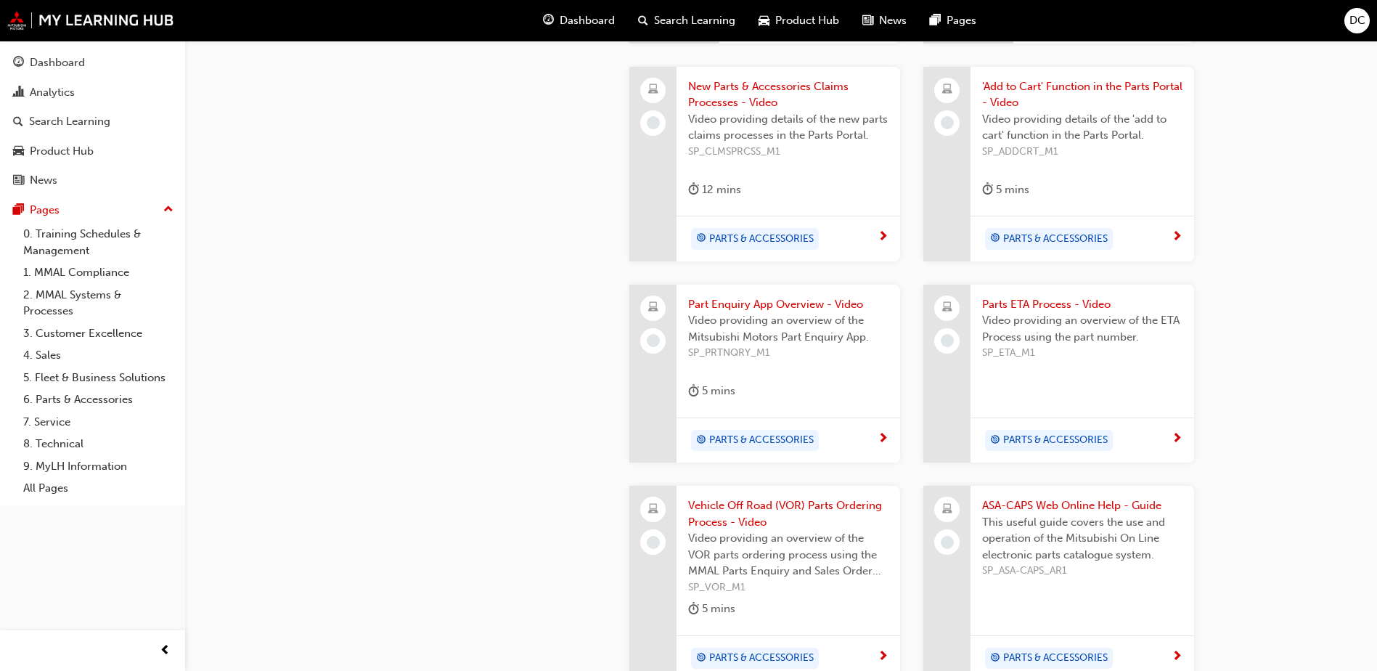
scroll to position [943, 0]
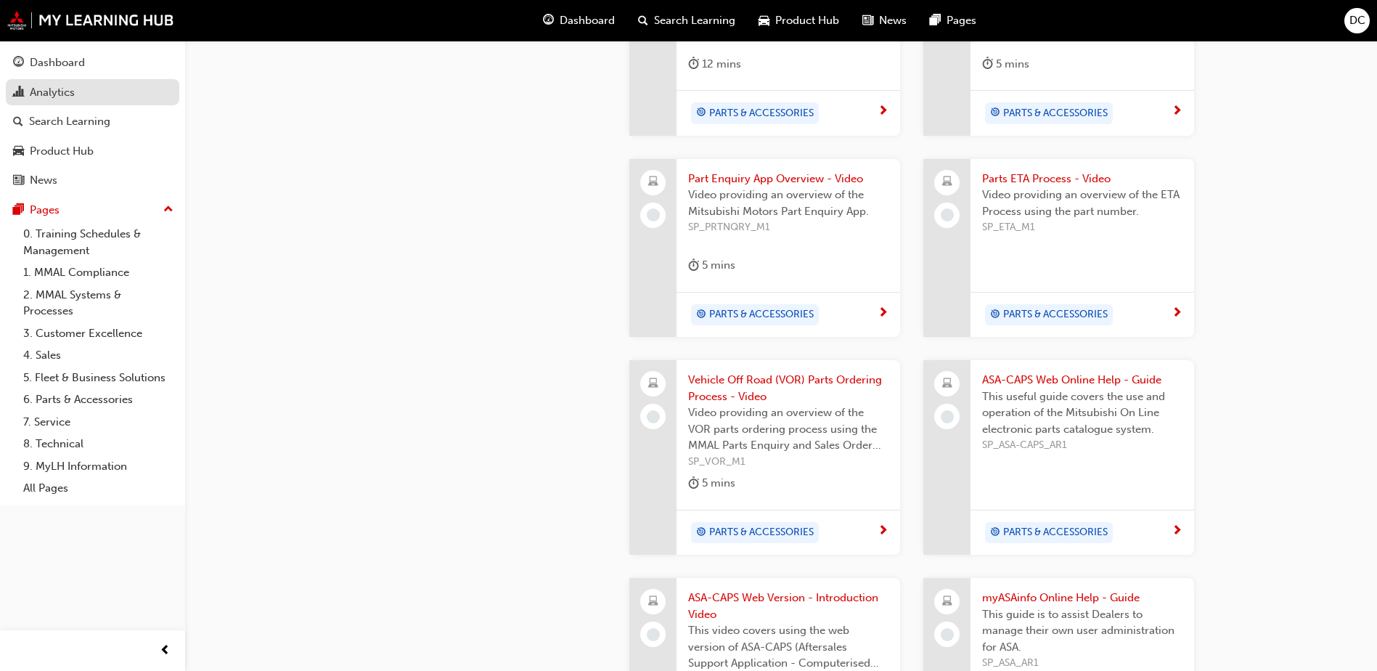
click at [77, 94] on div "Analytics" at bounding box center [92, 92] width 159 height 18
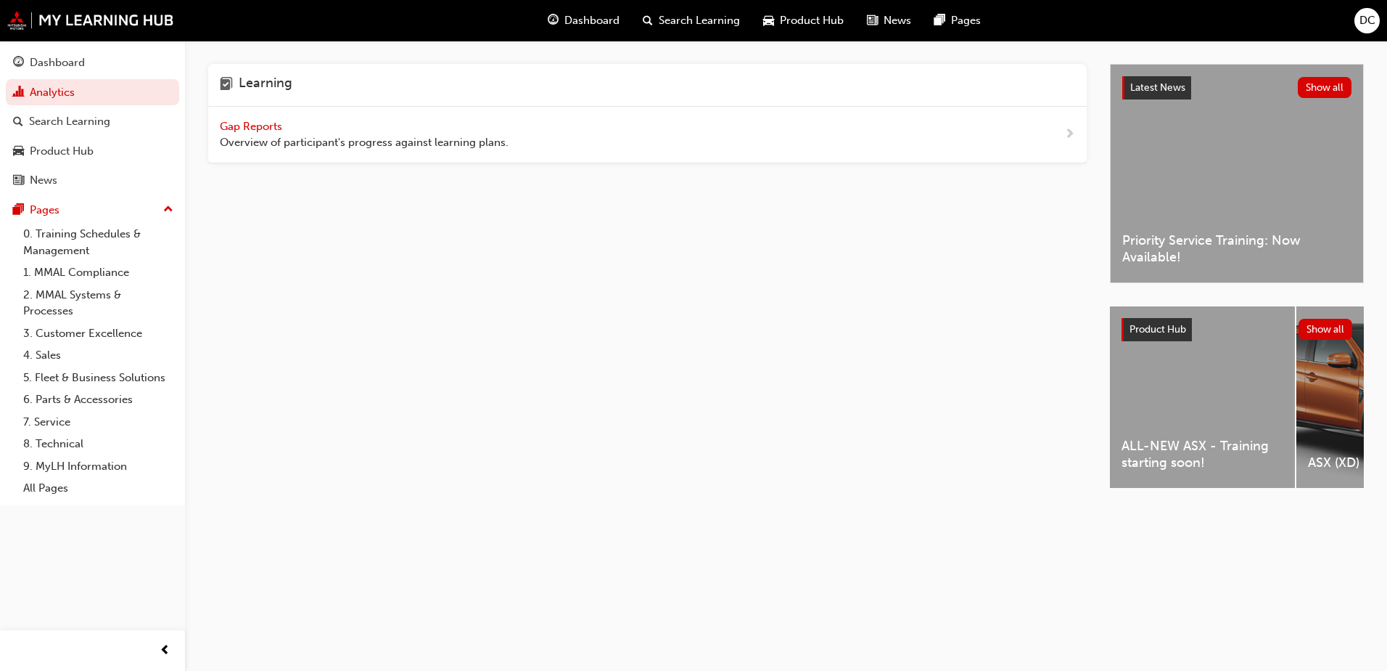
click at [306, 135] on span "Overview of participant's progress against learning plans." at bounding box center [364, 142] width 289 height 17
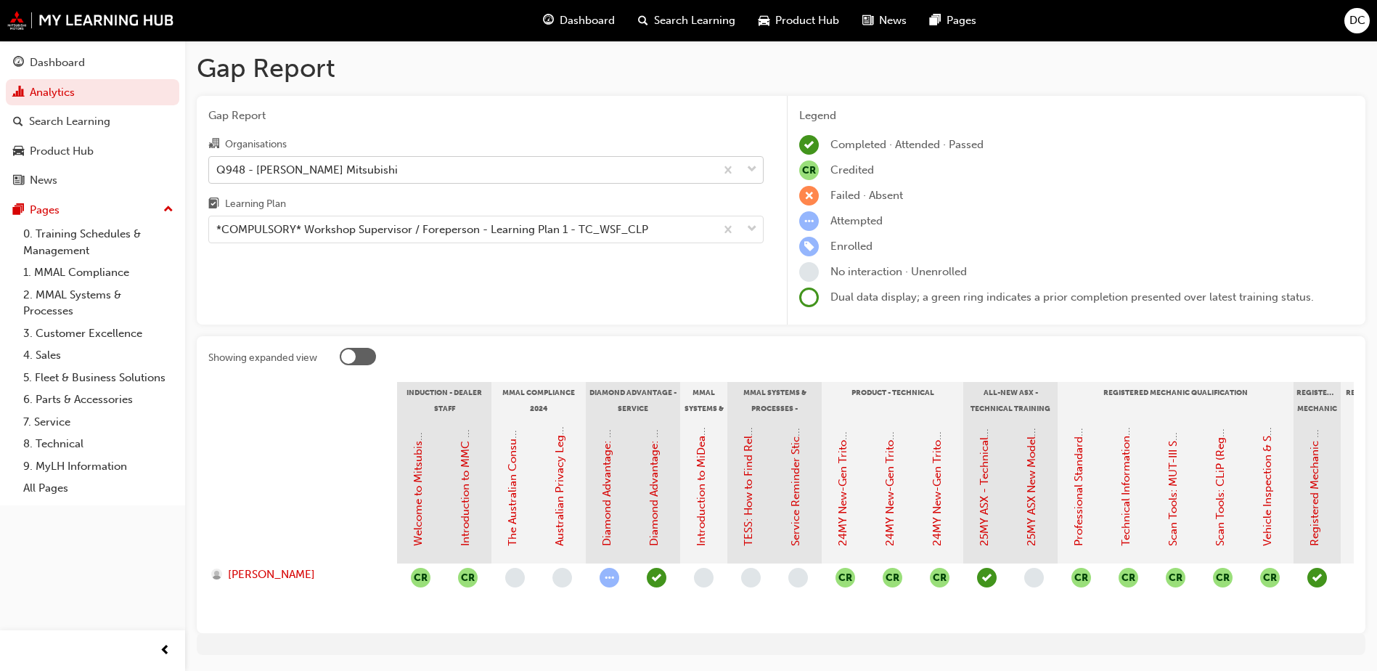
click at [365, 168] on div "Q948 - [PERSON_NAME] Mitsubishi" at bounding box center [306, 169] width 181 height 17
click at [218, 168] on input "Organisations Q948 - Garry Crick Mitsubishi" at bounding box center [216, 169] width 1 height 12
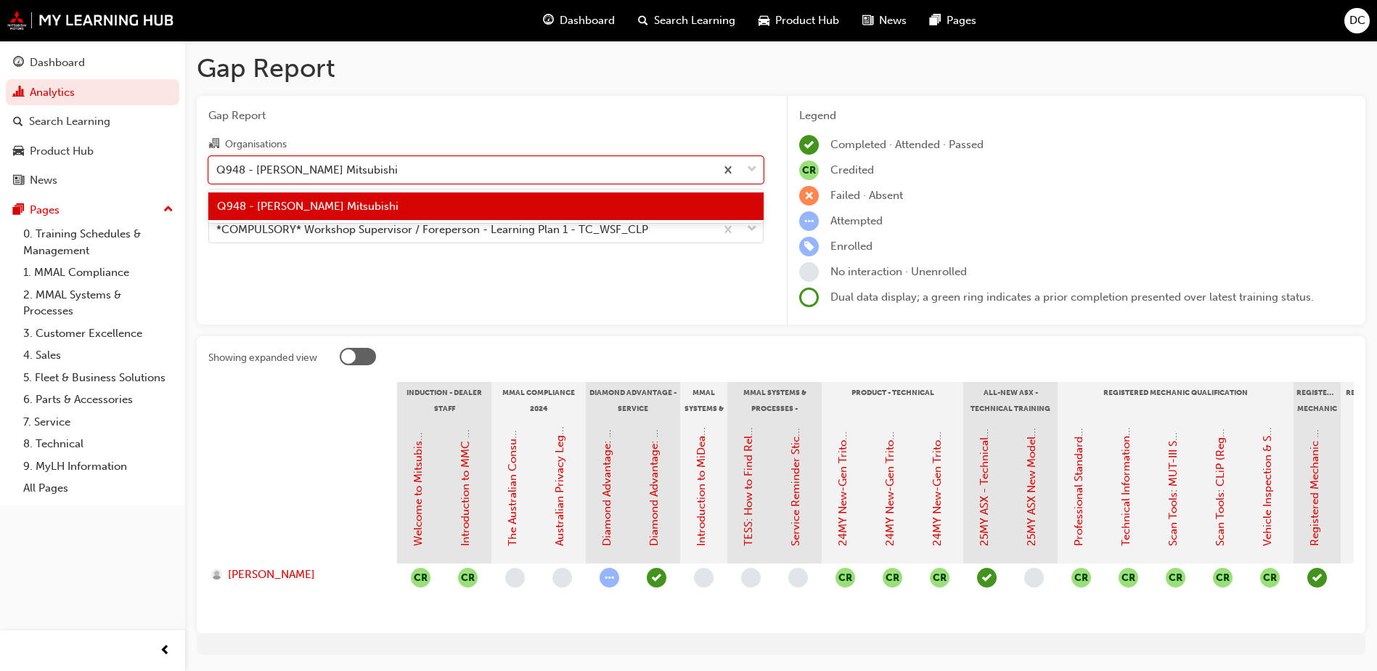
click at [358, 207] on span "Q948 - [PERSON_NAME] Mitsubishi" at bounding box center [307, 206] width 181 height 13
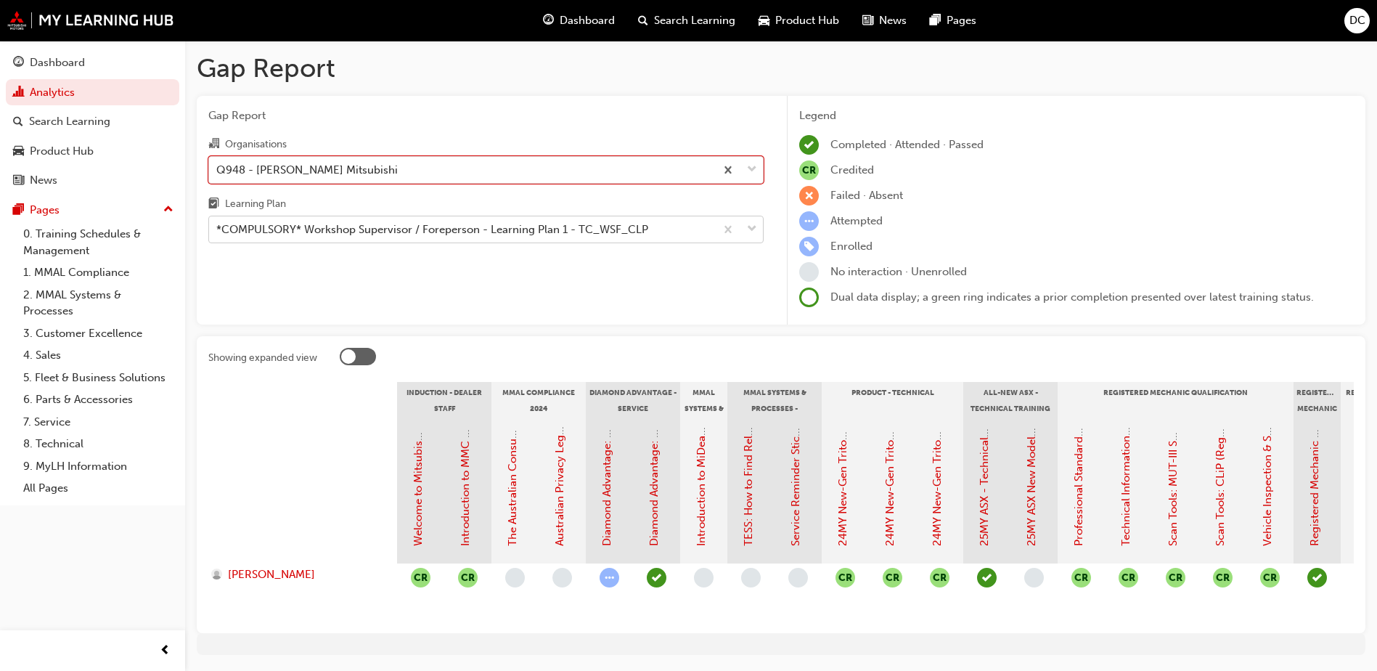
click at [750, 229] on span "down-icon" at bounding box center [752, 229] width 10 height 19
click at [218, 229] on input "Learning Plan *COMPULSORY* Workshop Supervisor / Foreperson - Learning Plan 1 -…" at bounding box center [216, 229] width 1 height 12
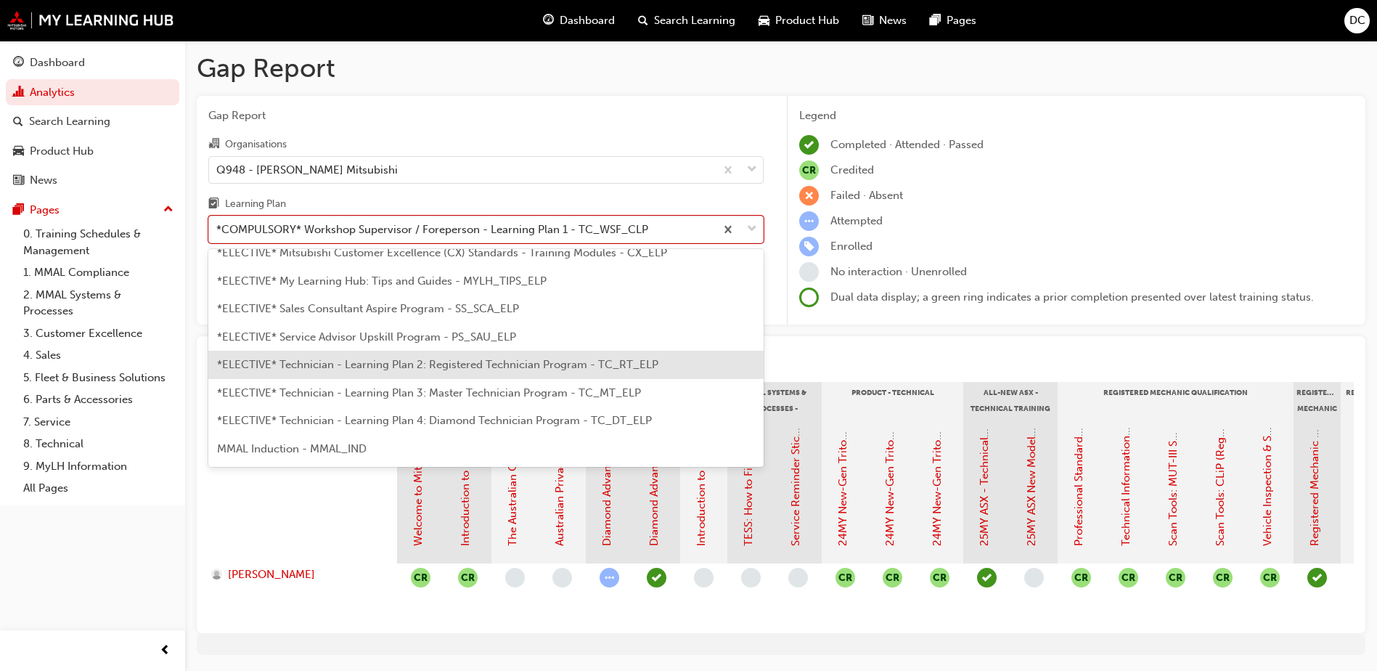
scroll to position [710, 0]
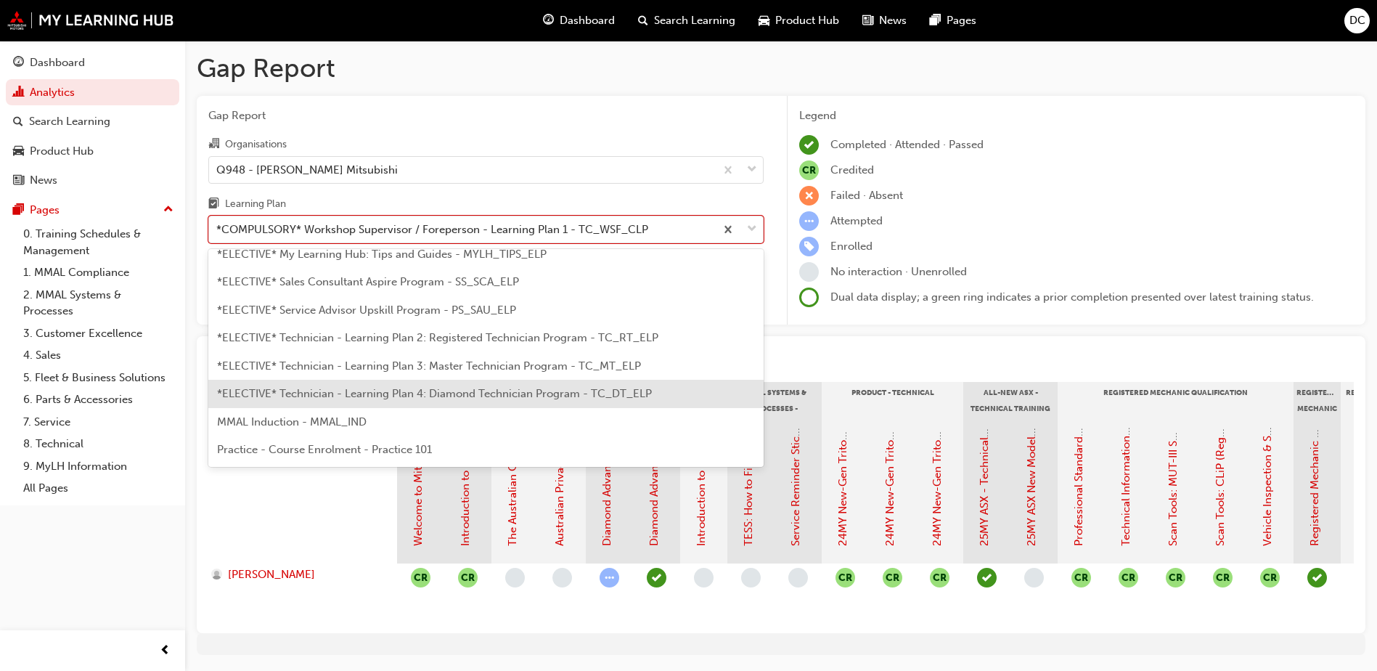
click at [347, 398] on span "*ELECTIVE* Technician - Learning Plan 4: Diamond Technician Program - TC_DT_ELP" at bounding box center [434, 393] width 435 height 13
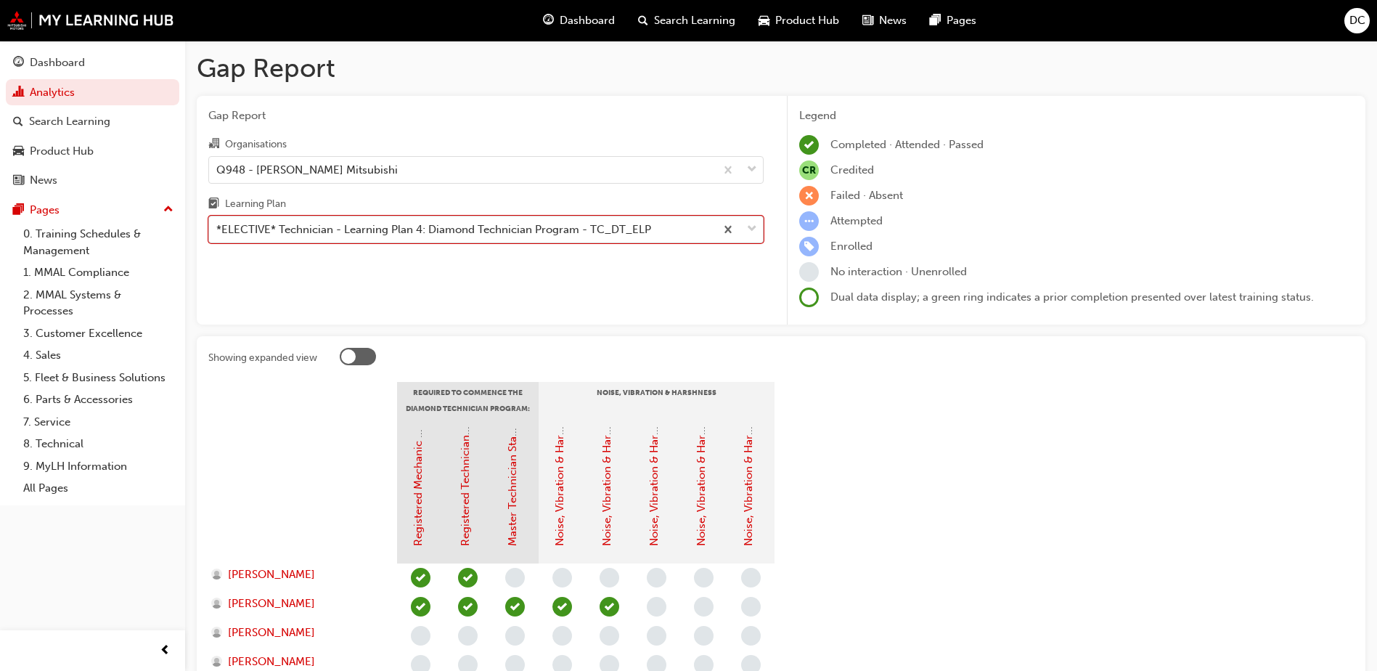
click at [747, 225] on span "down-icon" at bounding box center [752, 229] width 10 height 19
click at [218, 225] on input "Learning Plan option *ELECTIVE* Technician - Learning Plan 4: Diamond Technicia…" at bounding box center [216, 229] width 1 height 12
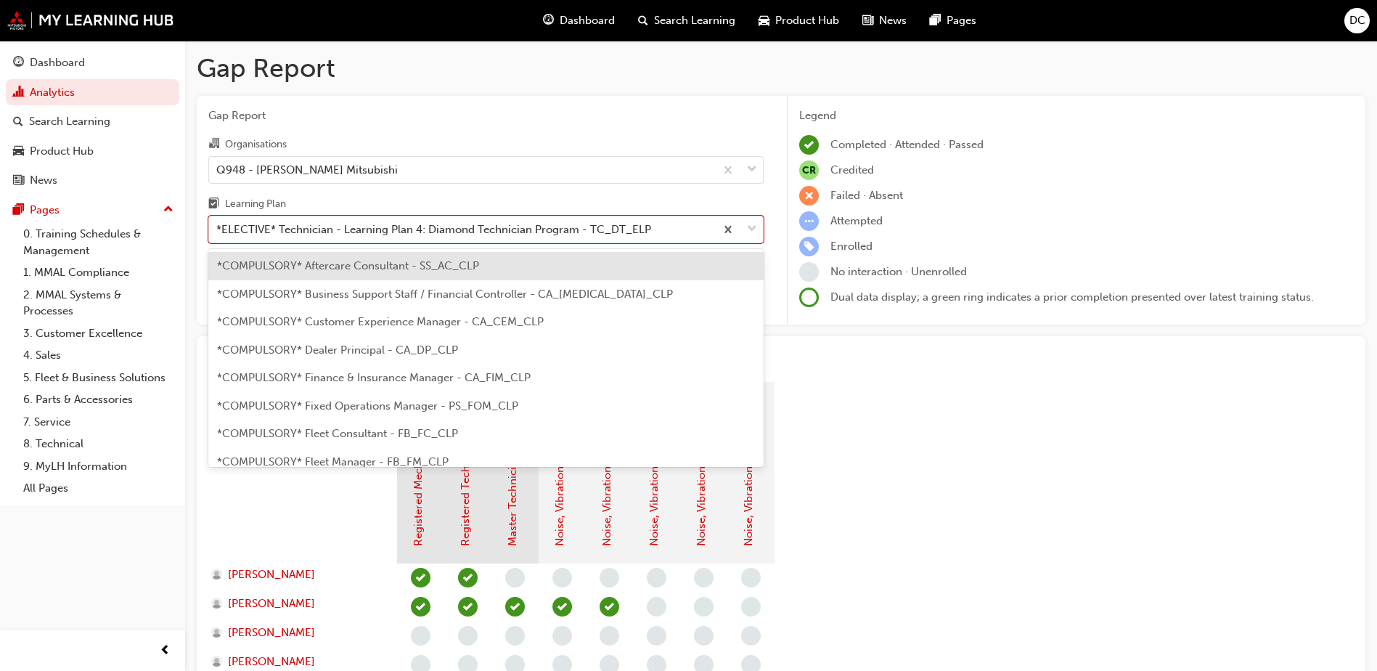
scroll to position [661, 0]
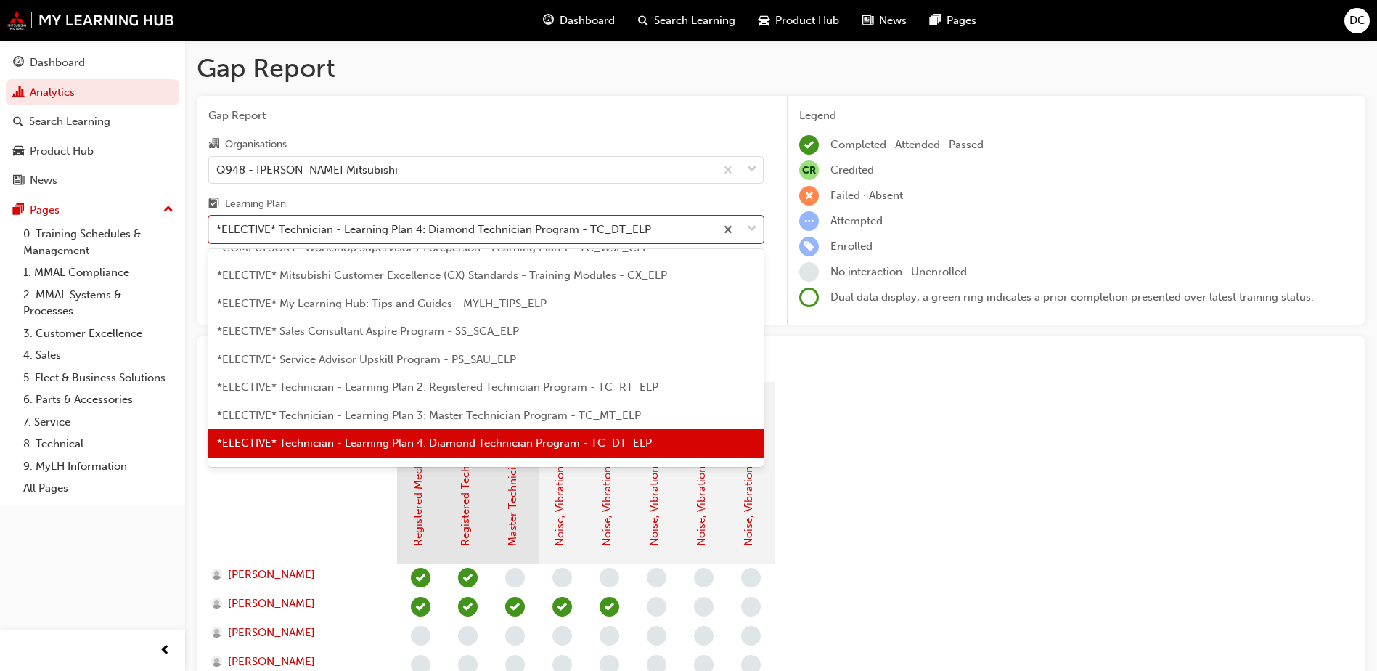
click at [358, 415] on span "*ELECTIVE* Technician - Learning Plan 3: Master Technician Program - TC_MT_ELP" at bounding box center [429, 415] width 424 height 13
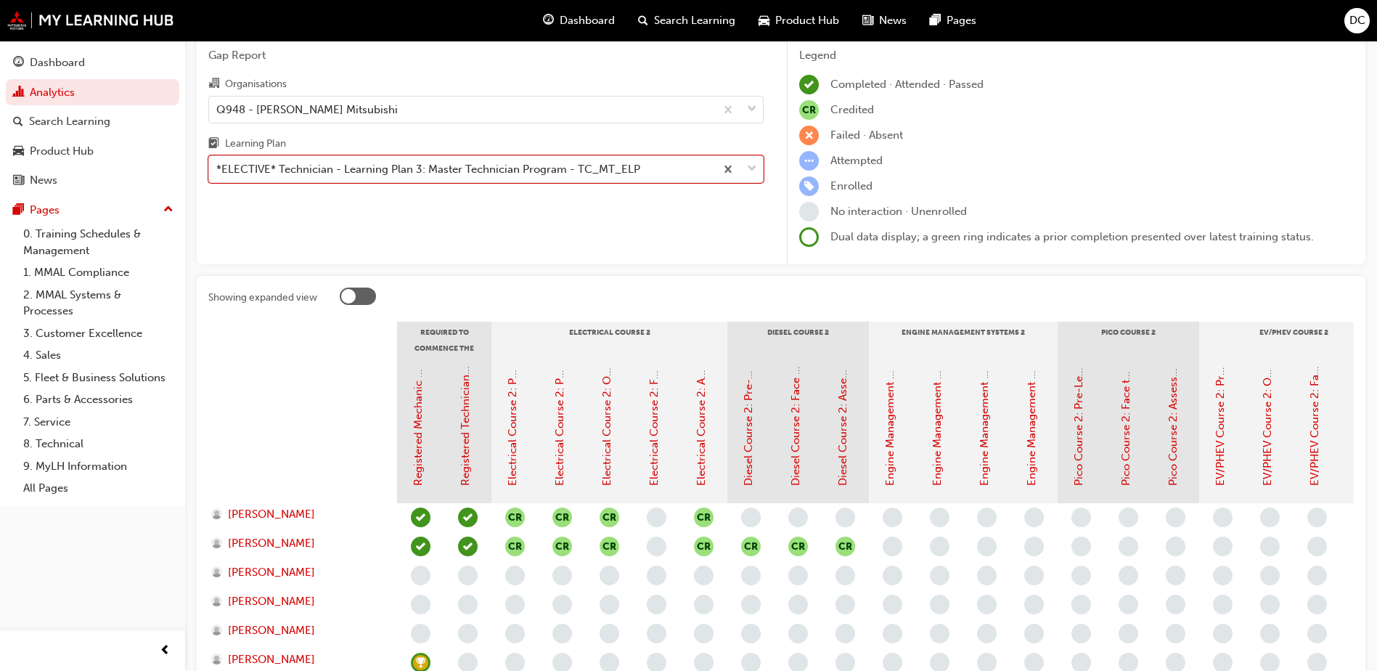
scroll to position [54, 0]
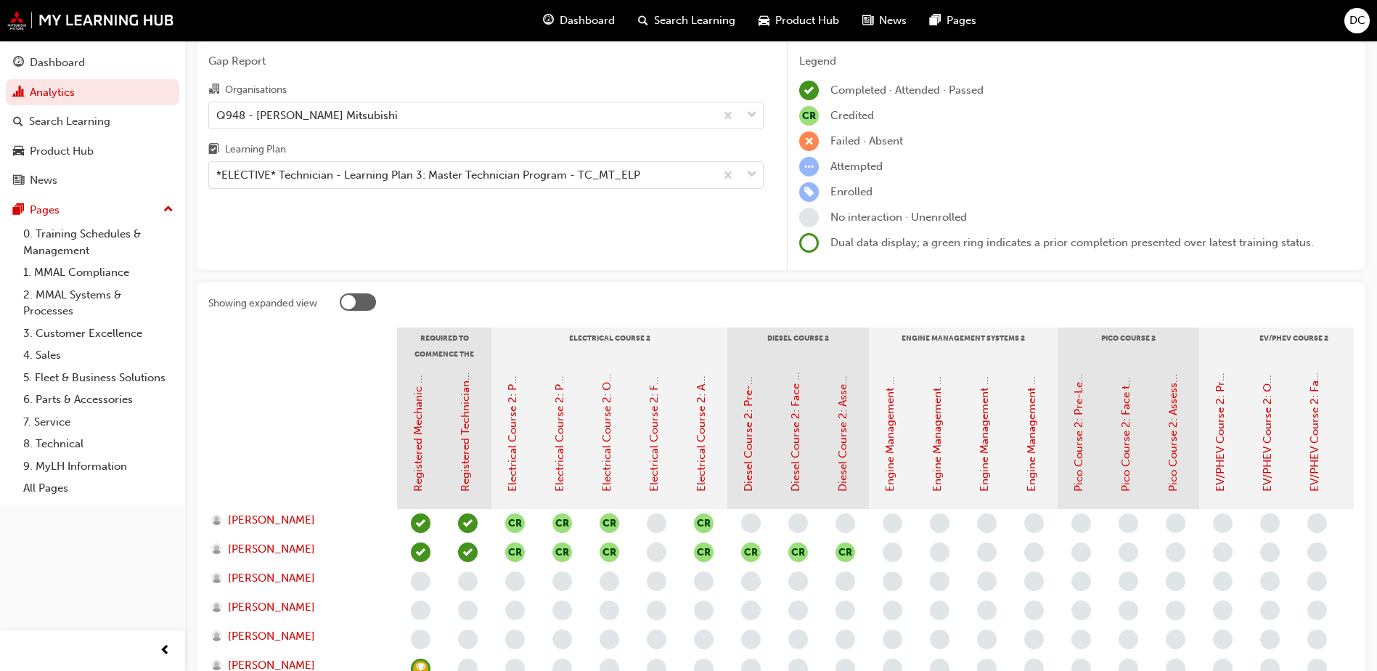
click at [362, 306] on div at bounding box center [358, 301] width 36 height 17
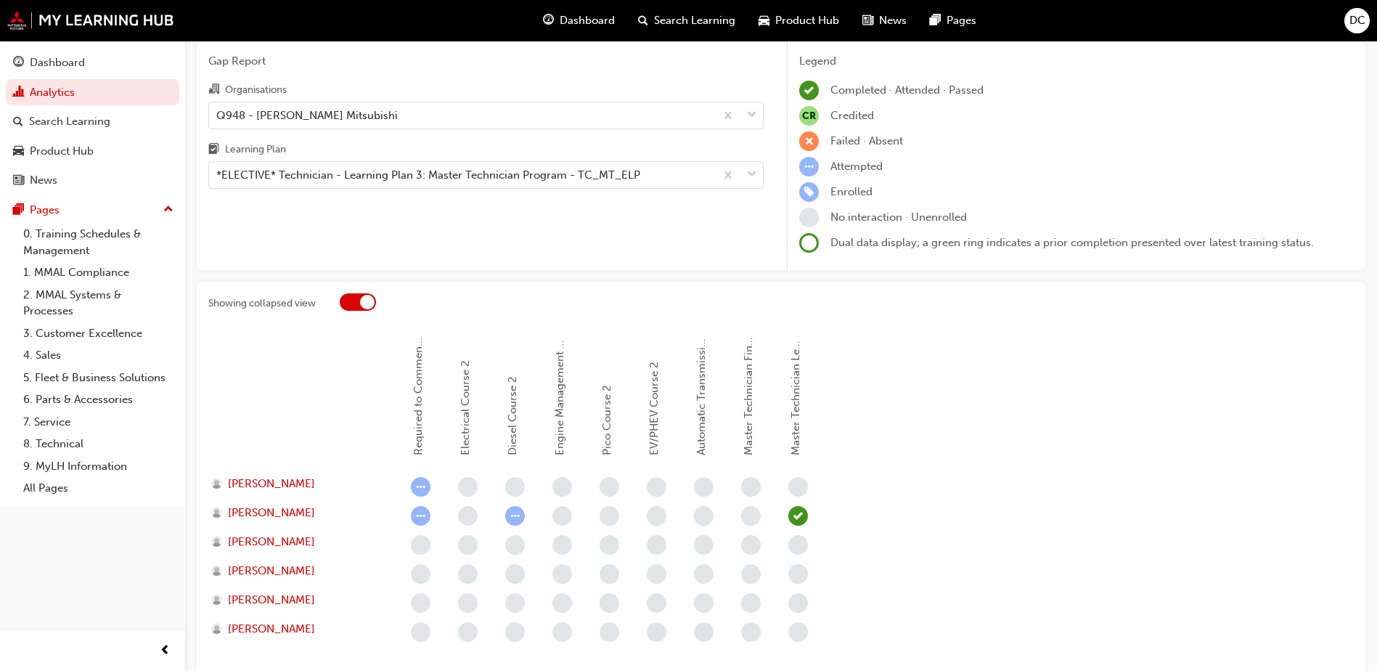
click at [362, 302] on div at bounding box center [367, 302] width 15 height 15
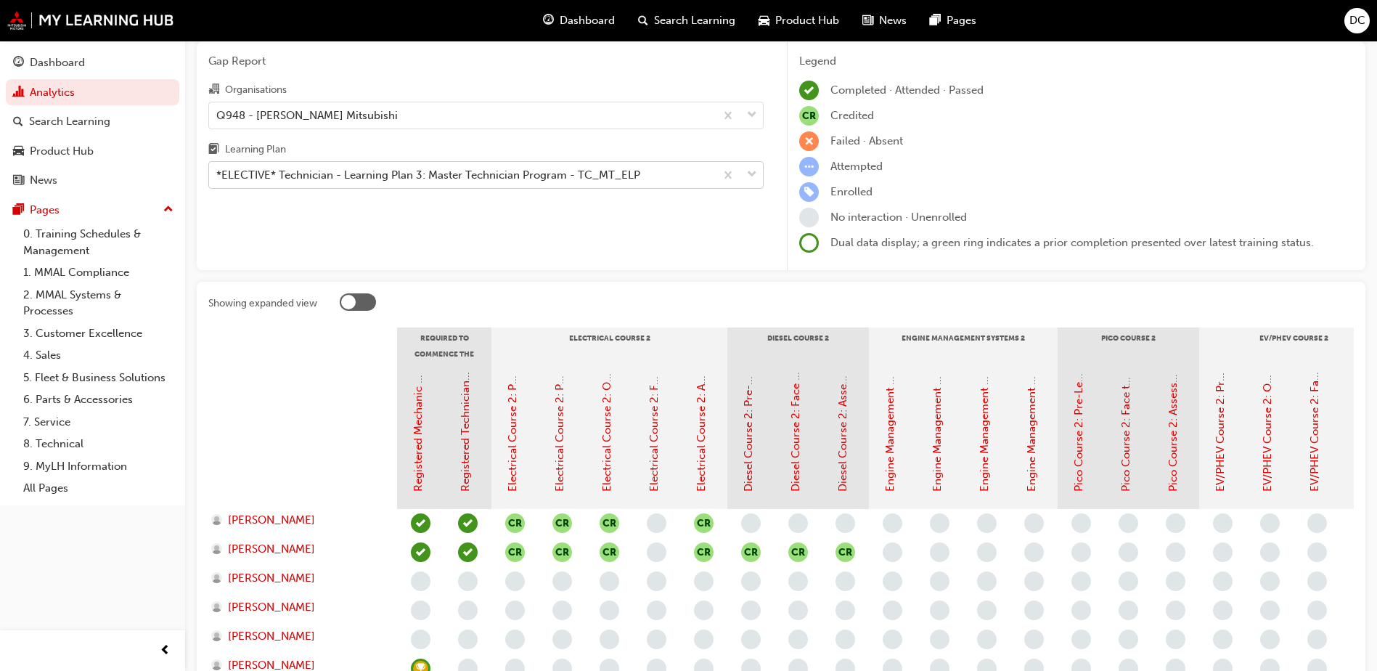
click at [744, 176] on div at bounding box center [739, 175] width 48 height 26
click at [218, 176] on input "Learning Plan *ELECTIVE* Technician - Learning Plan 3: Master Technician Progra…" at bounding box center [216, 174] width 1 height 12
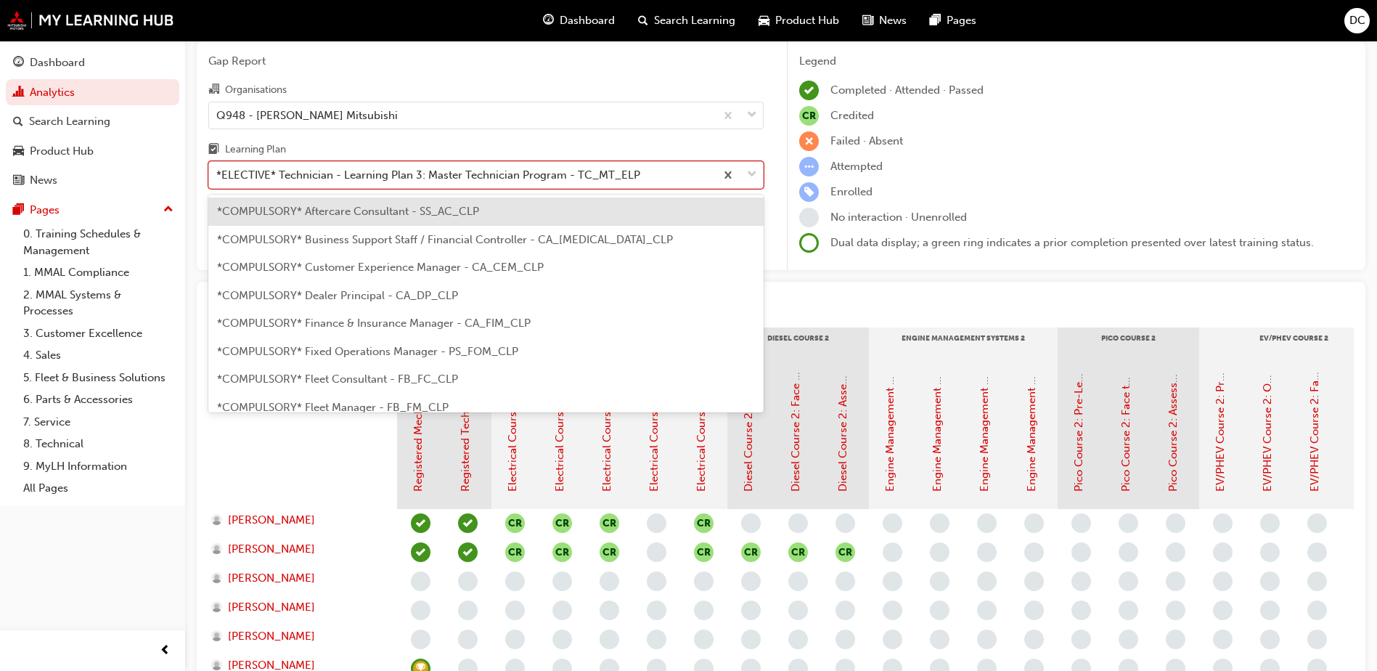
scroll to position [634, 0]
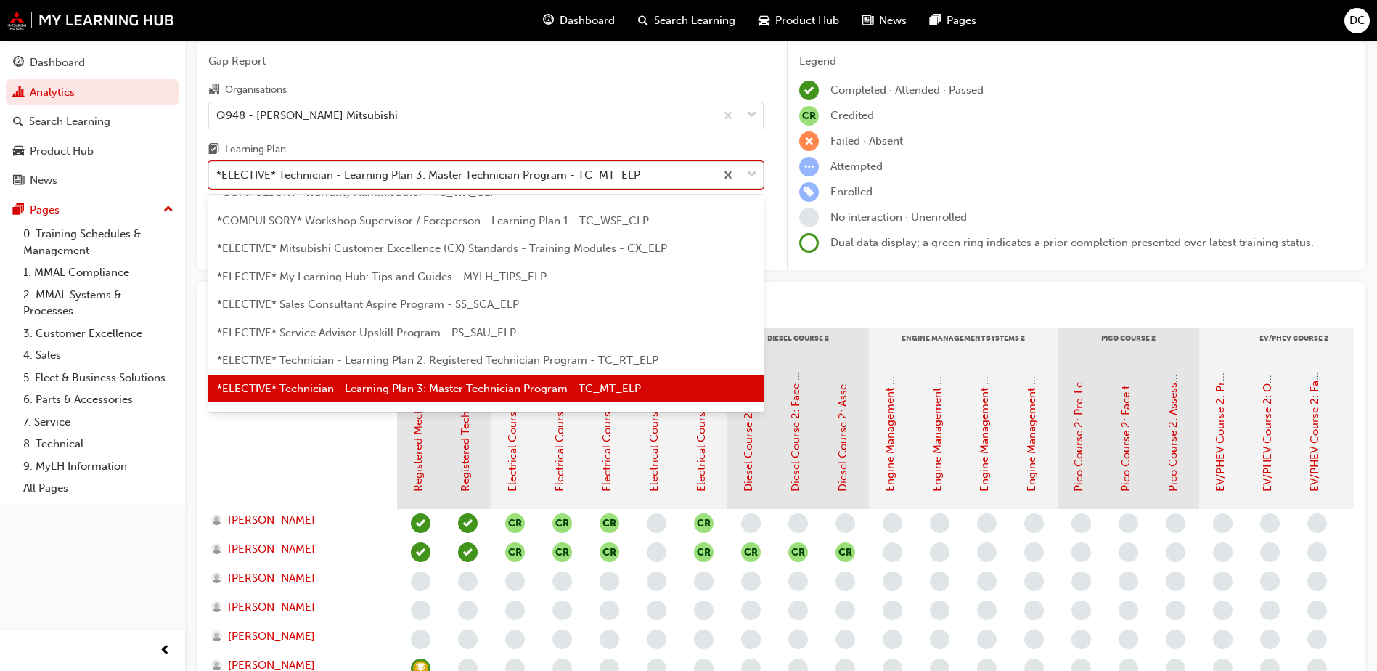
click at [388, 361] on span "*ELECTIVE* Technician - Learning Plan 2: Registered Technician Program - TC_RT_…" at bounding box center [437, 359] width 441 height 13
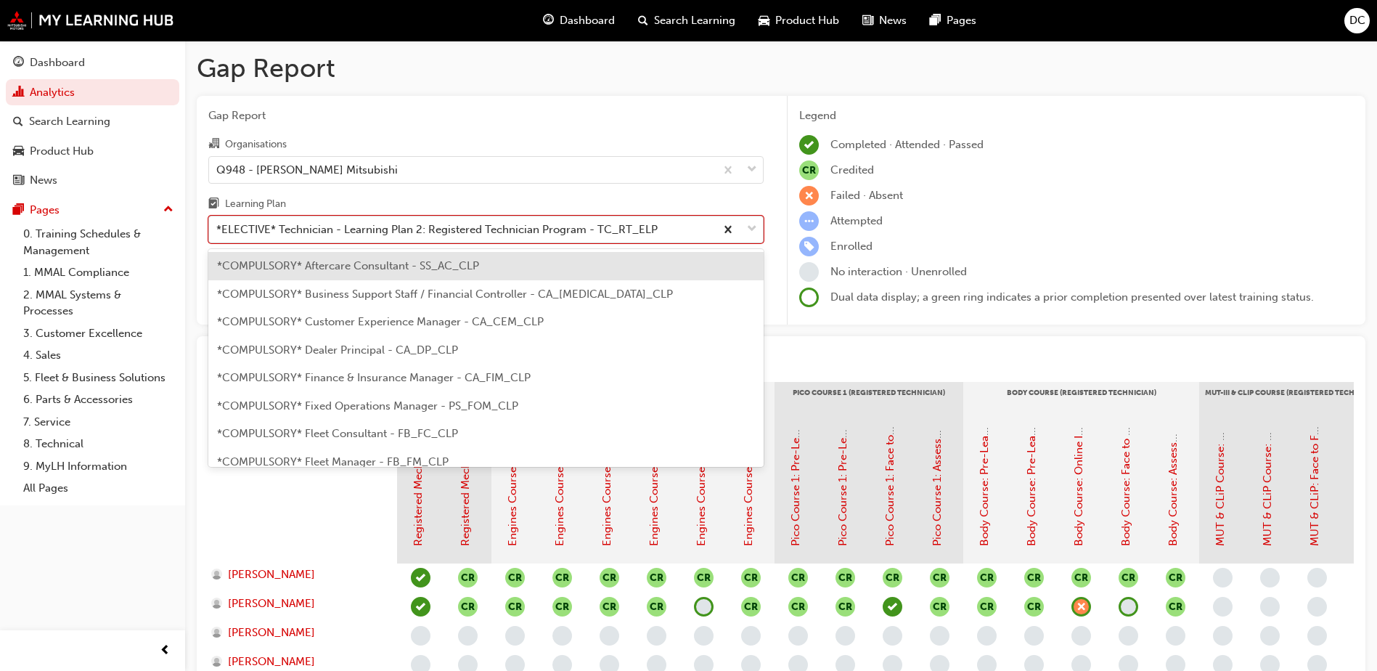
drag, startPoint x: 748, startPoint y: 226, endPoint x: 727, endPoint y: 221, distance: 21.6
click at [747, 226] on span "down-icon" at bounding box center [752, 229] width 10 height 19
click at [218, 226] on input "Learning Plan option *ELECTIVE* Technician - Learning Plan 2: Registered Techni…" at bounding box center [216, 229] width 1 height 12
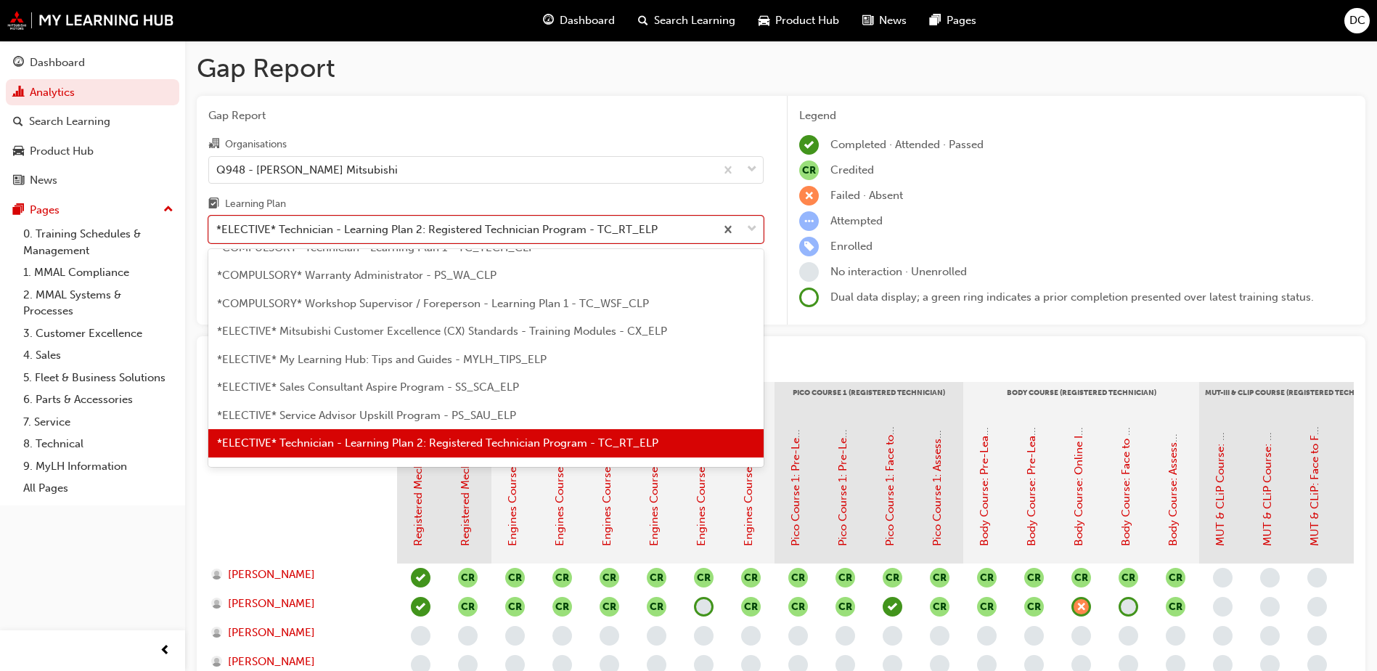
click at [446, 411] on span "*ELECTIVE* Service Advisor Upskill Program - PS_SAU_ELP" at bounding box center [366, 415] width 299 height 13
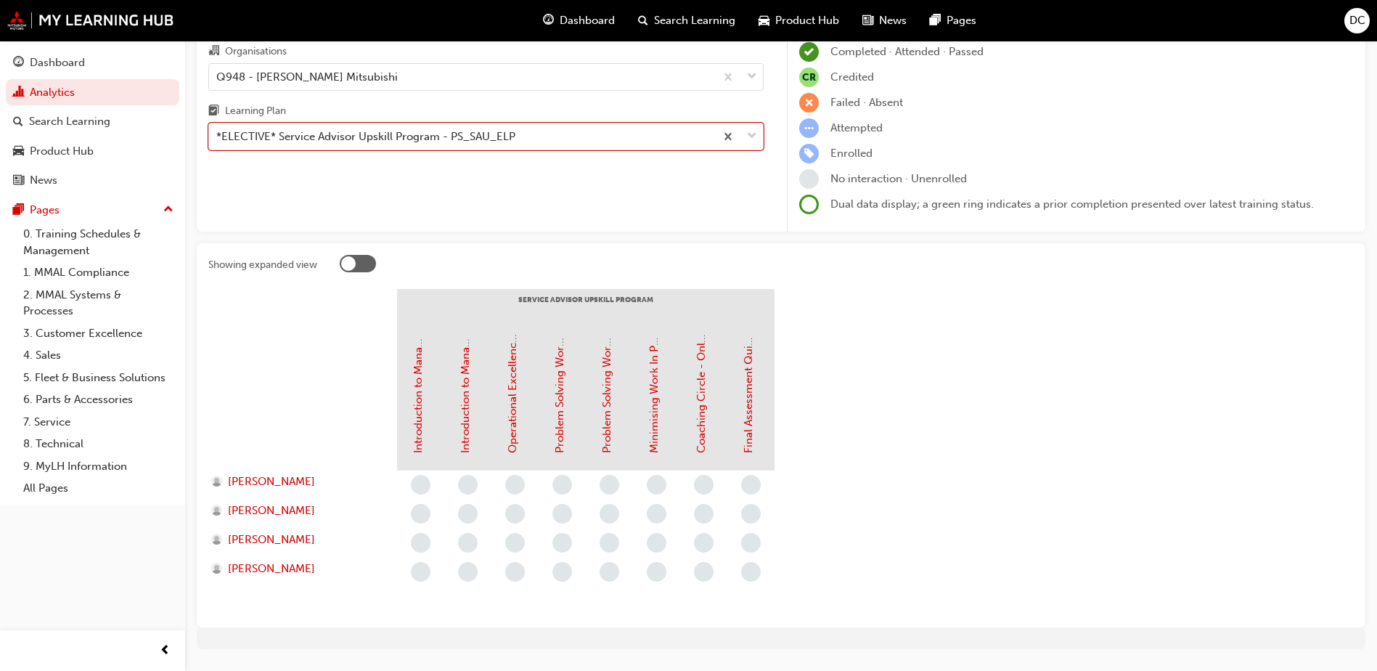
scroll to position [58, 0]
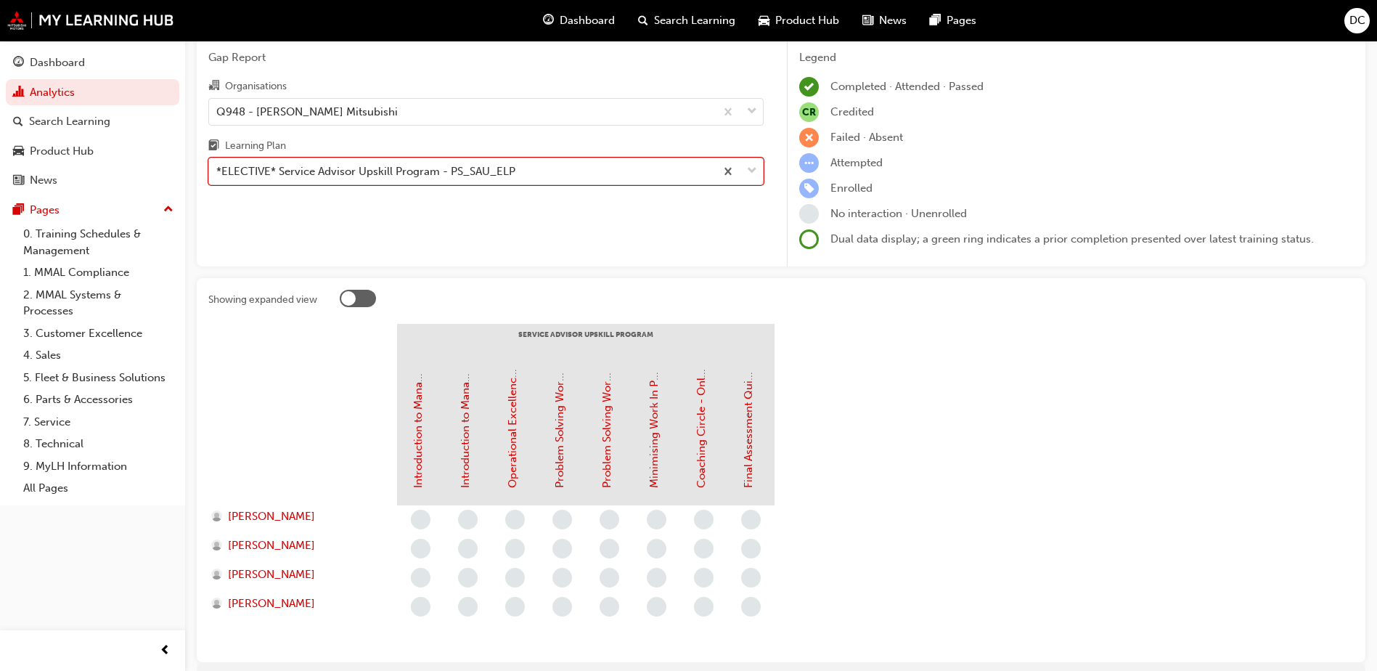
click at [755, 168] on span "down-icon" at bounding box center [752, 171] width 10 height 19
click at [218, 168] on input "Learning Plan option *ELECTIVE* Service Advisor Upskill Program - PS_SAU_ELP, s…" at bounding box center [216, 171] width 1 height 12
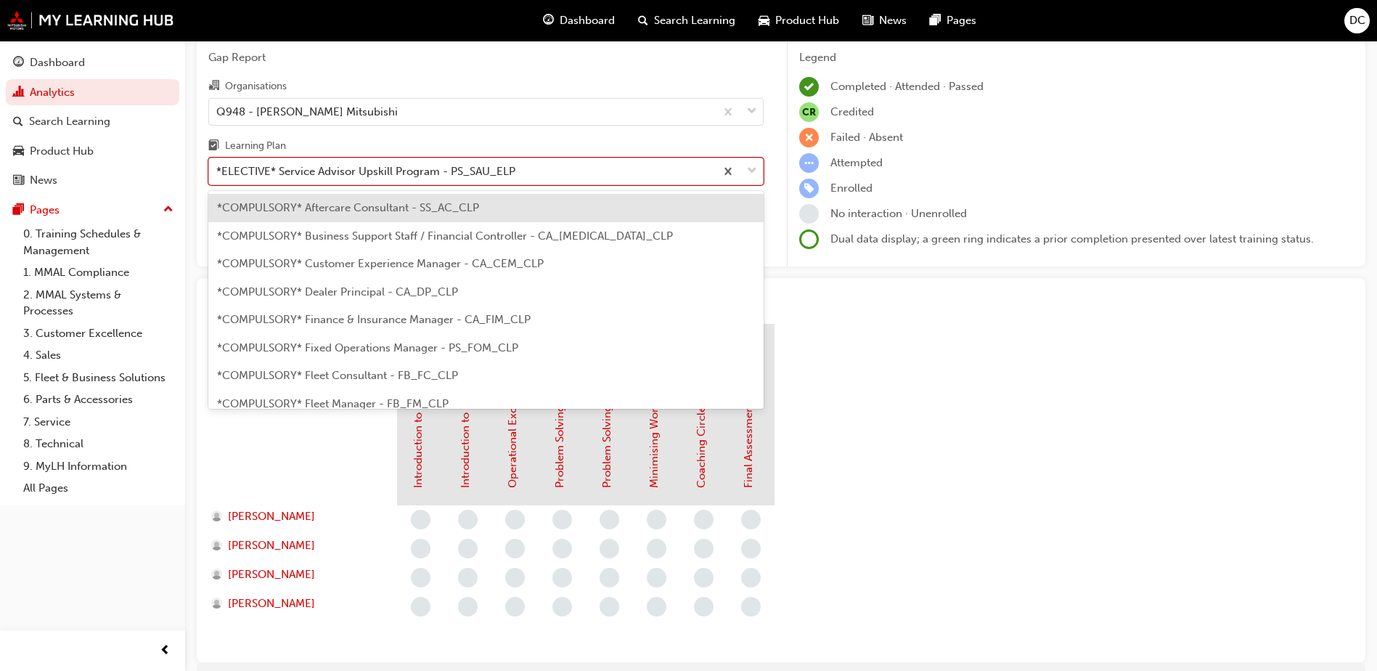
scroll to position [578, 0]
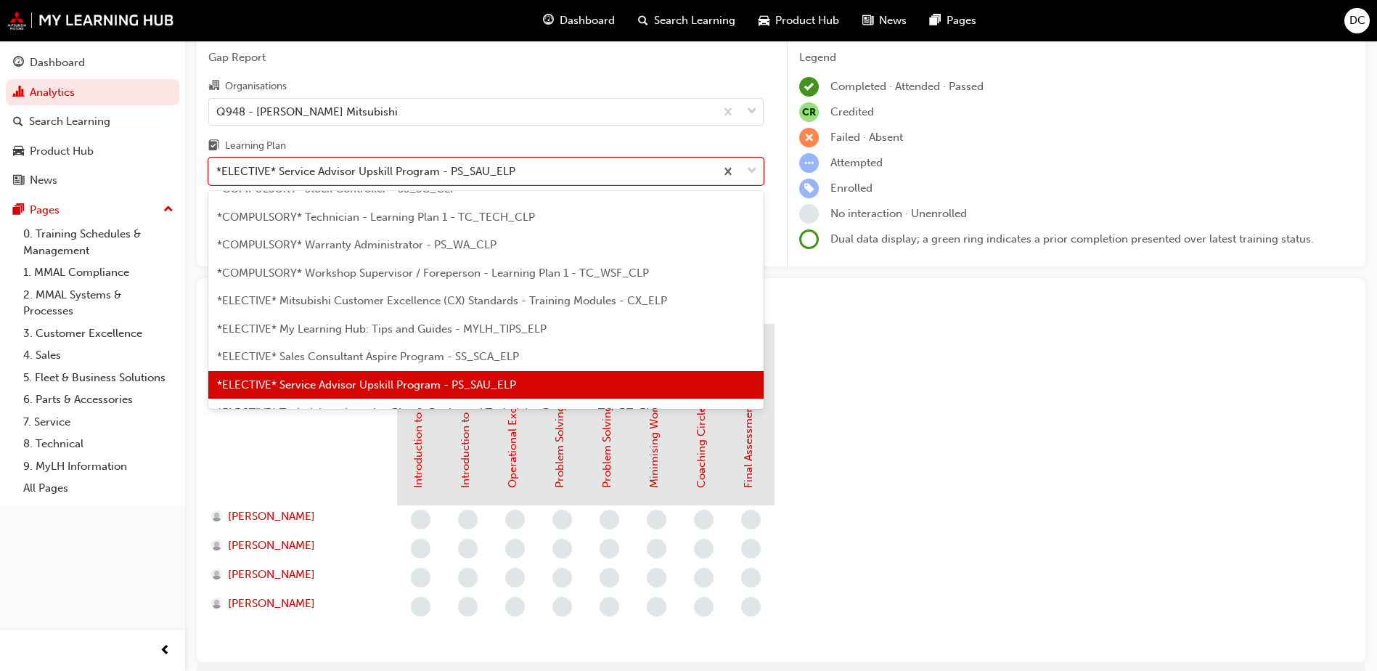
click at [438, 332] on span "*ELECTIVE* My Learning Hub: Tips and Guides - MYLH_TIPS_ELP" at bounding box center [381, 328] width 329 height 13
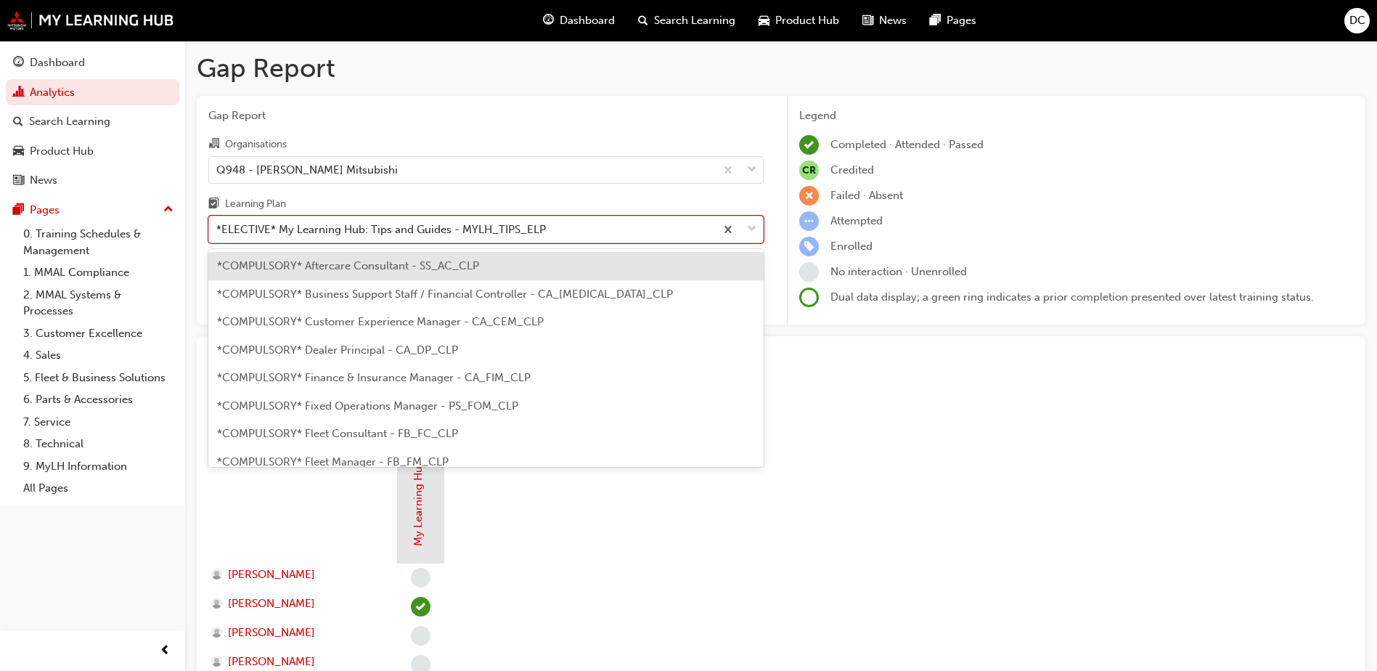
click at [750, 227] on span "down-icon" at bounding box center [752, 229] width 10 height 19
click at [218, 227] on input "Learning Plan option *ELECTIVE* My Learning Hub: Tips and Guides - MYLH_TIPS_EL…" at bounding box center [216, 229] width 1 height 12
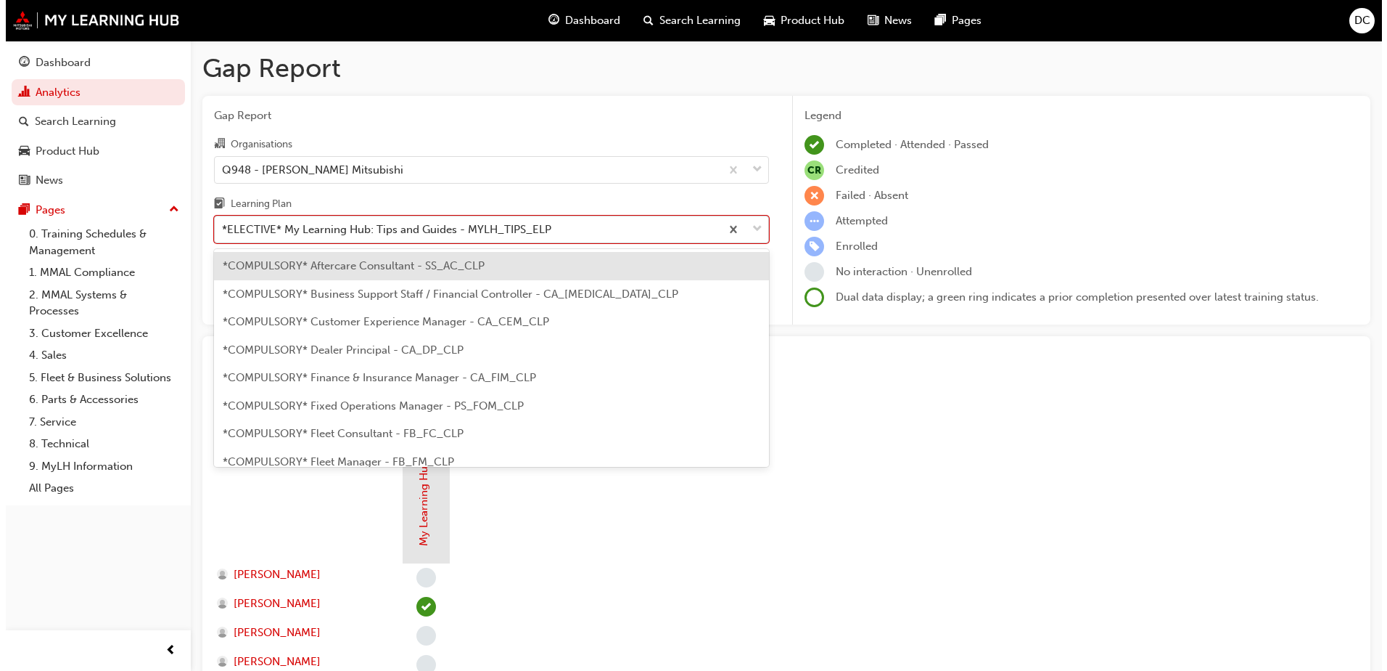
scroll to position [522, 0]
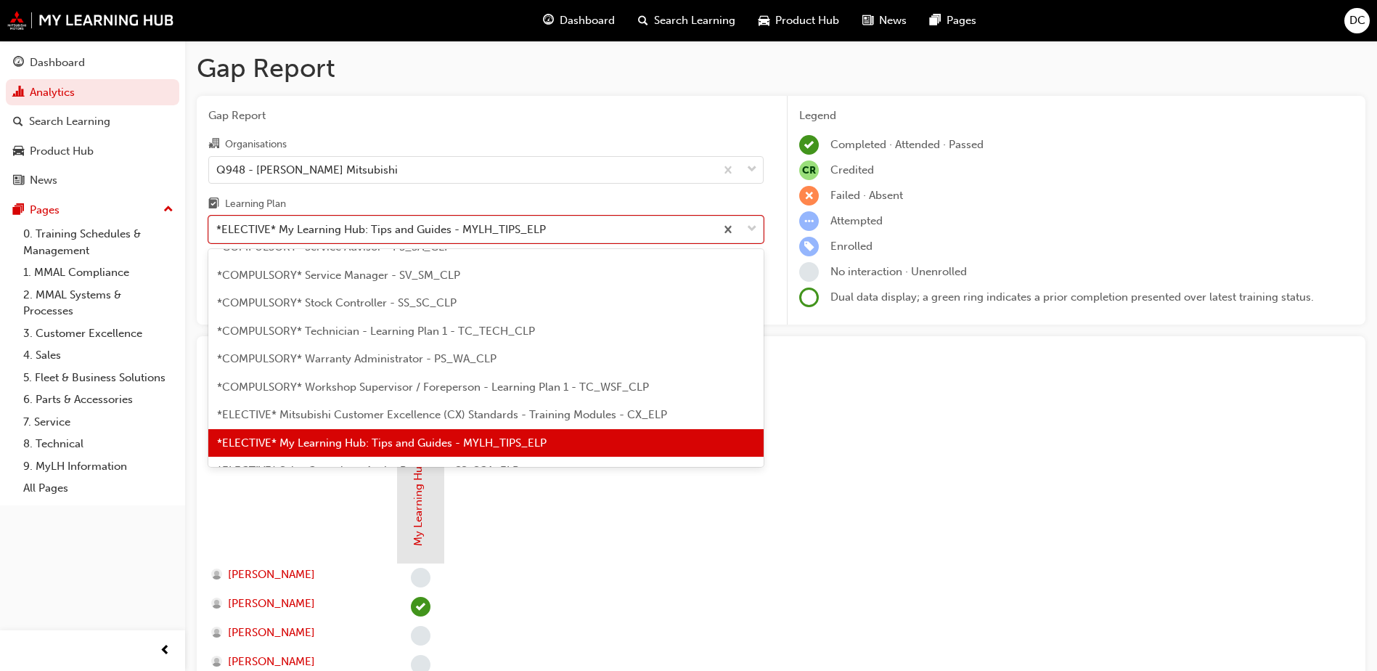
click at [411, 330] on span "*COMPULSORY* Technician - Learning Plan 1 - TC_TECH_CLP" at bounding box center [376, 330] width 318 height 13
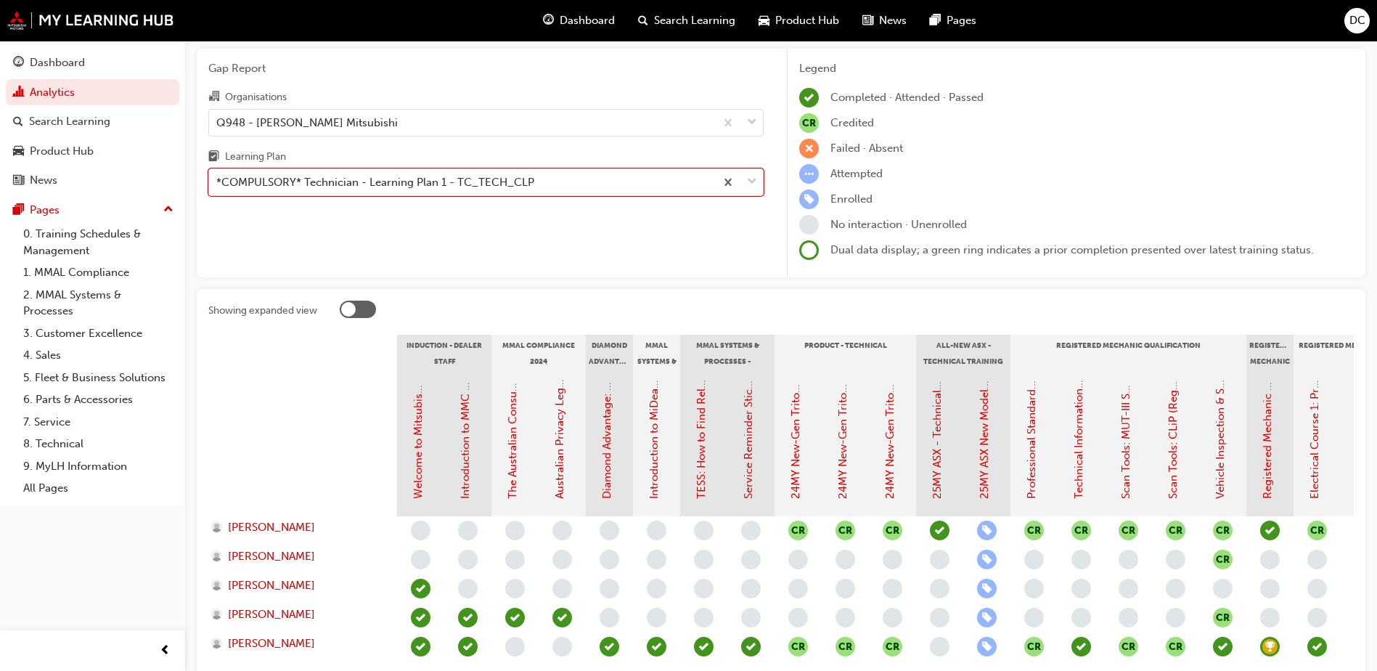
scroll to position [73, 0]
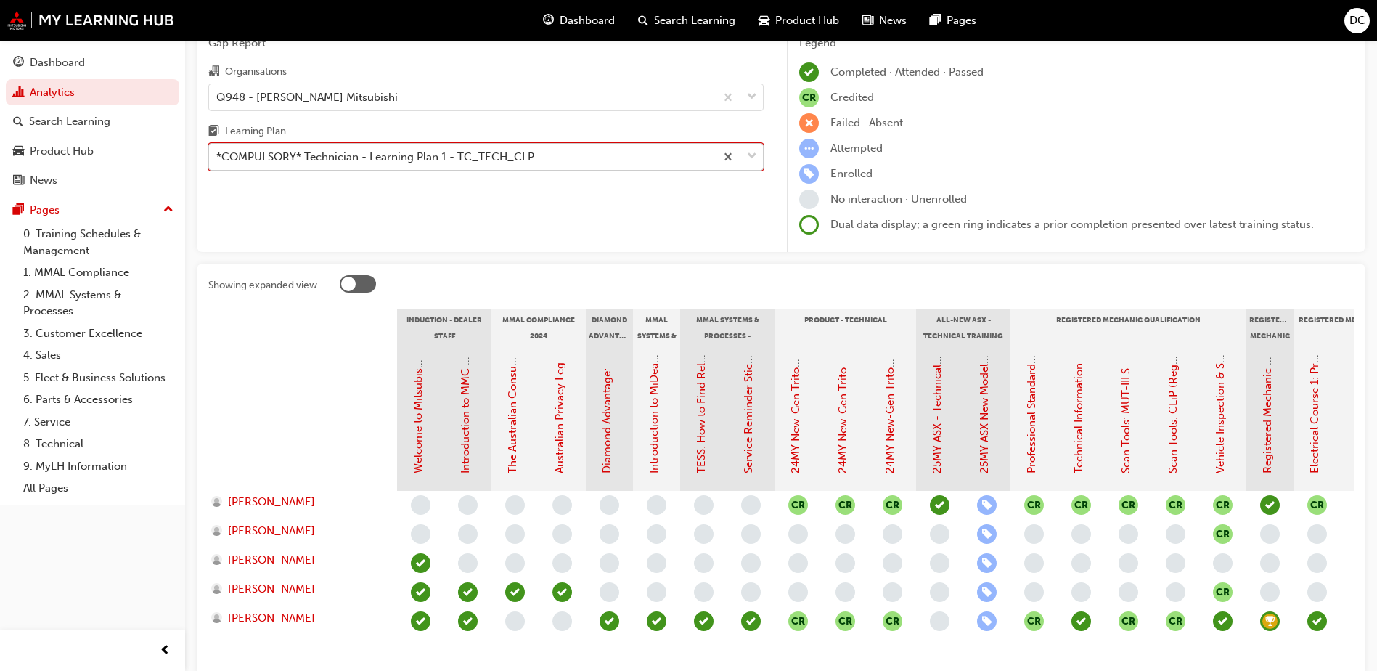
click at [756, 157] on span "down-icon" at bounding box center [752, 156] width 10 height 19
click at [218, 157] on input "Learning Plan option *COMPULSORY* Technician - Learning Plan 1 - TC_TECH_CLP, s…" at bounding box center [216, 156] width 1 height 12
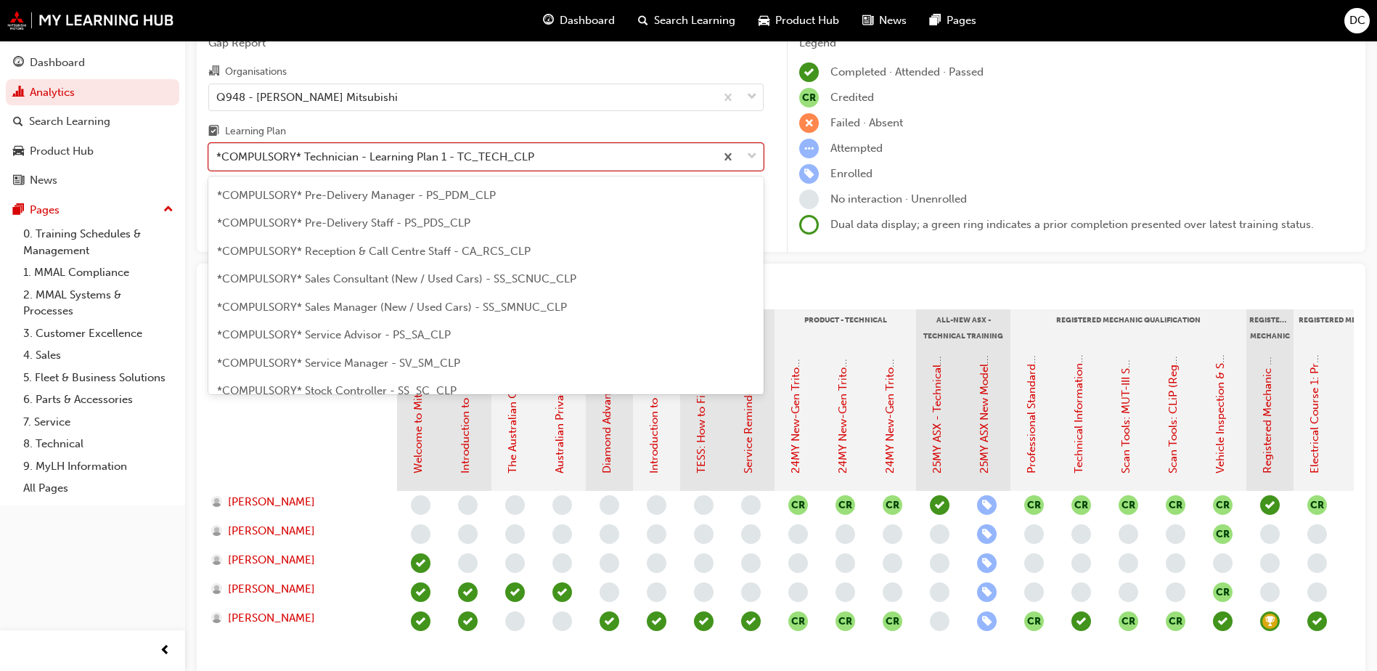
scroll to position [337, 0]
click at [353, 216] on span "*COMPULSORY* Pre-Delivery Manager - PS_PDM_CLP" at bounding box center [356, 219] width 279 height 13
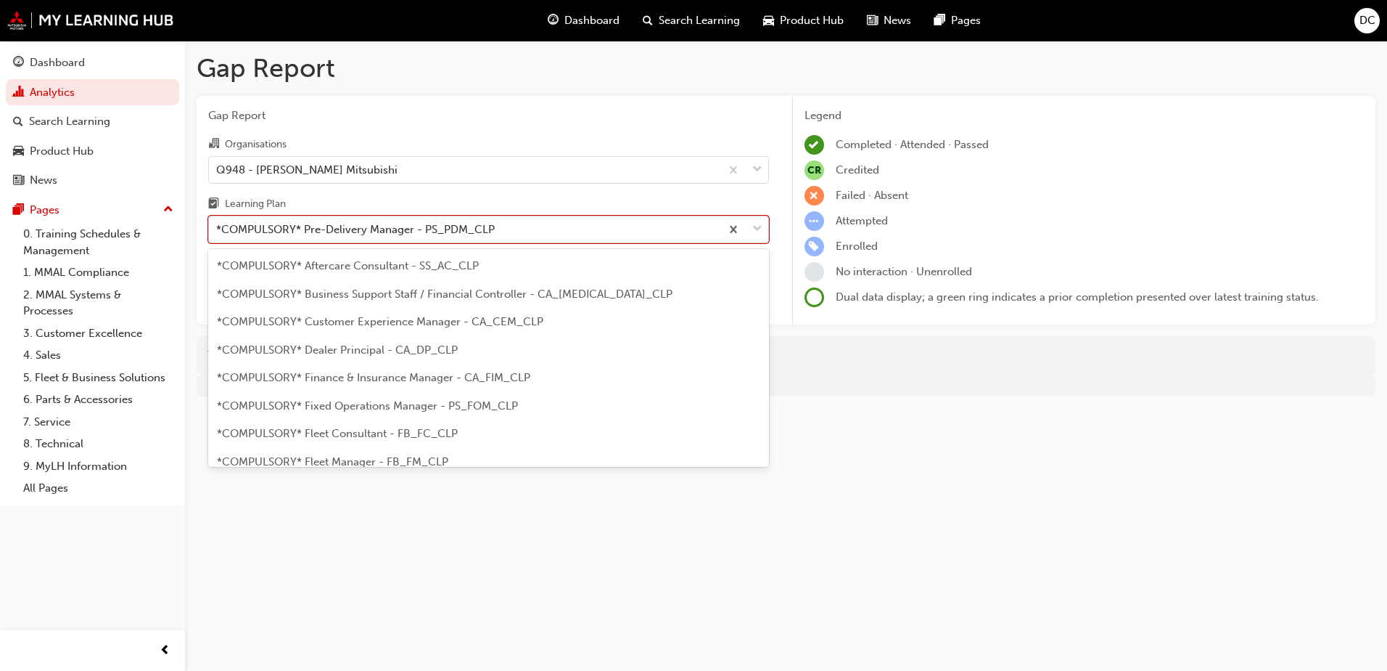
click at [760, 226] on span "down-icon" at bounding box center [758, 229] width 10 height 19
click at [218, 226] on input "Learning Plan option *COMPULSORY* Pre-Delivery Manager - PS_PDM_CLP, selected. …" at bounding box center [216, 229] width 1 height 12
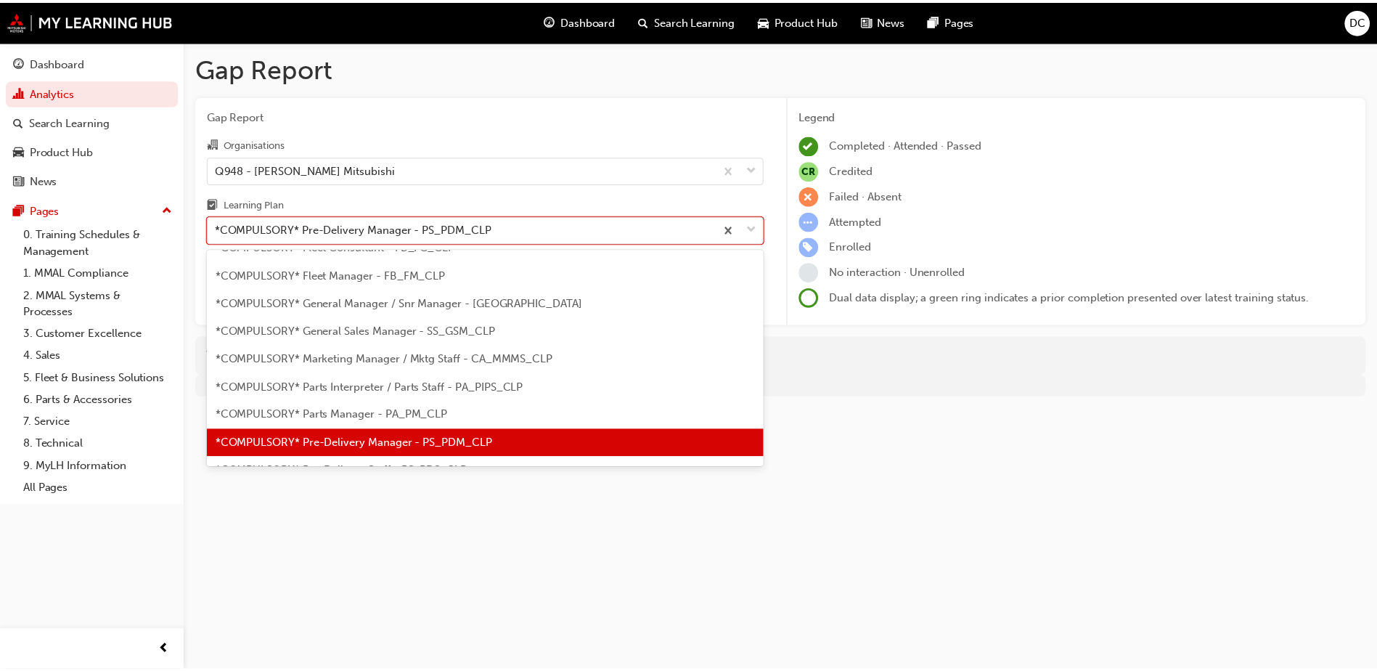
scroll to position [259, 0]
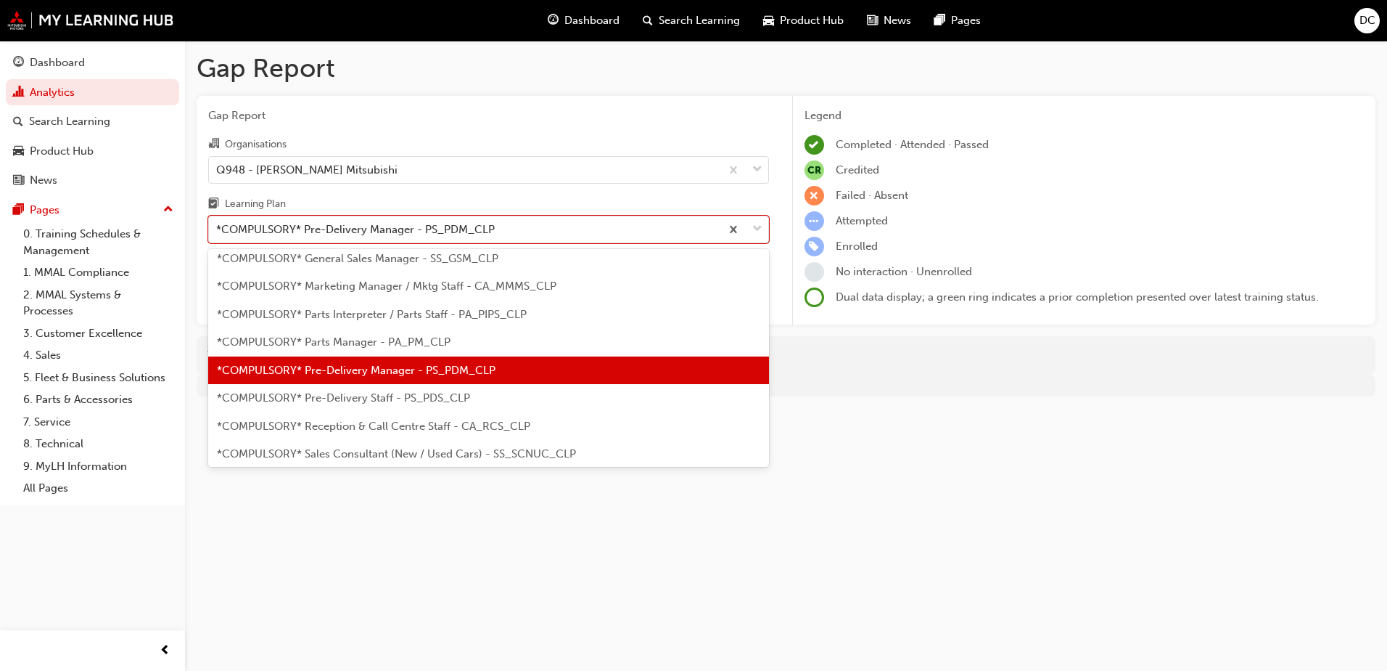
click at [395, 398] on span "*COMPULSORY* Pre-Delivery Staff - PS_PDS_CLP" at bounding box center [343, 397] width 253 height 13
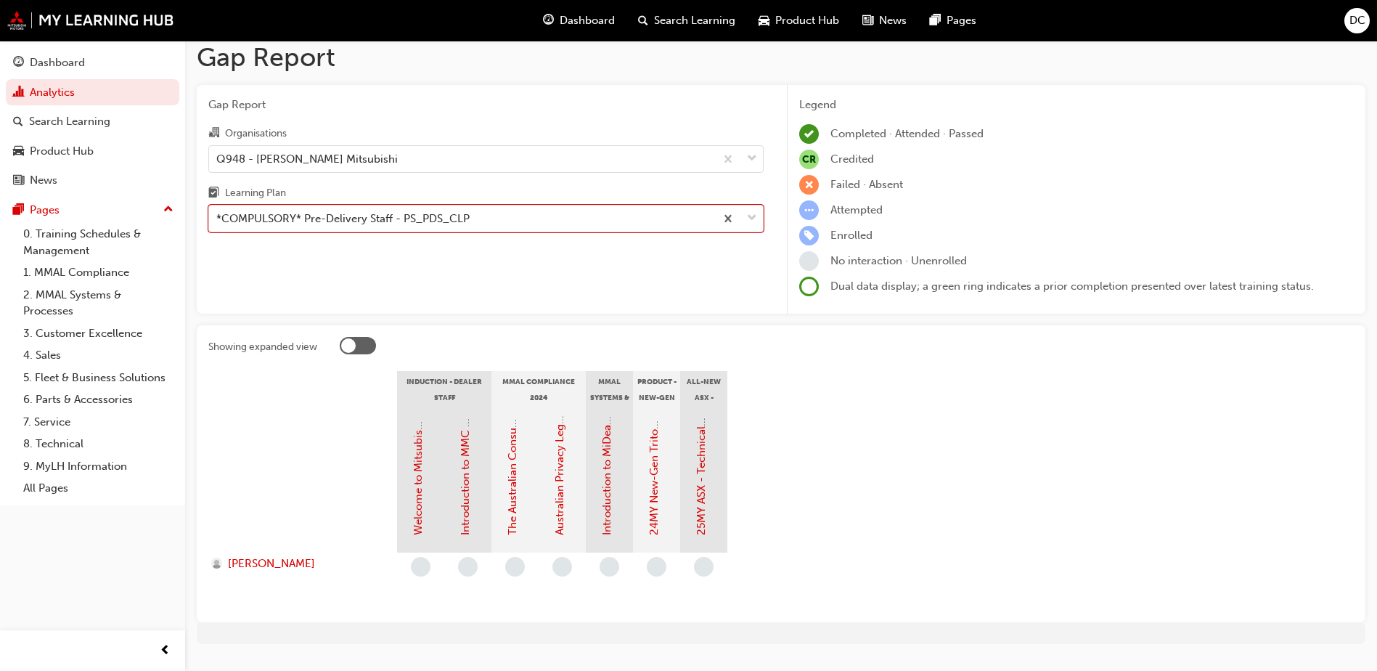
scroll to position [44, 0]
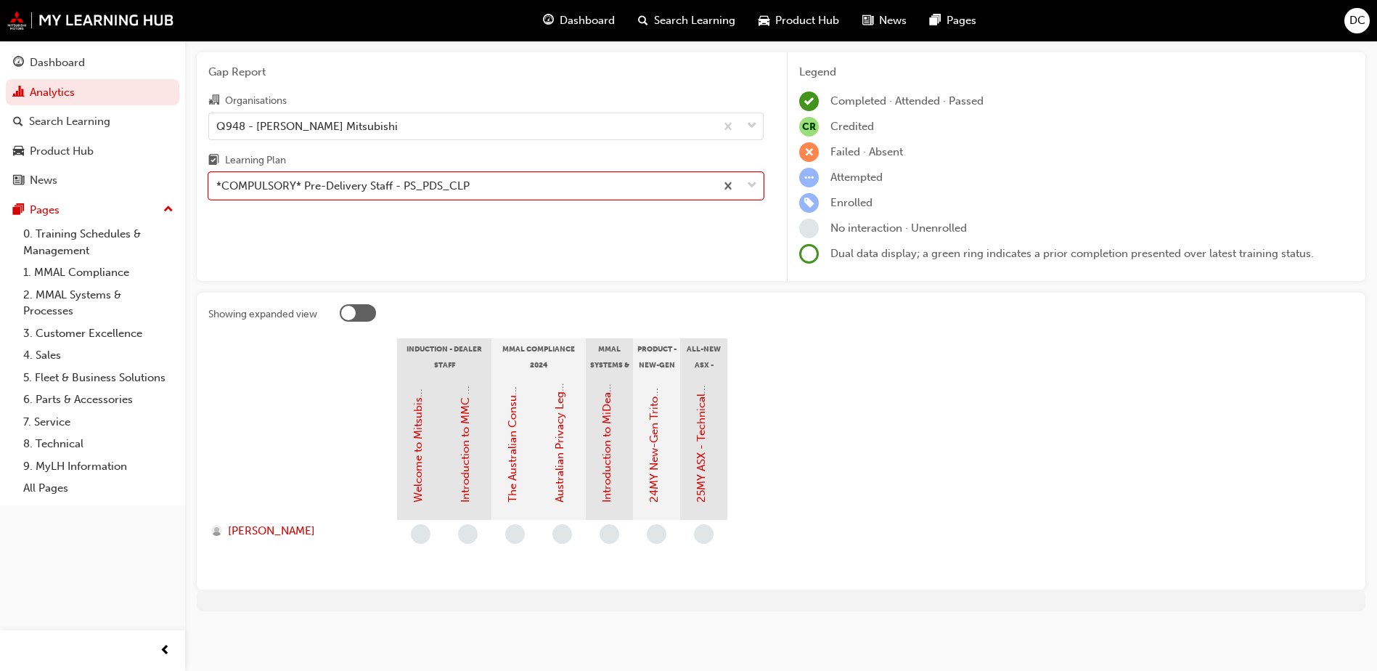
click at [340, 315] on div at bounding box center [358, 312] width 36 height 17
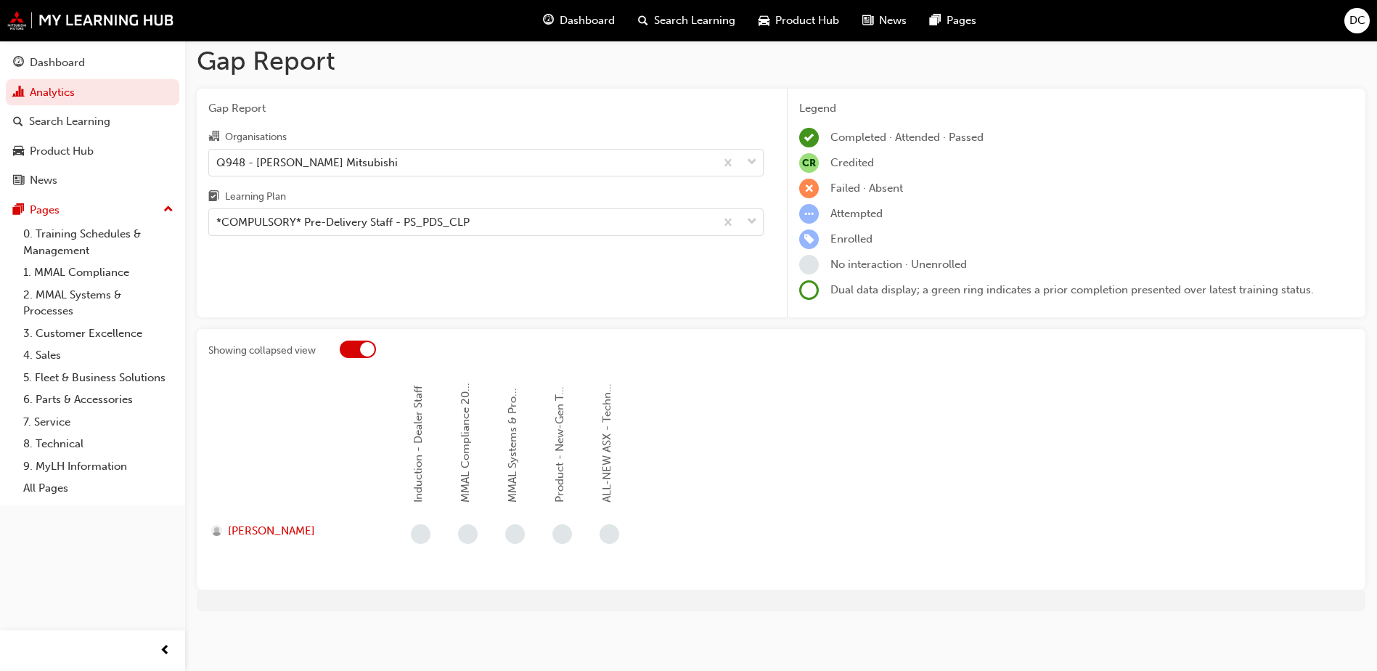
scroll to position [7, 0]
click at [350, 349] on div at bounding box center [358, 348] width 36 height 17
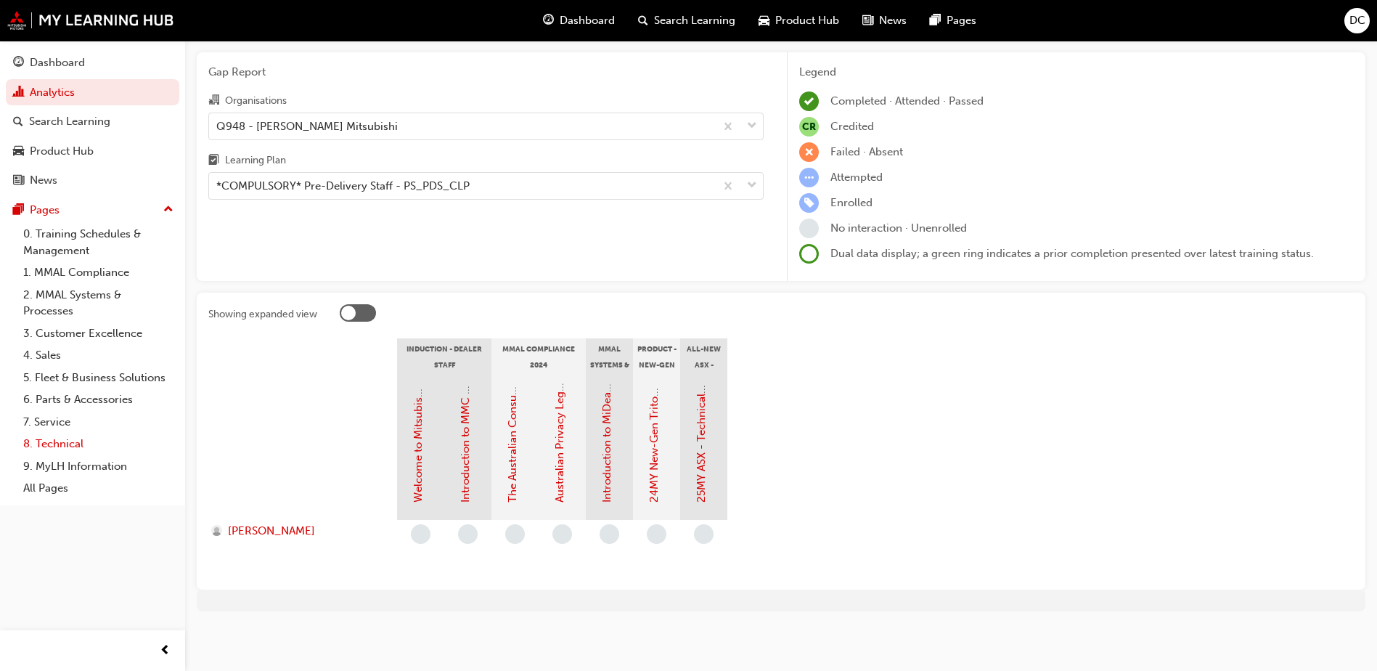
click at [63, 450] on link "8. Technical" at bounding box center [98, 444] width 162 height 22
